Goal: Contribute content: Contribute content

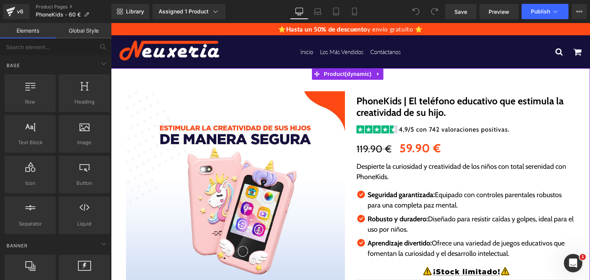
click at [589, 201] on html "⭐ Hasta un 50% de descuento y envío gratuito ⭐ Inicio Los Más Vendidos Contácta…" at bounding box center [350, 151] width 479 height 257
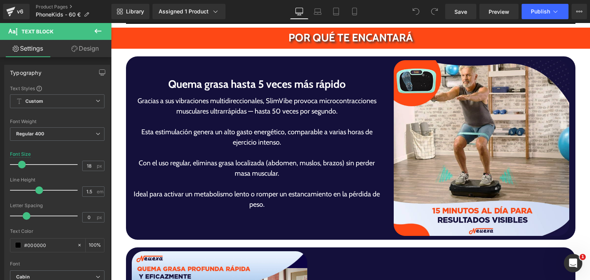
scroll to position [1419, 0]
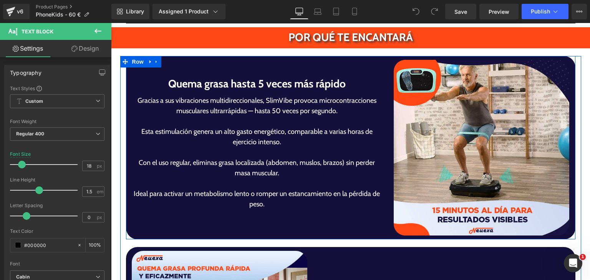
click at [197, 81] on h1 "Quema grasa hasta 5 veces más rápido" at bounding box center [257, 84] width 250 height 16
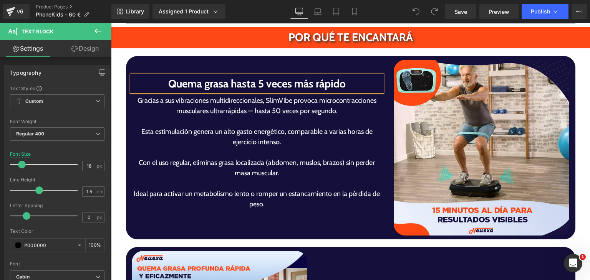
click at [197, 81] on h1 "Quema grasa hasta 5 veces más rápido" at bounding box center [257, 84] width 250 height 16
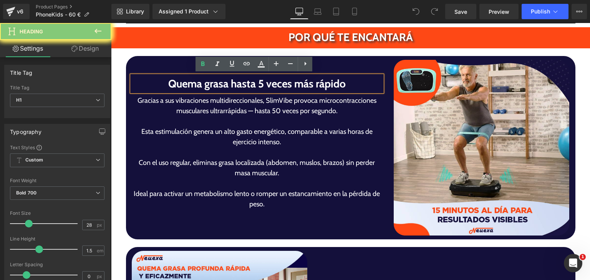
paste div
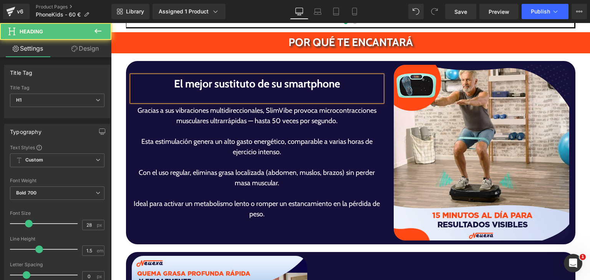
click at [249, 96] on div at bounding box center [257, 97] width 250 height 10
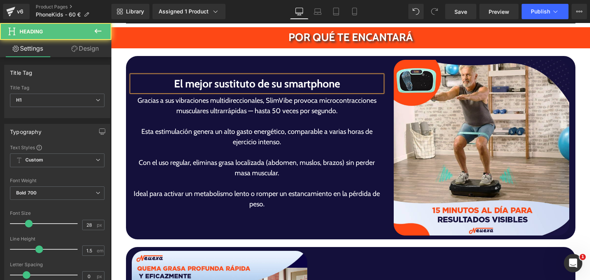
click at [212, 83] on h1 "El mejor sustituto de su smartphone" at bounding box center [257, 84] width 250 height 16
click at [243, 140] on p "Esta estimulación genera un alto gasto energético, comparable a varias horas de…" at bounding box center [257, 137] width 250 height 21
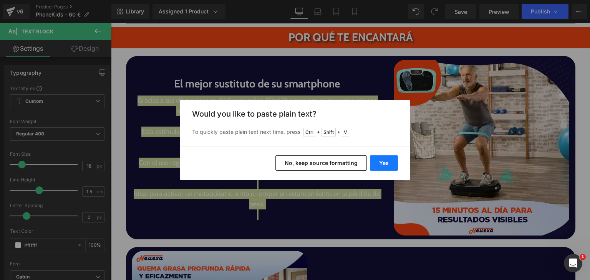
click at [382, 157] on button "Yes" at bounding box center [384, 162] width 28 height 15
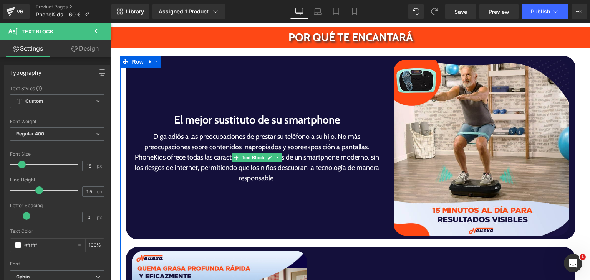
click at [333, 139] on p "Diga adiós a las preocupaciones de prestar su teléfono a su hijo. No más preocu…" at bounding box center [257, 158] width 250 height 52
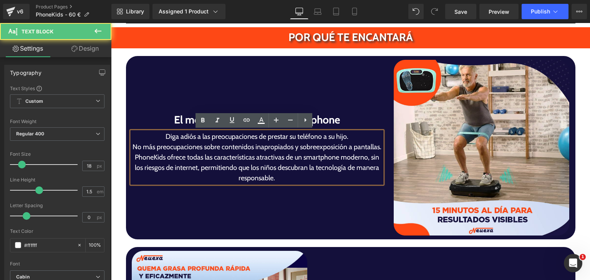
scroll to position [1413, 0]
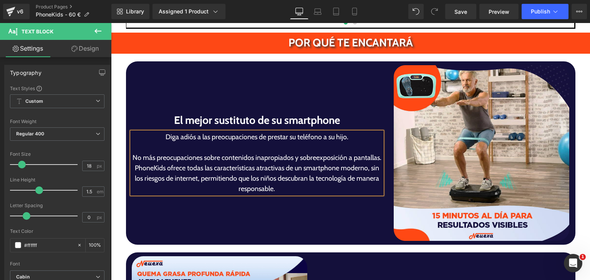
click at [379, 159] on p "No más preocupaciones sobre contenidos inapropiados y sobreexposición a pantall…" at bounding box center [257, 173] width 250 height 41
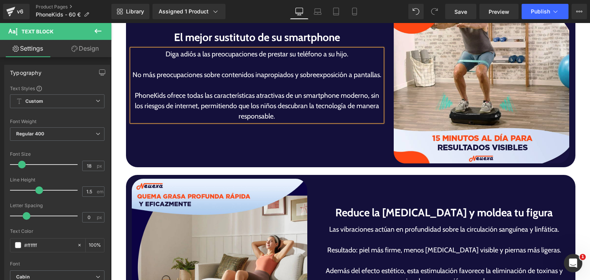
scroll to position [1562, 0]
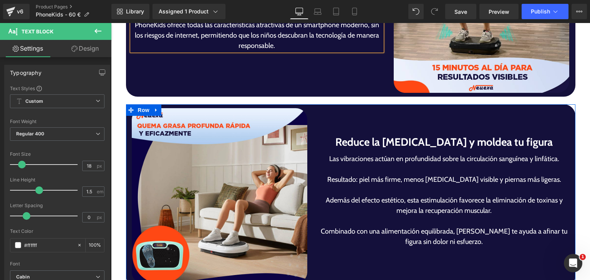
click at [382, 141] on h1 "Reduce la [MEDICAL_DATA] y moldea tu figura" at bounding box center [444, 142] width 250 height 16
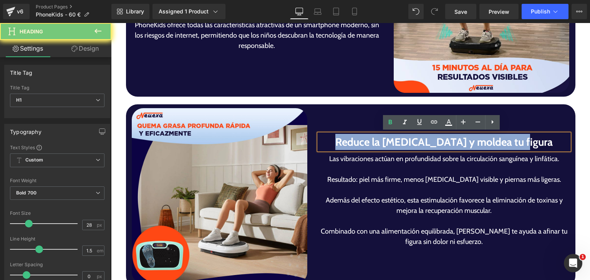
paste div
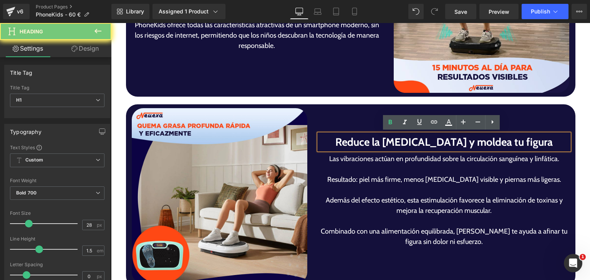
scroll to position [1557, 0]
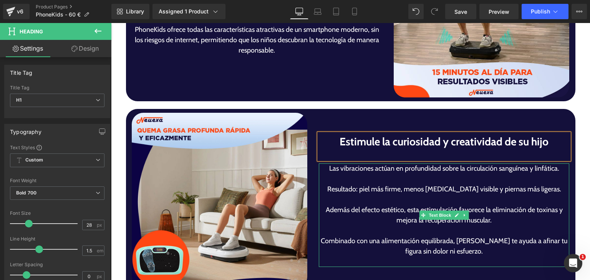
drag, startPoint x: 385, startPoint y: 190, endPoint x: 407, endPoint y: 197, distance: 22.8
click at [407, 197] on div "Las vibraciones actúan en profundidad sobre la circulación sanguínea y linfátic…" at bounding box center [444, 216] width 250 height 104
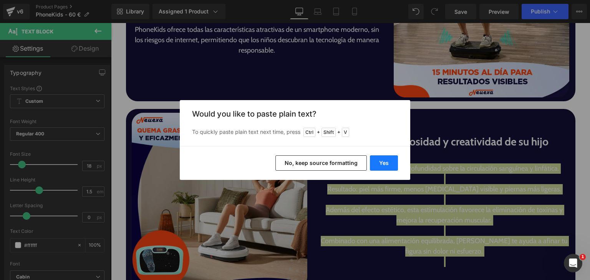
click at [385, 161] on button "Yes" at bounding box center [384, 162] width 28 height 15
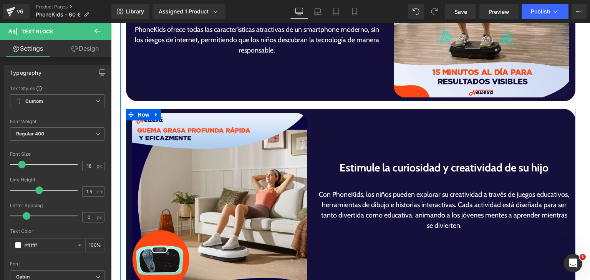
click at [396, 183] on div "Estimule la curiosidad y creatividad de su hijo Heading" at bounding box center [444, 173] width 250 height 26
click at [394, 182] on div "Estimule la curiosidad y creatividad de su hijo Heading" at bounding box center [444, 173] width 250 height 26
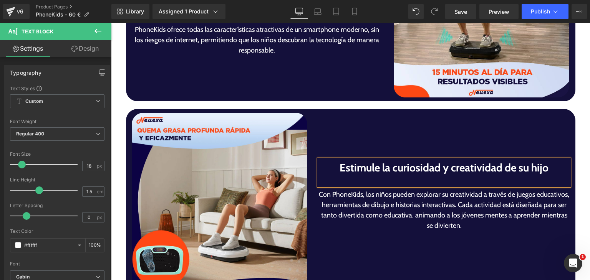
click at [394, 182] on div at bounding box center [444, 181] width 250 height 10
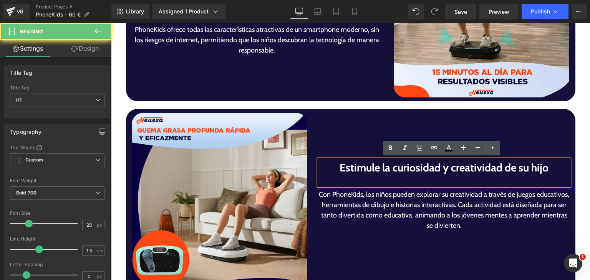
click at [394, 182] on div at bounding box center [444, 181] width 250 height 10
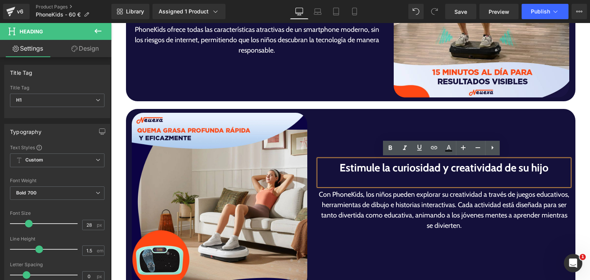
scroll to position [1562, 0]
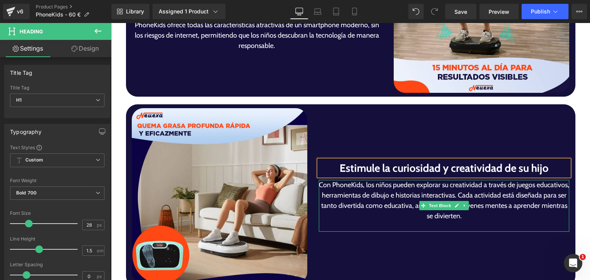
drag, startPoint x: 374, startPoint y: 200, endPoint x: 432, endPoint y: 185, distance: 59.3
click at [374, 199] on p "Con PhoneKids, los niños pueden explorar su creatividad a través de juegos educ…" at bounding box center [444, 200] width 250 height 41
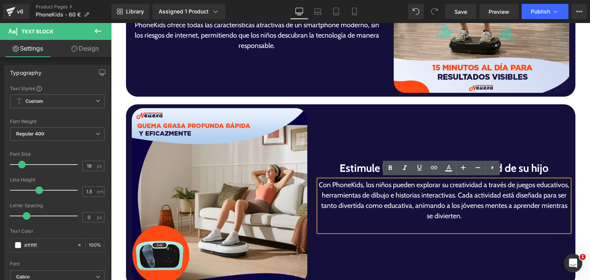
click at [495, 192] on p "Con PhoneKids, los niños pueden explorar su creatividad a través de juegos educ…" at bounding box center [444, 200] width 250 height 41
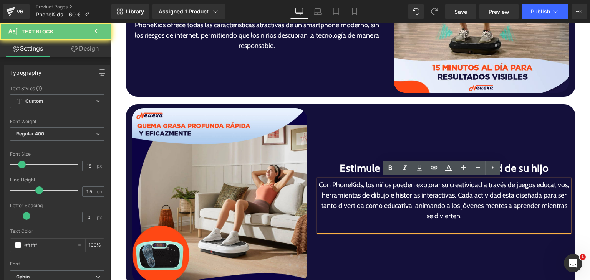
click at [496, 194] on p "Con PhoneKids, los niños pueden explorar su creatividad a través de juegos educ…" at bounding box center [444, 200] width 250 height 41
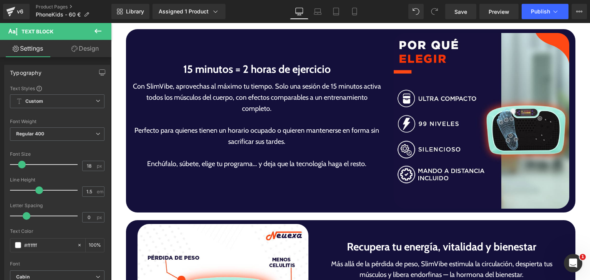
scroll to position [1827, 0]
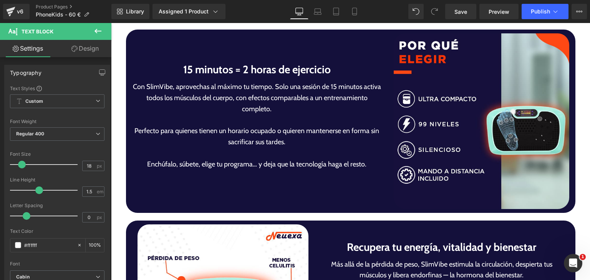
click at [183, 72] on h1 "15 minutos = 2 horas de ejercicio" at bounding box center [257, 69] width 250 height 16
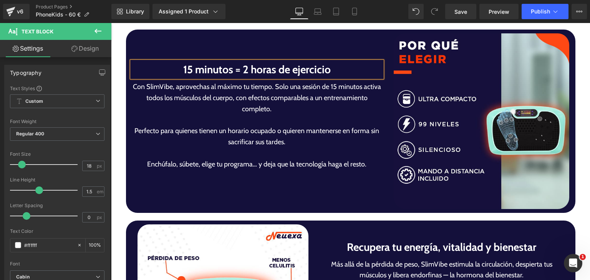
click at [183, 72] on h1 "15 minutos = 2 horas de ejercicio" at bounding box center [257, 69] width 250 height 16
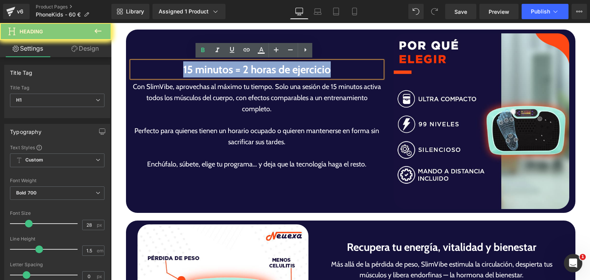
paste div
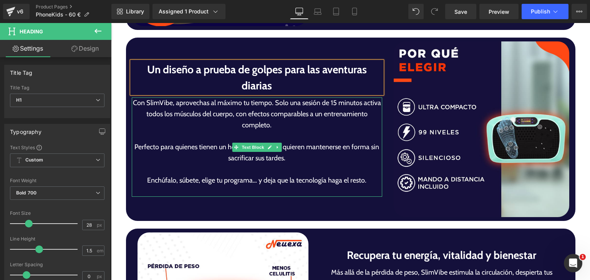
click at [231, 131] on p at bounding box center [257, 136] width 250 height 11
click at [245, 126] on p "Con SlimVibe, aprovechas al máximo tu tiempo. Solo una sesión de 15 minutos act…" at bounding box center [257, 114] width 250 height 33
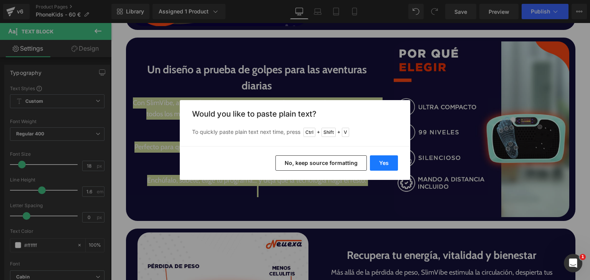
click at [386, 168] on button "Yes" at bounding box center [384, 162] width 28 height 15
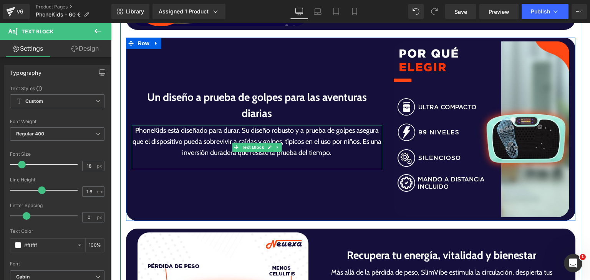
click at [294, 142] on p "PhoneKids está diseñado para durar. Su diseño robusto y a prueba de golpes aseg…" at bounding box center [257, 141] width 250 height 33
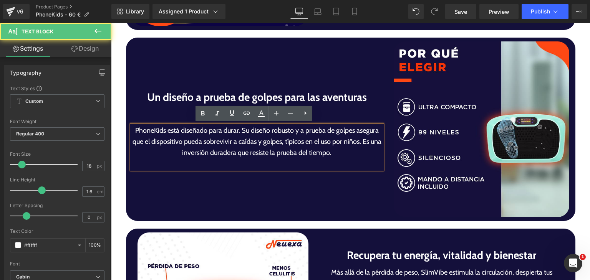
click at [356, 140] on p "PhoneKids está diseñado para durar. Su diseño robusto y a prueba de golpes aseg…" at bounding box center [257, 141] width 250 height 33
click at [358, 142] on p "PhoneKids está diseñado para durar. Su diseño robusto y a prueba de golpes aseg…" at bounding box center [257, 141] width 250 height 33
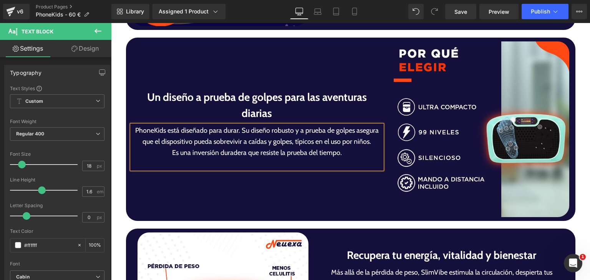
scroll to position [1813, 0]
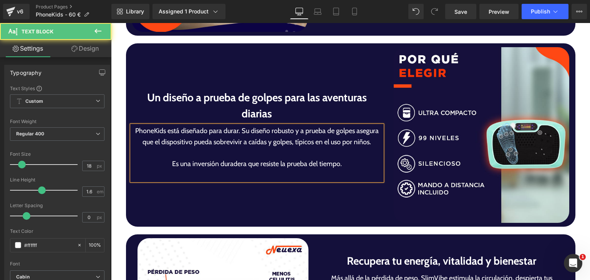
click at [199, 139] on p "PhoneKids está diseñado para durar. Su diseño robusto y a prueba de golpes aseg…" at bounding box center [257, 137] width 250 height 22
click at [236, 131] on p "PhoneKids está diseñado para durar. Su diseño robusto y a prueba de golpes aseg…" at bounding box center [257, 137] width 250 height 22
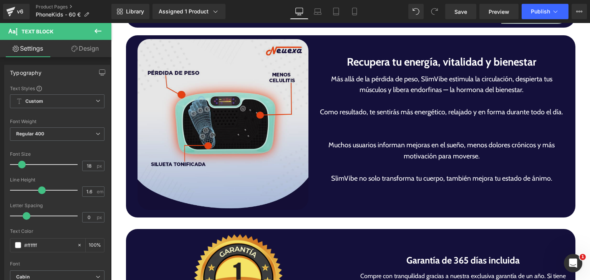
scroll to position [2013, 0]
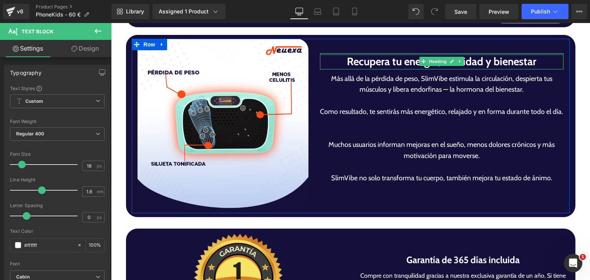
click at [367, 53] on div at bounding box center [442, 54] width 244 height 2
click at [367, 53] on h1 "Recupera tu energía, vitalidad y bienestar" at bounding box center [442, 61] width 244 height 16
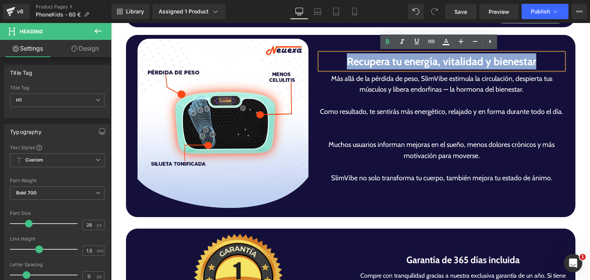
paste div
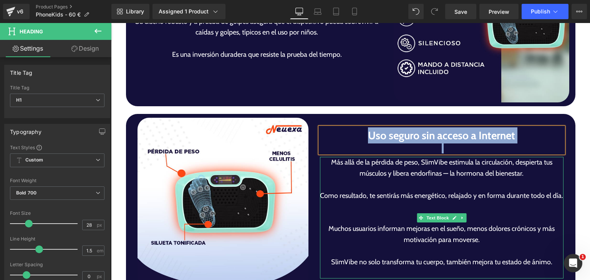
click at [415, 211] on div "Más allá de la pérdida de peso, SlimVibe estimula la circulación, despierta tus…" at bounding box center [442, 218] width 244 height 122
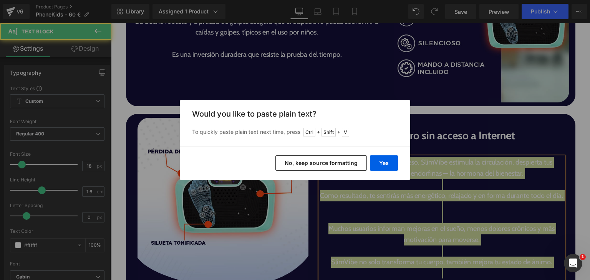
drag, startPoint x: 304, startPoint y: 188, endPoint x: 385, endPoint y: 177, distance: 81.8
click at [390, 183] on div "Back to Library Insert Would you like to paste plain text? To quickly paste pla…" at bounding box center [295, 140] width 590 height 280
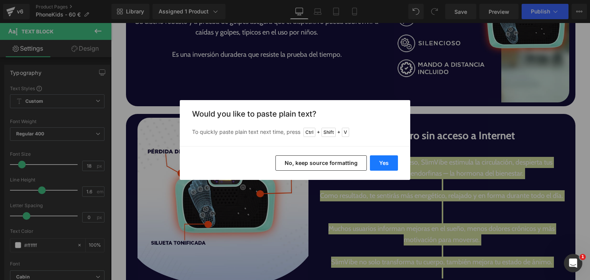
click at [387, 165] on button "Yes" at bounding box center [384, 162] width 28 height 15
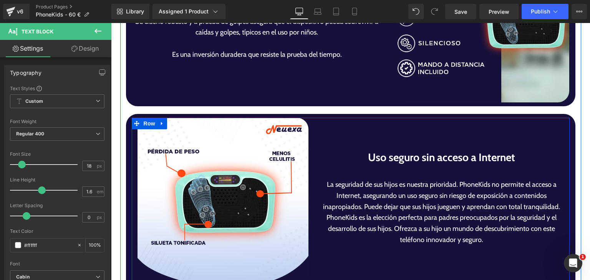
scroll to position [1972, 0]
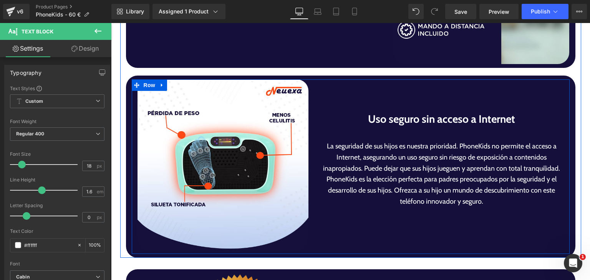
click at [411, 134] on div "Uso seguro sin acceso a Internet Heading" at bounding box center [442, 124] width 244 height 26
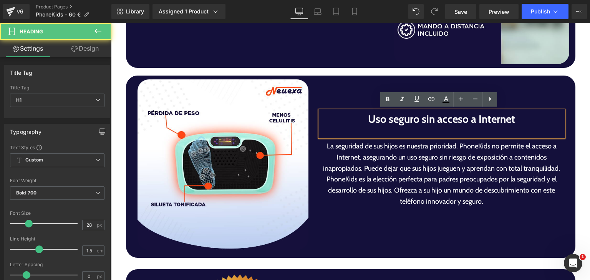
click at [411, 134] on div "Uso seguro sin acceso a Internet Heading" at bounding box center [442, 124] width 244 height 26
click at [411, 134] on div at bounding box center [442, 132] width 244 height 10
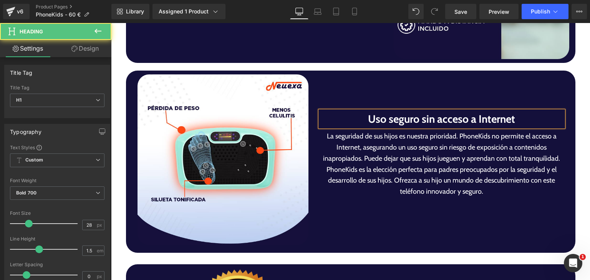
drag, startPoint x: 471, startPoint y: 149, endPoint x: 476, endPoint y: 151, distance: 5.3
click at [471, 149] on p "La seguridad de sus hijos es nuestra prioridad. PhoneKids no permite el acceso …" at bounding box center [442, 164] width 244 height 66
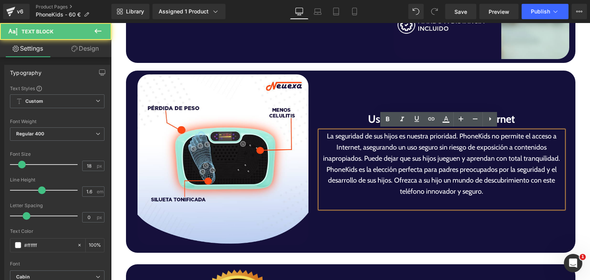
click at [559, 159] on p "La seguridad de sus hijos es nuestra prioridad. PhoneKids no permite el acceso …" at bounding box center [442, 164] width 244 height 66
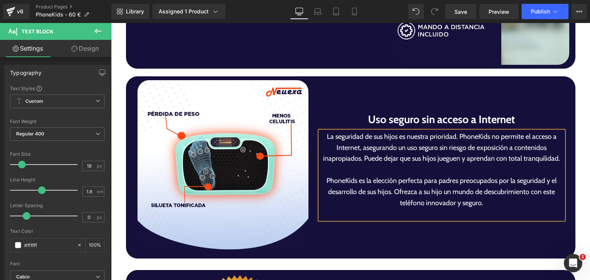
click at [388, 192] on p "PhoneKids es la elección perfecta para padres preocupados por la seguridad y el…" at bounding box center [442, 191] width 244 height 33
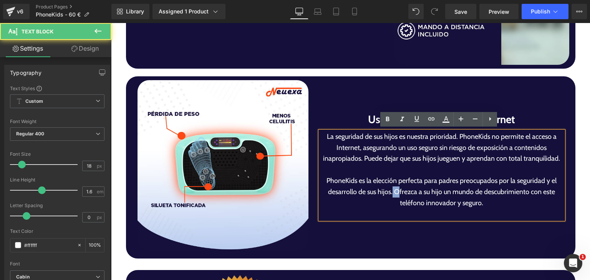
click at [388, 193] on p "PhoneKids es la elección perfecta para padres preocupados por la seguridad y el…" at bounding box center [442, 191] width 244 height 33
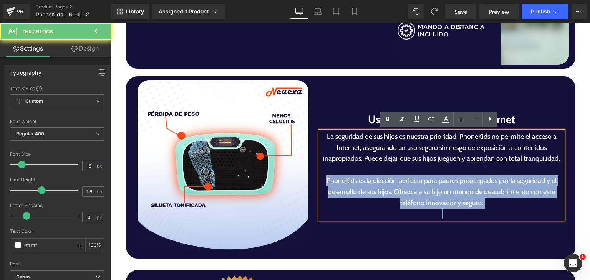
click at [388, 193] on p "PhoneKids es la elección perfecta para padres preocupados por la seguridad y el…" at bounding box center [442, 191] width 244 height 33
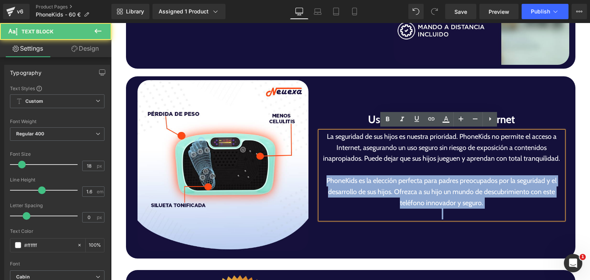
click at [388, 193] on p "PhoneKids es la elección perfecta para padres preocupados por la seguridad y el…" at bounding box center [442, 191] width 244 height 33
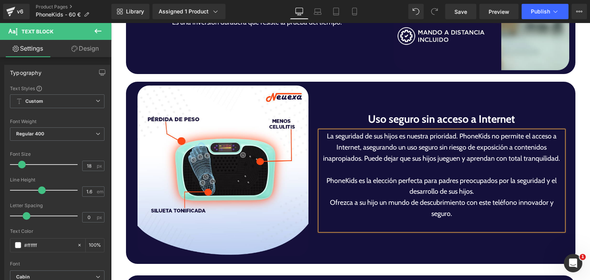
scroll to position [1961, 0]
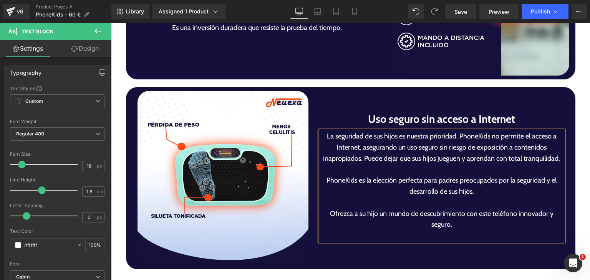
click at [360, 158] on p "La seguridad de sus hijos es nuestra prioridad. PhoneKids no permite el acceso …" at bounding box center [442, 147] width 244 height 33
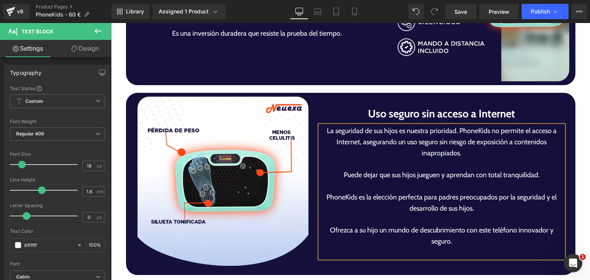
scroll to position [1950, 0]
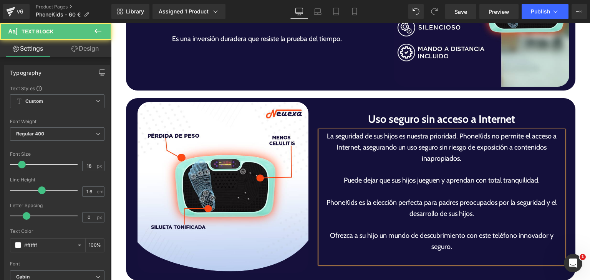
click at [456, 136] on p "La seguridad de sus hijos es nuestra prioridad. PhoneKids no permite el acceso …" at bounding box center [442, 147] width 244 height 33
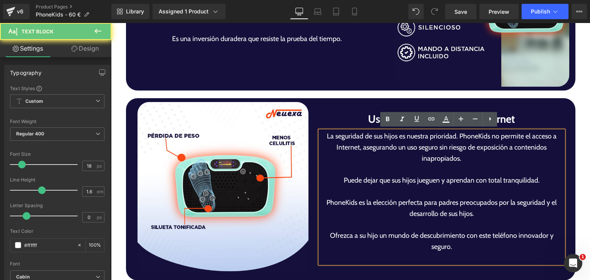
click at [456, 136] on p "La seguridad de sus hijos es nuestra prioridad. PhoneKids no permite el acceso …" at bounding box center [442, 147] width 244 height 33
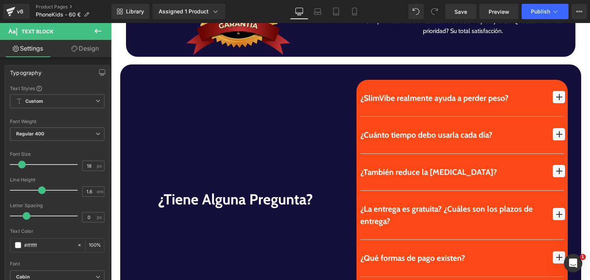
scroll to position [2289, 0]
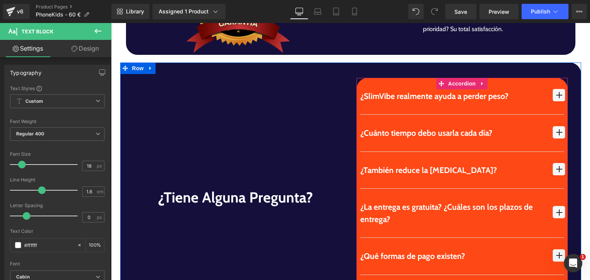
click at [396, 95] on p "¿SlimVibe realmente ayuda a perder peso?" at bounding box center [452, 96] width 185 height 12
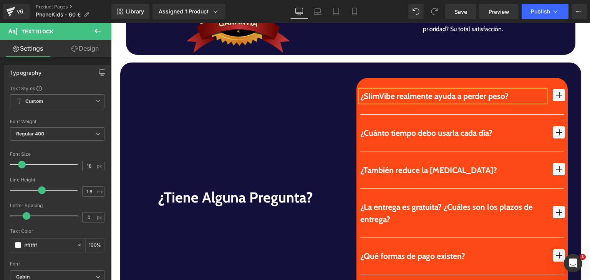
click at [396, 95] on p "¿SlimVibe realmente ayuda a perder peso?" at bounding box center [452, 96] width 185 height 12
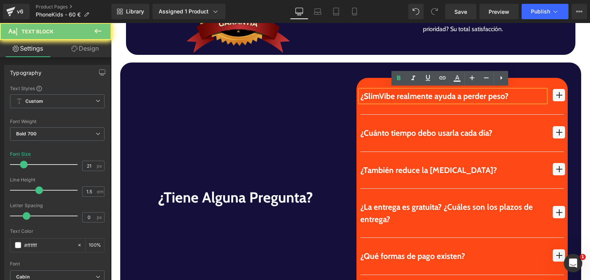
click at [396, 95] on p "¿SlimVibe realmente ayuda a perder peso?" at bounding box center [452, 96] width 185 height 12
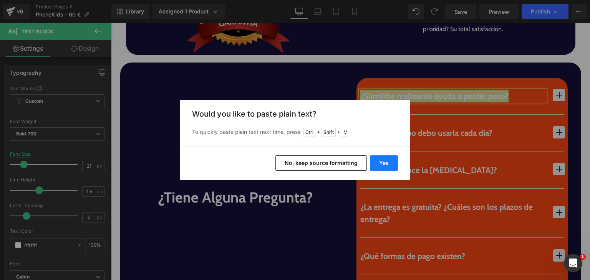
click at [387, 160] on button "Yes" at bounding box center [384, 162] width 28 height 15
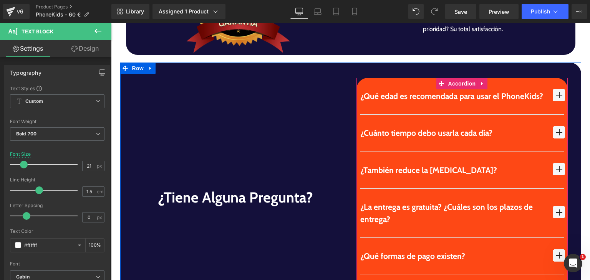
click at [545, 87] on div "¿Qué edad es recomendada para usar el PhoneKids? Text Block" at bounding box center [461, 96] width 203 height 37
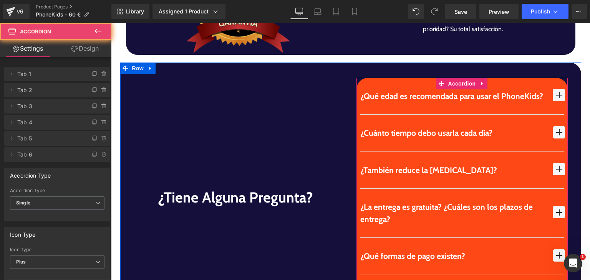
click at [552, 93] on span "button" at bounding box center [558, 95] width 12 height 12
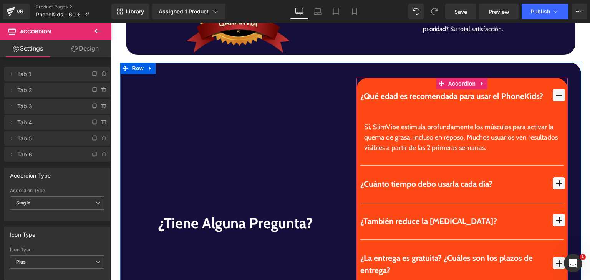
click at [392, 139] on div "Sí, SlimVibe estimula profundamente los músculos para activar la quema de grasa…" at bounding box center [462, 137] width 196 height 31
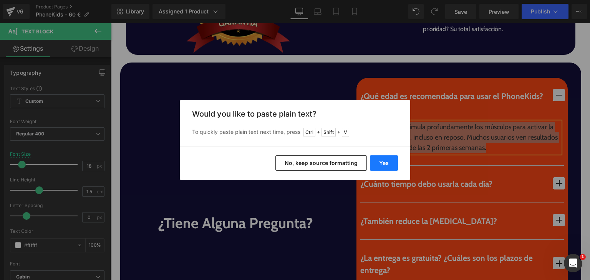
drag, startPoint x: 390, startPoint y: 160, endPoint x: 279, endPoint y: 137, distance: 113.4
click at [390, 160] on button "Yes" at bounding box center [384, 162] width 28 height 15
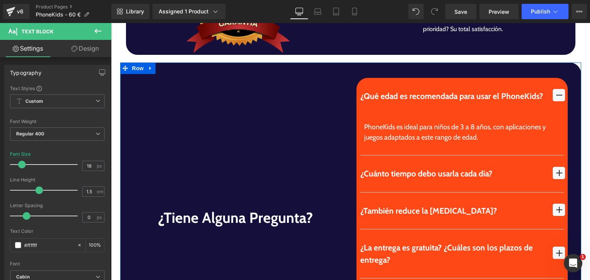
click at [560, 169] on div "¿Qué edad es recomendada para usar el PhoneKids? Text Block" at bounding box center [461, 218] width 211 height 281
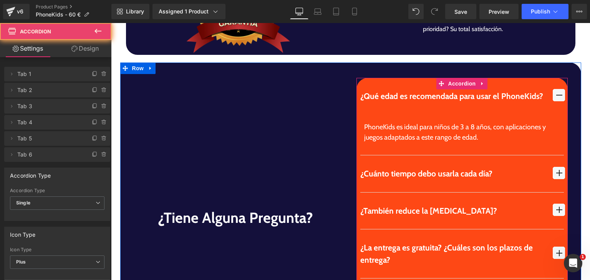
click at [557, 169] on span "button" at bounding box center [558, 173] width 12 height 12
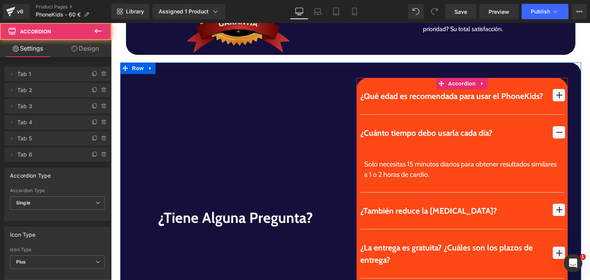
click at [367, 139] on div "¿Cuánto tiempo debo usarla cada día? Text Block" at bounding box center [461, 133] width 203 height 37
drag, startPoint x: 365, startPoint y: 138, endPoint x: 364, endPoint y: 133, distance: 5.1
click at [365, 137] on div "¿Cuánto tiempo debo usarla cada día? Text Block" at bounding box center [461, 133] width 203 height 37
click at [364, 133] on div "¿Cuánto tiempo debo usarla cada día?" at bounding box center [452, 133] width 185 height 12
click at [364, 132] on div "¿Cuánto tiempo debo usarla cada día?" at bounding box center [452, 133] width 185 height 12
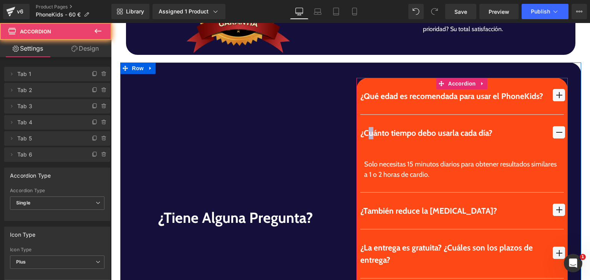
click at [364, 132] on div "¿Cuánto tiempo debo usarla cada día?" at bounding box center [452, 133] width 185 height 12
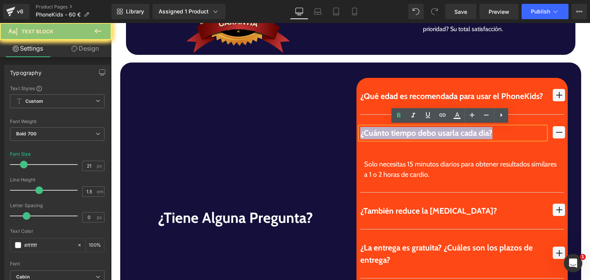
click at [364, 132] on div "¿Cuánto tiempo debo usarla cada día?" at bounding box center [452, 133] width 185 height 12
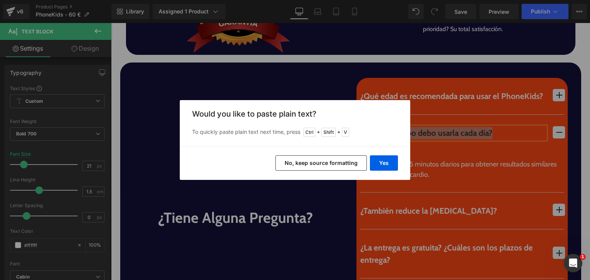
click at [384, 174] on div "Yes No, keep source formatting" at bounding box center [295, 163] width 230 height 34
click at [382, 169] on button "Yes" at bounding box center [384, 162] width 28 height 15
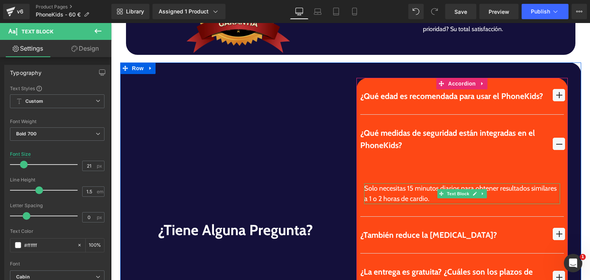
click at [369, 193] on div "Solo necesitas 15 minutos diarios para obtener resultados similares a 1 o 2 hor…" at bounding box center [462, 193] width 196 height 21
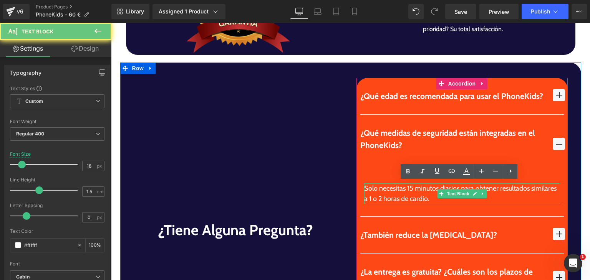
click at [369, 193] on div "Solo necesitas 15 minutos diarios para obtener resultados similares a 1 o 2 hor…" at bounding box center [462, 193] width 196 height 21
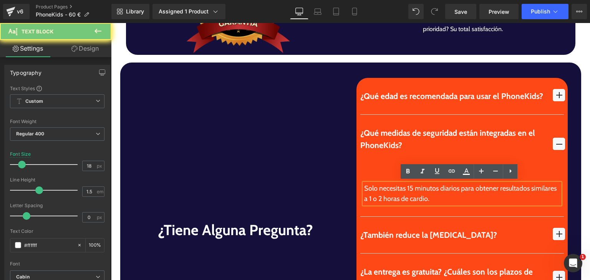
click at [369, 193] on div "Solo necesitas 15 minutos diarios para obtener resultados similares a 1 o 2 hor…" at bounding box center [462, 193] width 196 height 21
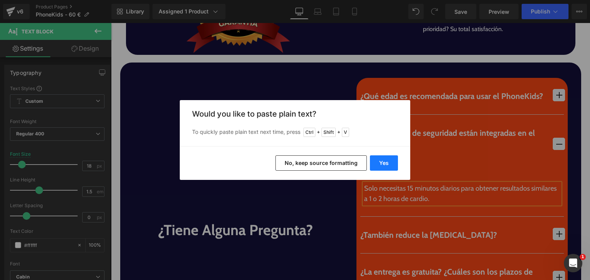
click at [388, 162] on button "Yes" at bounding box center [384, 162] width 28 height 15
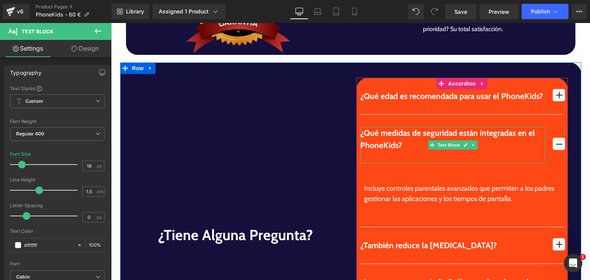
click at [421, 156] on div at bounding box center [452, 157] width 185 height 12
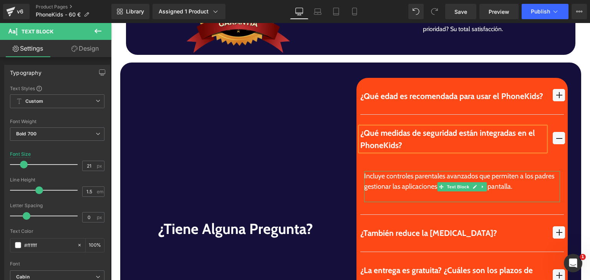
click at [419, 197] on div at bounding box center [462, 197] width 196 height 10
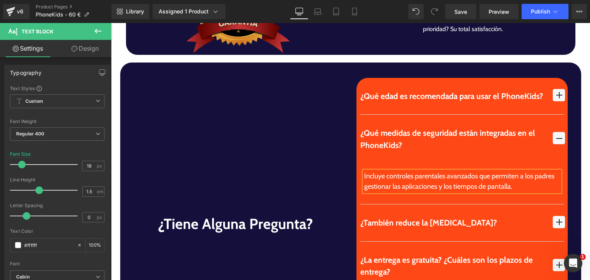
click at [555, 224] on span "button" at bounding box center [558, 222] width 12 height 12
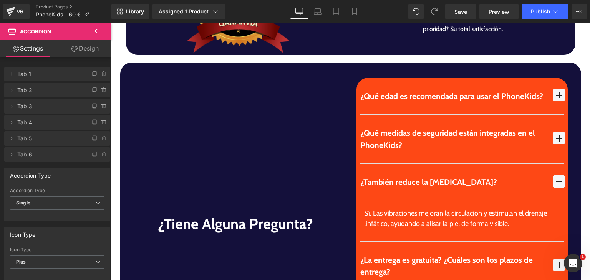
click at [393, 216] on div "Sí. Las vibraciones mejoran la circulación y estimulan el drenaje linfático, ay…" at bounding box center [462, 218] width 196 height 21
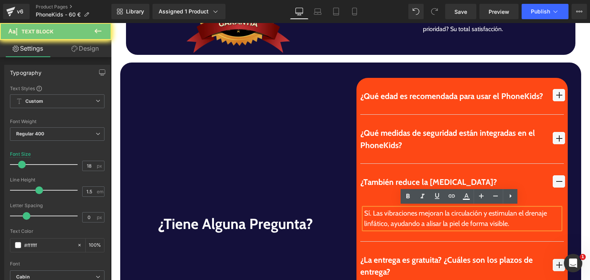
click at [393, 216] on div "Sí. Las vibraciones mejoran la circulación y estimulan el drenaje linfático, ay…" at bounding box center [462, 218] width 196 height 21
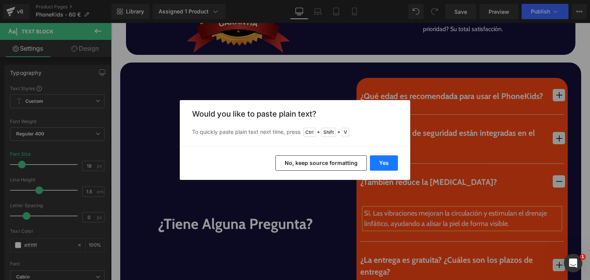
click at [388, 160] on button "Yes" at bounding box center [384, 162] width 28 height 15
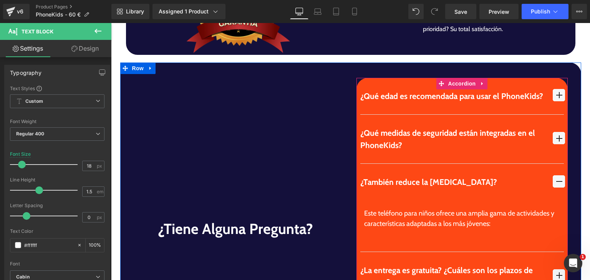
click at [388, 191] on div "¿También reduce la [MEDICAL_DATA]? Text Block" at bounding box center [461, 182] width 203 height 37
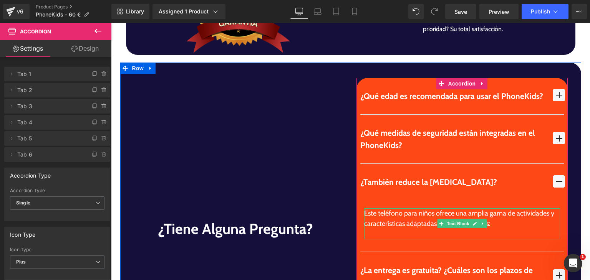
click at [386, 232] on div at bounding box center [462, 234] width 196 height 10
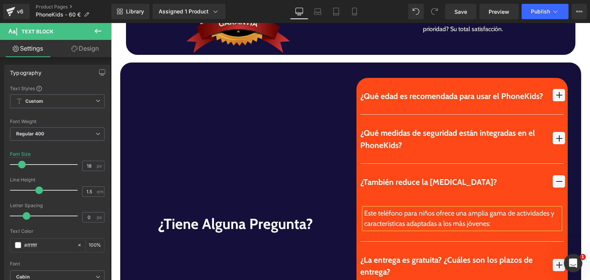
click at [554, 185] on span "button" at bounding box center [558, 181] width 12 height 12
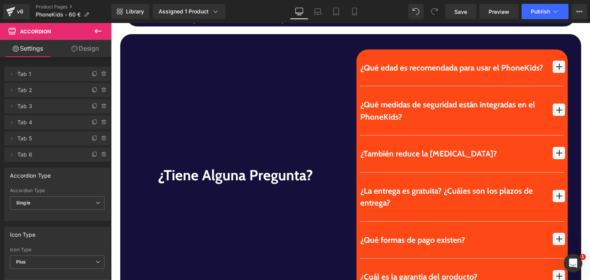
scroll to position [2314, 0]
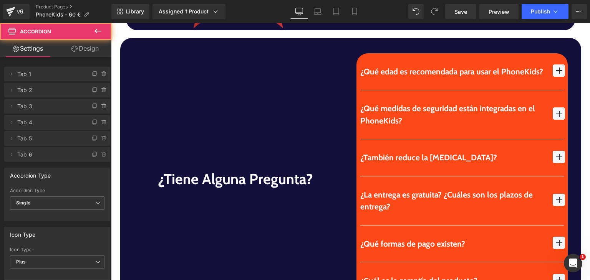
click at [552, 159] on span "button" at bounding box center [558, 157] width 12 height 12
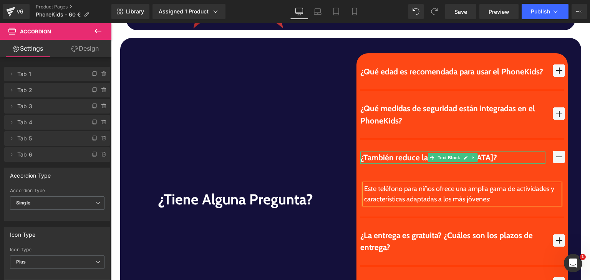
click at [397, 156] on div "¿También reduce la [MEDICAL_DATA]?" at bounding box center [452, 158] width 185 height 12
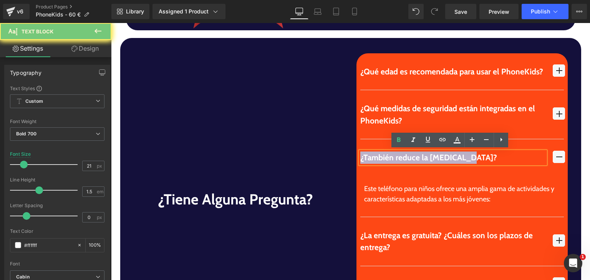
click at [397, 156] on div "¿También reduce la [MEDICAL_DATA]?" at bounding box center [452, 158] width 185 height 12
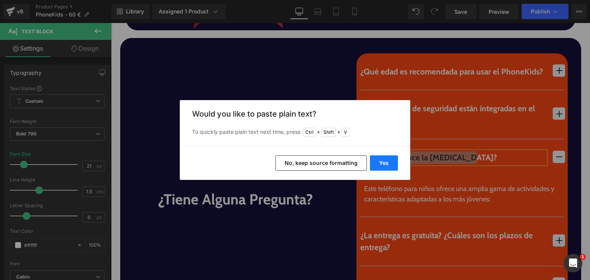
click at [392, 159] on button "Yes" at bounding box center [384, 162] width 28 height 15
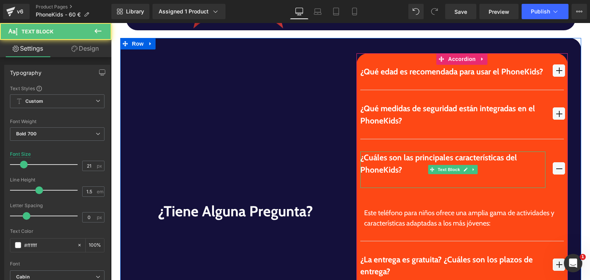
click at [417, 183] on div at bounding box center [452, 182] width 185 height 12
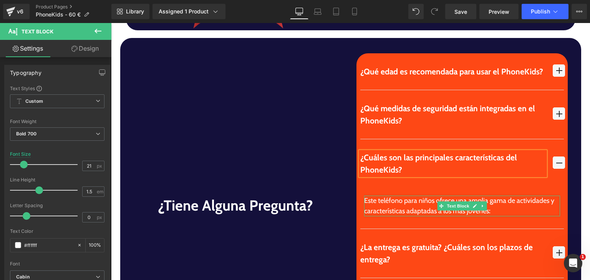
click at [397, 202] on div "Este teléfono para niños ofrece una amplia gama de actividades y característica…" at bounding box center [462, 206] width 196 height 21
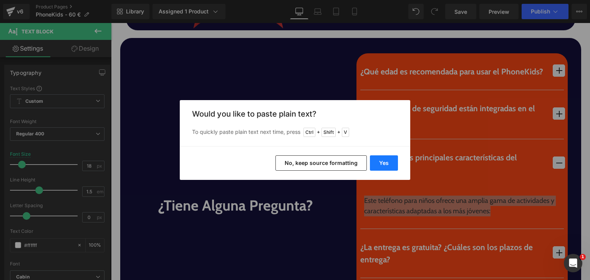
click at [378, 165] on button "Yes" at bounding box center [384, 162] width 28 height 15
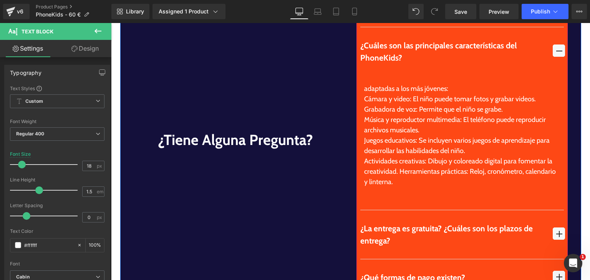
scroll to position [2429, 0]
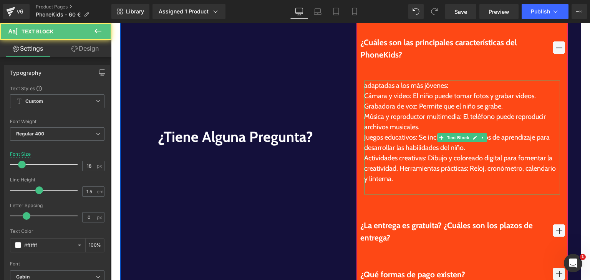
click at [403, 185] on div at bounding box center [462, 189] width 196 height 10
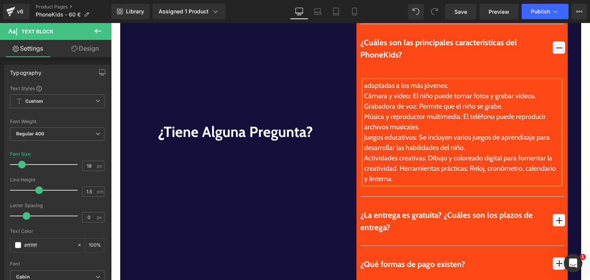
click at [559, 46] on span "button" at bounding box center [558, 47] width 12 height 12
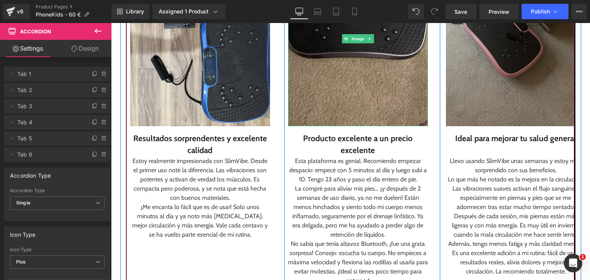
scroll to position [1106, 0]
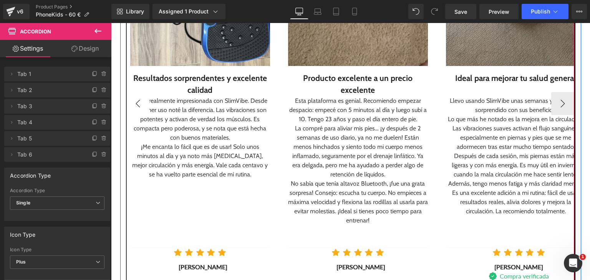
click at [135, 103] on button "‹" at bounding box center [137, 103] width 23 height 23
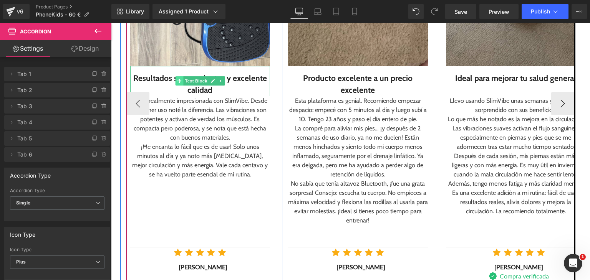
click at [175, 77] on span at bounding box center [179, 80] width 8 height 9
click at [163, 74] on div "Resultados sorprendentes y excelente calidad" at bounding box center [200, 84] width 140 height 24
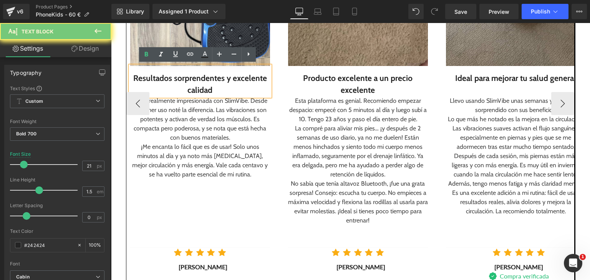
click at [163, 76] on div "Resultados sorprendentes y excelente calidad" at bounding box center [200, 84] width 140 height 24
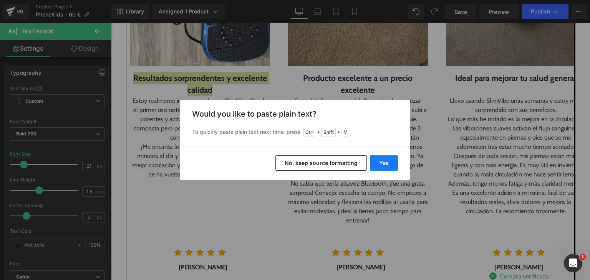
click at [386, 159] on button "Yes" at bounding box center [384, 162] width 28 height 15
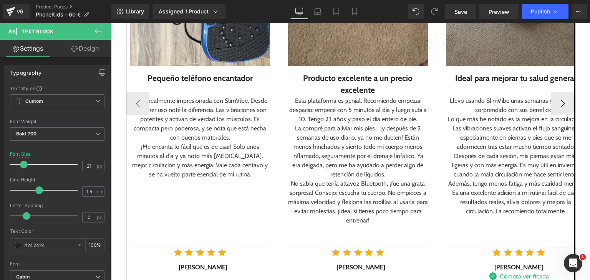
drag, startPoint x: 157, startPoint y: 115, endPoint x: 178, endPoint y: 124, distance: 23.0
click at [176, 121] on div "Estoy realmente impresionada con SlimVibe. Desde el primer uso noté la diferenc…" at bounding box center [200, 119] width 140 height 46
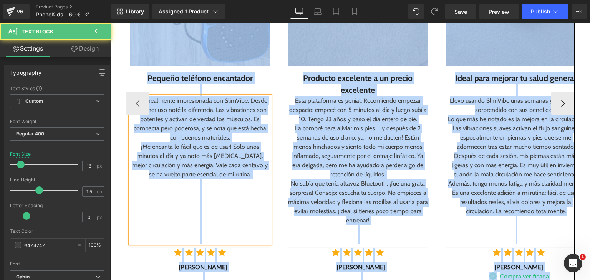
click at [200, 134] on div "Estoy realmente impresionada con SlimVibe. Desde el primer uso noté la diferenc…" at bounding box center [200, 119] width 140 height 46
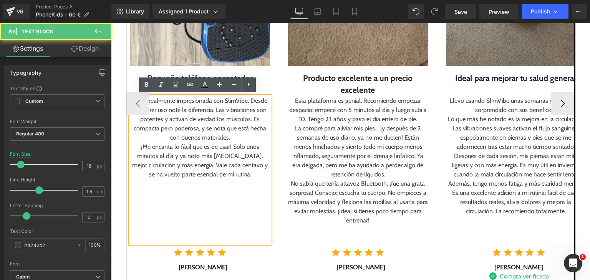
drag, startPoint x: 187, startPoint y: 128, endPoint x: 207, endPoint y: 137, distance: 22.7
click at [213, 137] on div "Estoy realmente impresionada con SlimVibe. Desde el primer uso noté la diferenc…" at bounding box center [200, 119] width 140 height 46
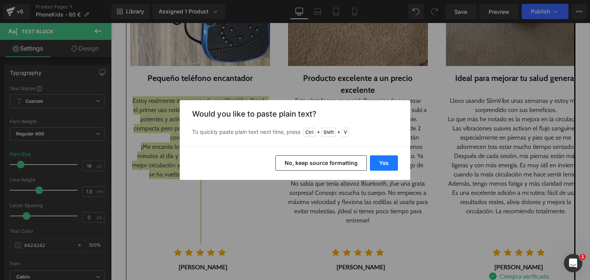
click at [378, 164] on button "Yes" at bounding box center [384, 162] width 28 height 15
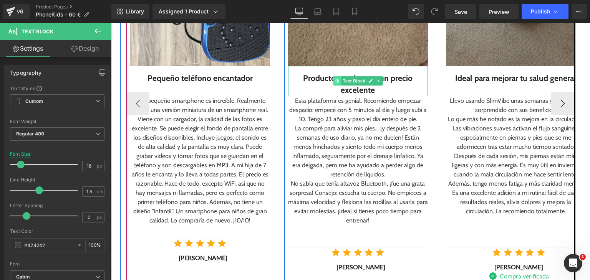
click at [334, 77] on span at bounding box center [337, 80] width 8 height 9
click at [324, 77] on div "Producto excelente a un precio excelente" at bounding box center [358, 84] width 140 height 24
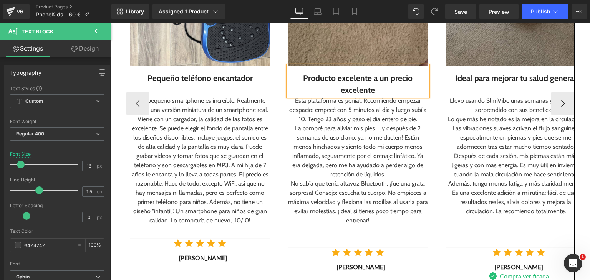
click at [324, 77] on div "Producto excelente a un precio excelente" at bounding box center [358, 84] width 140 height 24
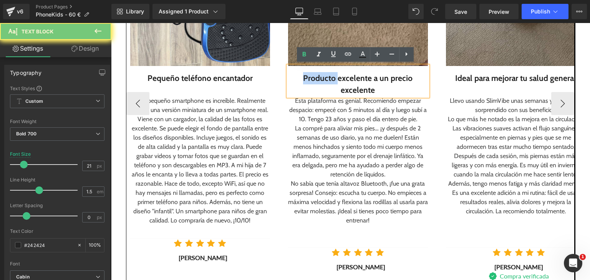
click at [324, 77] on div "Producto excelente a un precio excelente" at bounding box center [358, 84] width 140 height 24
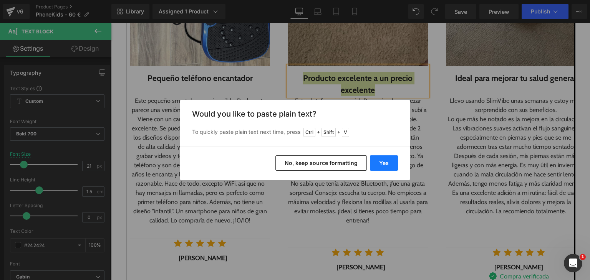
click at [391, 163] on button "Yes" at bounding box center [384, 162] width 28 height 15
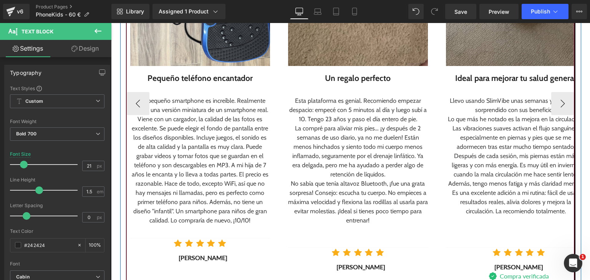
drag, startPoint x: 330, startPoint y: 114, endPoint x: 355, endPoint y: 136, distance: 33.2
click at [349, 122] on div "Esta plataforma es genial. Recomiendo empezar despacio: empecé con 5 minutos al…" at bounding box center [358, 110] width 140 height 28
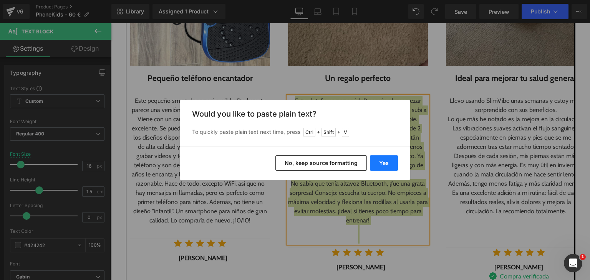
drag, startPoint x: 378, startPoint y: 158, endPoint x: 241, endPoint y: 117, distance: 142.2
click at [378, 158] on button "Yes" at bounding box center [384, 162] width 28 height 15
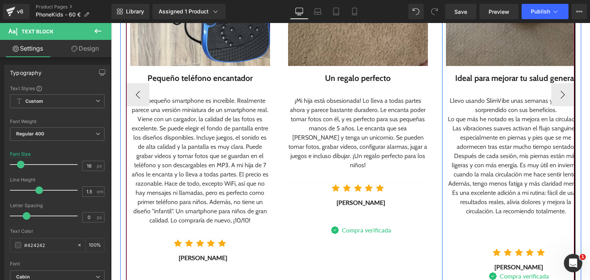
click at [470, 66] on div "Ideal para mejorar tu salud general Text Block" at bounding box center [516, 81] width 140 height 30
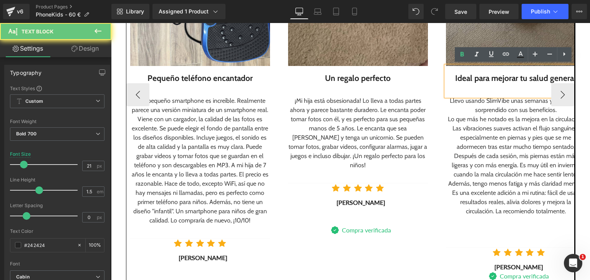
click at [473, 71] on div "Ideal para mejorar tu salud general" at bounding box center [516, 81] width 140 height 30
drag, startPoint x: 475, startPoint y: 80, endPoint x: 471, endPoint y: 77, distance: 5.5
click at [474, 79] on div "Ideal para mejorar tu salud general" at bounding box center [516, 81] width 140 height 30
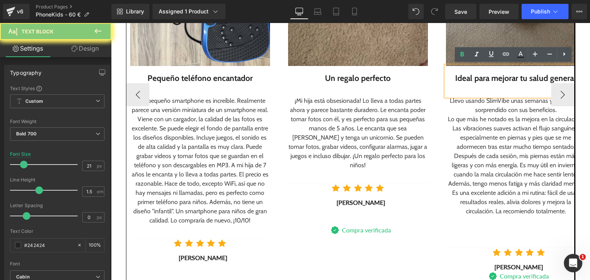
click at [471, 77] on div "Ideal para mejorar tu salud general" at bounding box center [516, 81] width 140 height 30
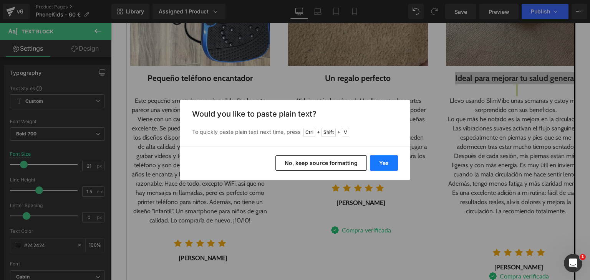
click at [387, 166] on button "Yes" at bounding box center [384, 162] width 28 height 15
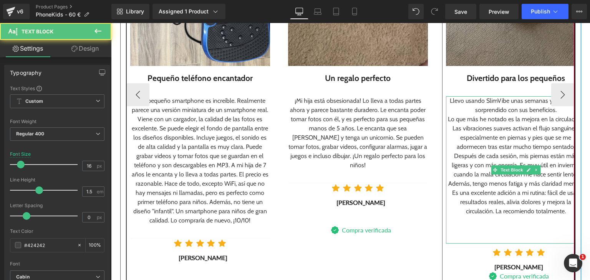
drag, startPoint x: 483, startPoint y: 124, endPoint x: 489, endPoint y: 139, distance: 15.5
click at [489, 136] on div "Lo que más he notado es la mejora en la circulación. Las vibraciones suaves act…" at bounding box center [516, 133] width 140 height 37
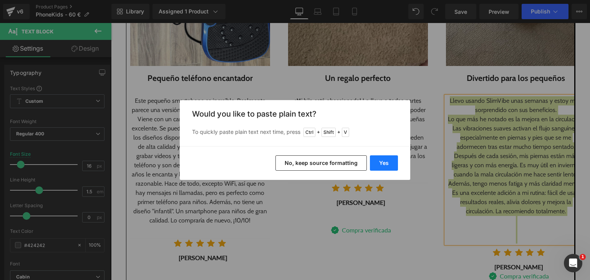
drag, startPoint x: 384, startPoint y: 160, endPoint x: 273, endPoint y: 137, distance: 113.7
click at [384, 160] on button "Yes" at bounding box center [384, 162] width 28 height 15
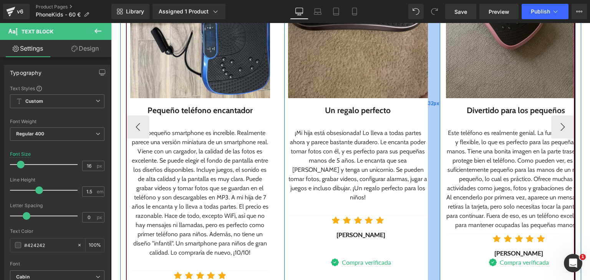
scroll to position [1067, 0]
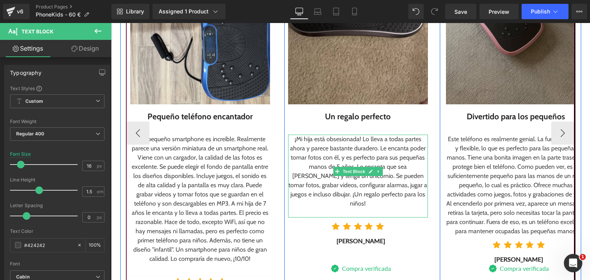
click at [339, 208] on div at bounding box center [358, 212] width 140 height 9
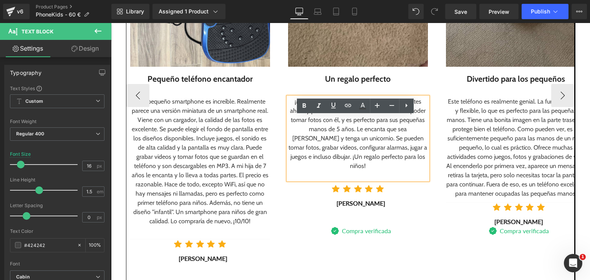
scroll to position [1106, 0]
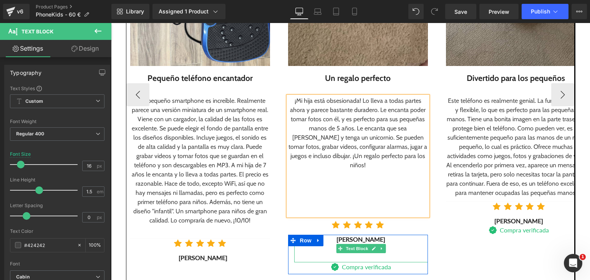
click at [379, 253] on div at bounding box center [361, 257] width 134 height 9
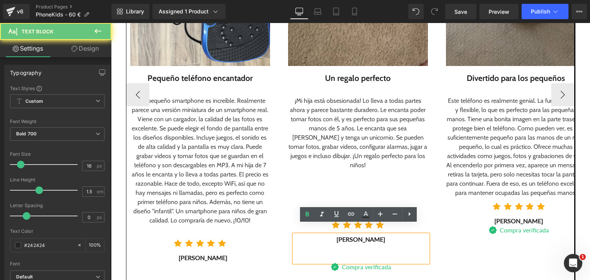
click at [379, 253] on div at bounding box center [361, 257] width 134 height 9
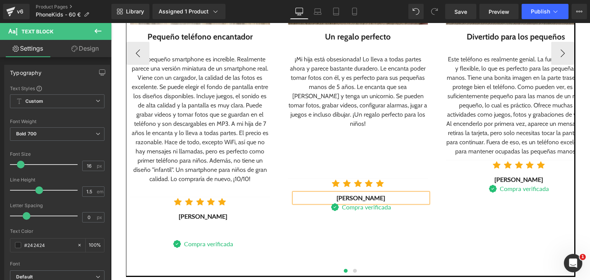
scroll to position [1182, 0]
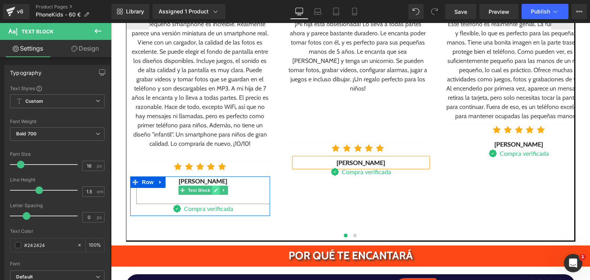
click at [212, 194] on link at bounding box center [216, 190] width 8 height 9
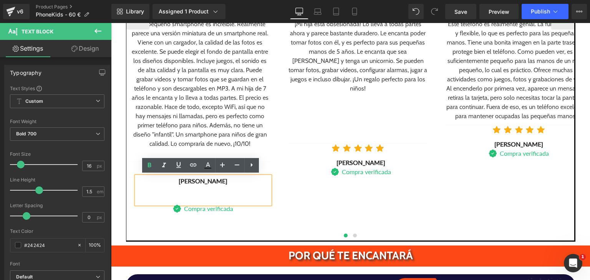
click at [214, 196] on div at bounding box center [203, 199] width 134 height 9
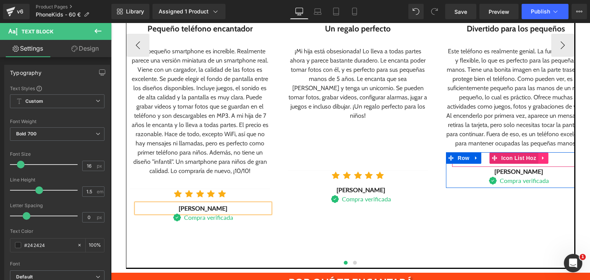
scroll to position [1144, 0]
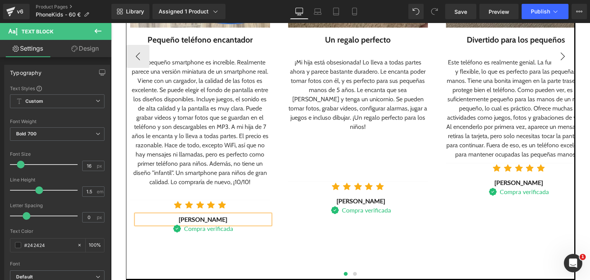
click at [561, 45] on button "›" at bounding box center [562, 56] width 23 height 23
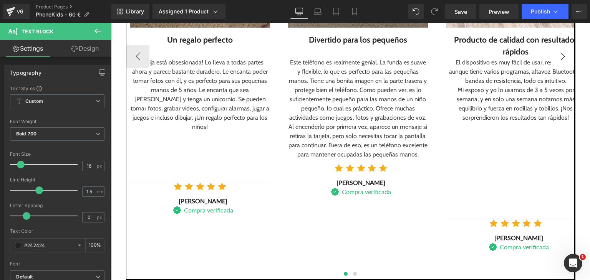
click at [560, 45] on button "›" at bounding box center [562, 56] width 23 height 23
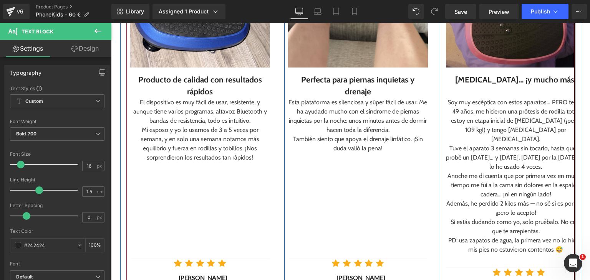
scroll to position [1067, 0]
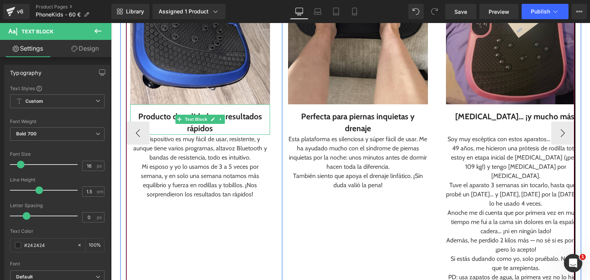
click at [175, 112] on div "Producto de calidad con resultados rápidos" at bounding box center [200, 119] width 140 height 30
click at [168, 111] on div "Producto de calidad con resultados rápidos" at bounding box center [200, 119] width 140 height 30
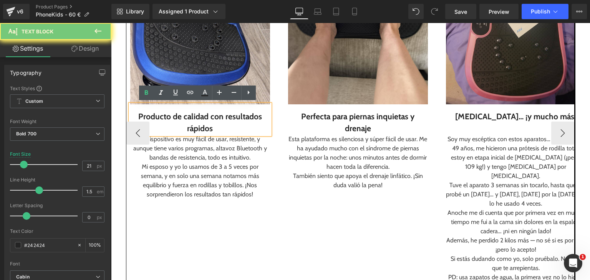
click at [168, 111] on div "Producto de calidad con resultados rápidos" at bounding box center [200, 119] width 140 height 30
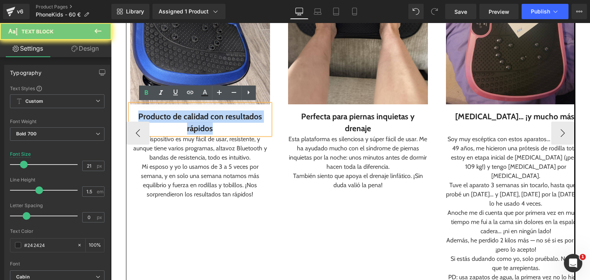
click at [168, 111] on div "Producto de calidad con resultados rápidos" at bounding box center [200, 119] width 140 height 30
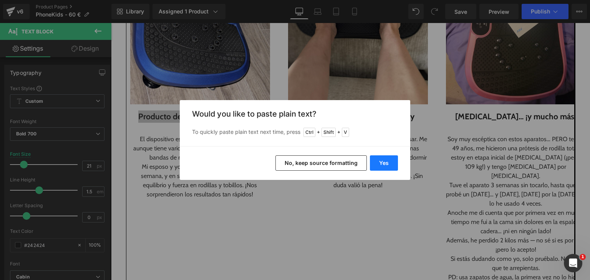
click at [382, 157] on button "Yes" at bounding box center [384, 162] width 28 height 15
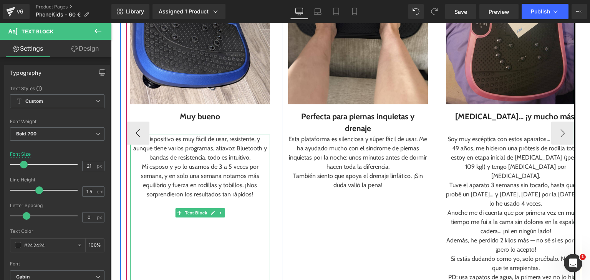
click at [214, 157] on div "El dispositivo es muy fácil de usar, resistente, y aunque tiene varios programa…" at bounding box center [200, 149] width 140 height 28
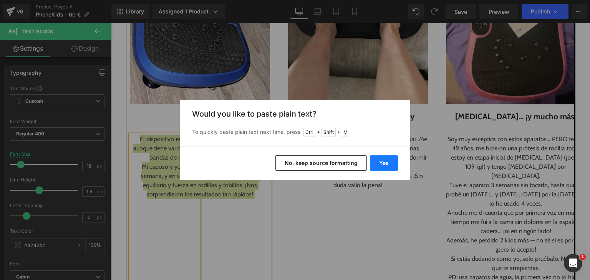
click at [376, 165] on button "Yes" at bounding box center [384, 162] width 28 height 15
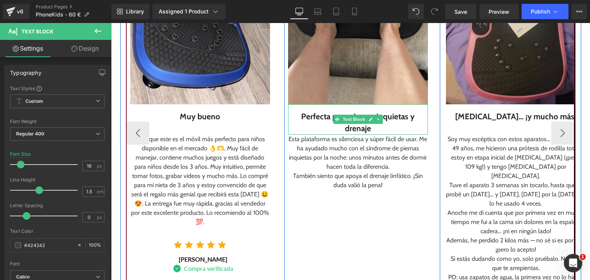
click at [317, 123] on div "Perfecta para piernas inquietas y drenaje" at bounding box center [358, 123] width 140 height 24
click at [313, 117] on div "Perfecta para piernas inquietas y drenaje" at bounding box center [358, 123] width 140 height 24
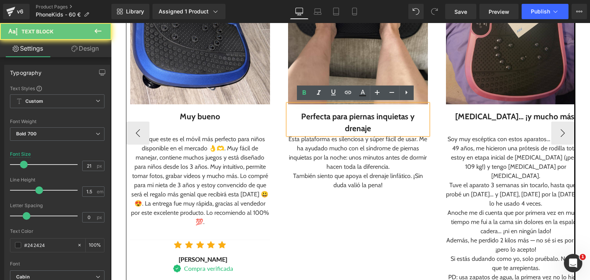
click at [313, 117] on div "Perfecta para piernas inquietas y drenaje" at bounding box center [358, 123] width 140 height 24
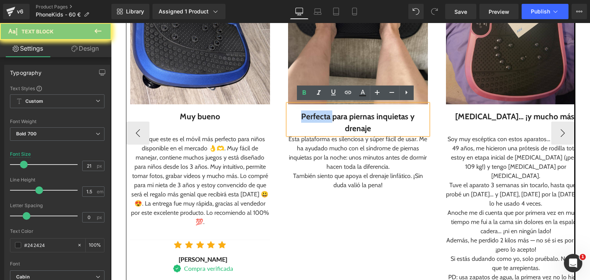
click at [313, 117] on div "Perfecta para piernas inquietas y drenaje" at bounding box center [358, 123] width 140 height 24
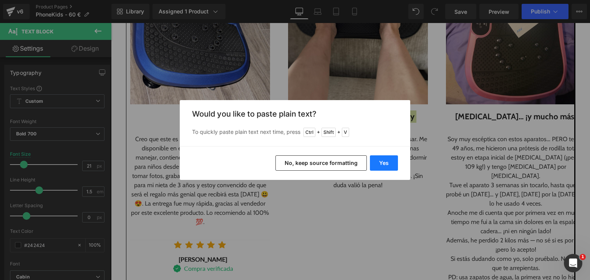
click at [392, 162] on button "Yes" at bounding box center [384, 162] width 28 height 15
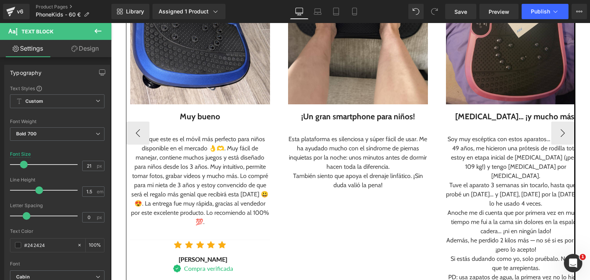
click at [334, 151] on div "Esta plataforma es silenciosa y súper fácil de usar. Me ha ayudado mucho con el…" at bounding box center [358, 153] width 140 height 37
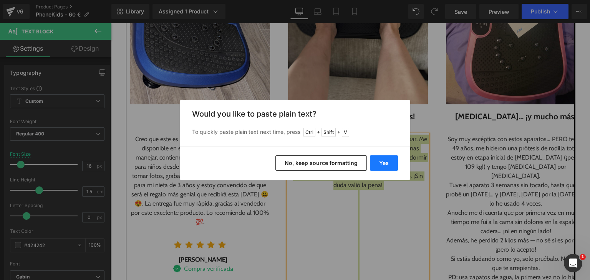
click at [393, 158] on button "Yes" at bounding box center [384, 162] width 28 height 15
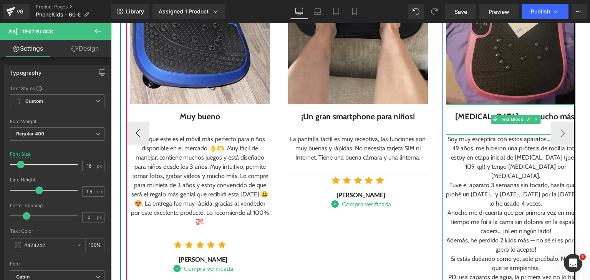
click at [469, 117] on div "[MEDICAL_DATA]… ¡y mucho más!" at bounding box center [516, 119] width 140 height 30
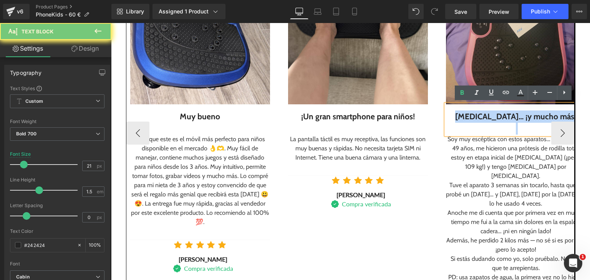
click at [469, 117] on div "[MEDICAL_DATA]… ¡y mucho más!" at bounding box center [516, 119] width 140 height 30
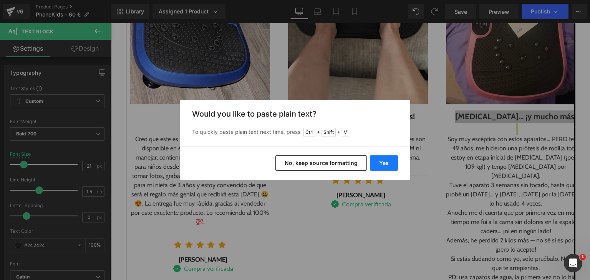
click at [382, 160] on button "Yes" at bounding box center [384, 162] width 28 height 15
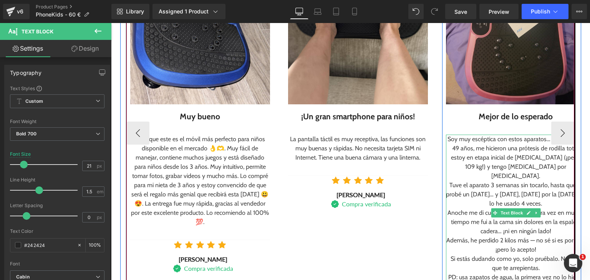
drag, startPoint x: 502, startPoint y: 154, endPoint x: 523, endPoint y: 174, distance: 28.8
click at [515, 162] on div "Soy muy escéptica con estos aparatos… PERO tengo 49 años, me hicieron una próte…" at bounding box center [516, 158] width 140 height 46
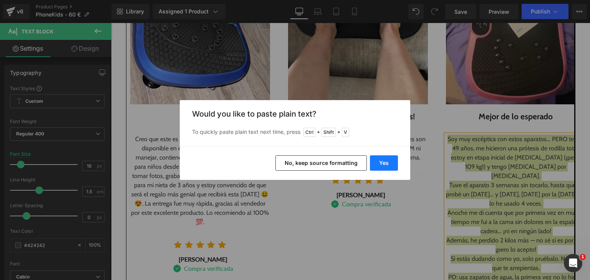
drag, startPoint x: 384, startPoint y: 162, endPoint x: 281, endPoint y: 142, distance: 105.2
click at [384, 162] on button "Yes" at bounding box center [384, 162] width 28 height 15
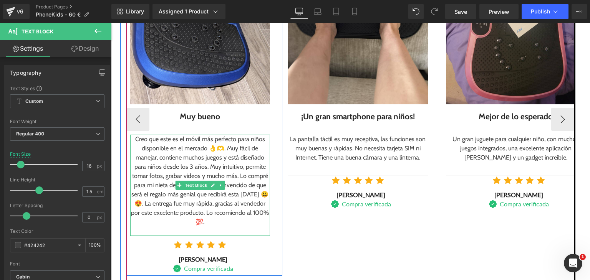
scroll to position [1106, 0]
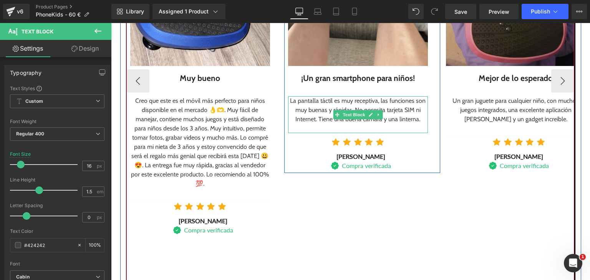
click at [354, 129] on div at bounding box center [358, 128] width 140 height 9
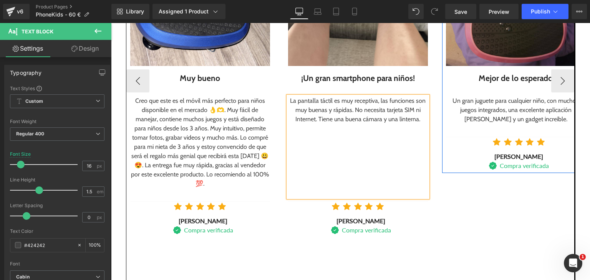
click at [527, 128] on div at bounding box center [516, 128] width 140 height 9
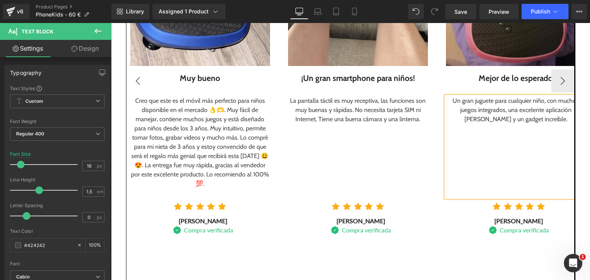
click at [129, 77] on button "‹" at bounding box center [137, 80] width 23 height 23
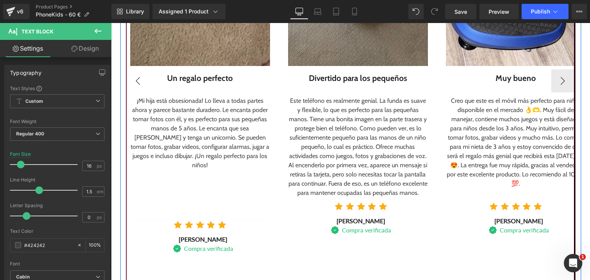
click at [129, 77] on button "‹" at bounding box center [137, 80] width 23 height 23
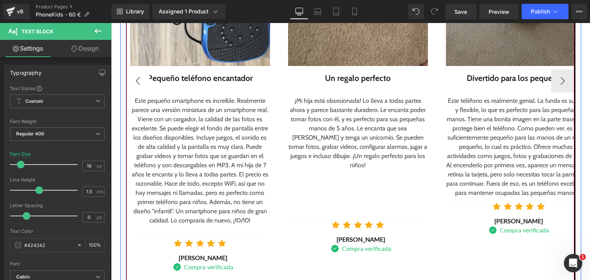
click at [129, 77] on button "‹" at bounding box center [137, 80] width 23 height 23
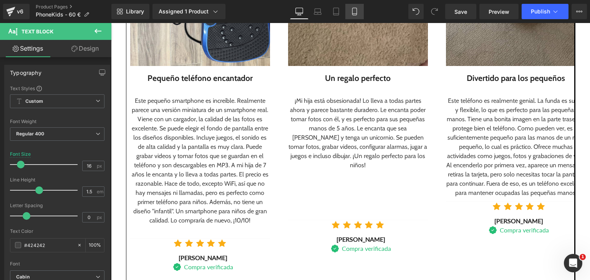
click at [348, 10] on link "Mobile" at bounding box center [354, 11] width 18 height 15
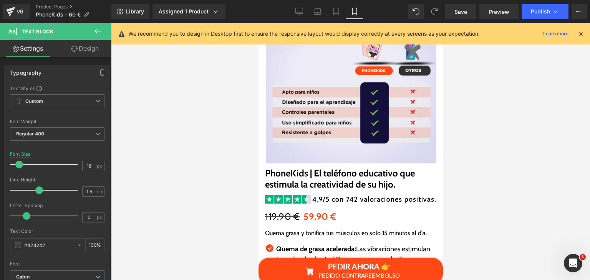
type input "14"
type input "100"
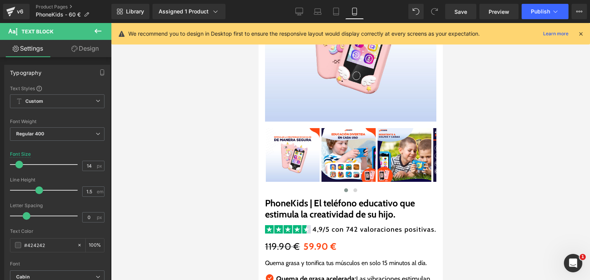
scroll to position [239, 0]
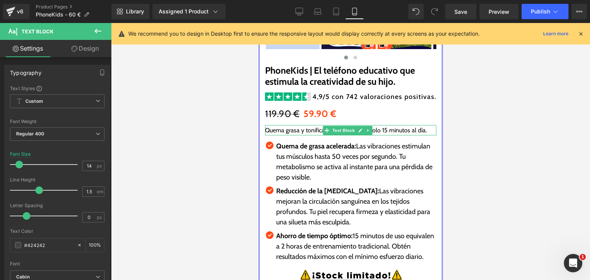
click at [291, 128] on span "Quema grasa y tonifica tus músculos en solo 15 minutos al día." at bounding box center [345, 130] width 162 height 7
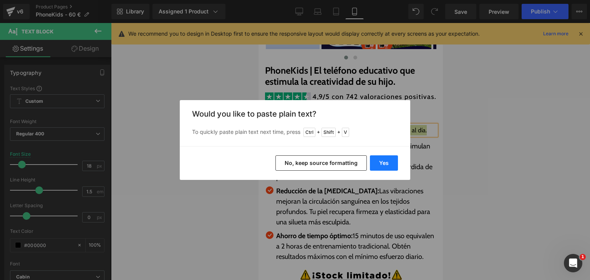
click at [373, 160] on button "Yes" at bounding box center [384, 162] width 28 height 15
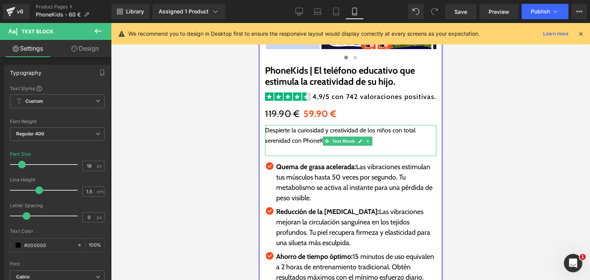
click at [301, 154] on p at bounding box center [349, 151] width 171 height 10
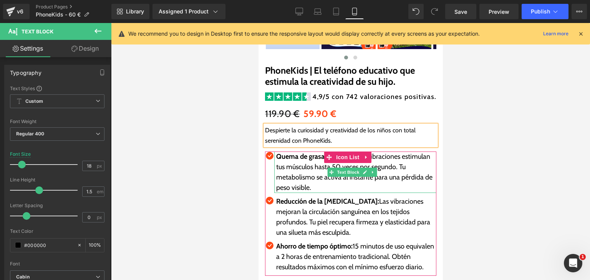
click at [297, 172] on p "Quema de grasa acelerada: Las vibraciones estimulan tus músculos hasta 50 veces…" at bounding box center [356, 172] width 160 height 41
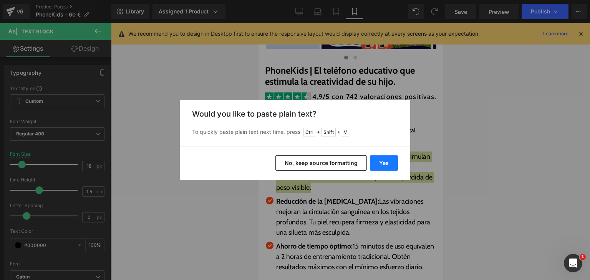
click at [378, 168] on button "Yes" at bounding box center [384, 162] width 28 height 15
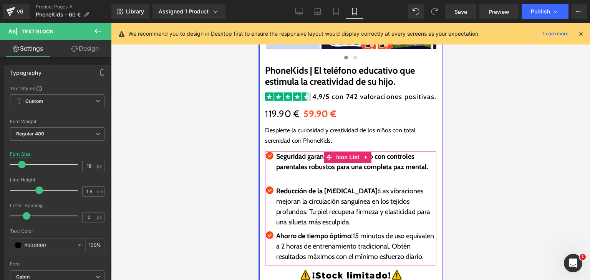
click at [300, 199] on p "Reducción de la [MEDICAL_DATA]: Las vibraciones mejoran la circulación sanguíne…" at bounding box center [356, 206] width 160 height 41
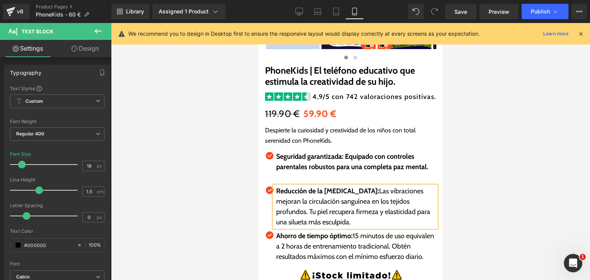
click at [300, 199] on p "Reducción de la [MEDICAL_DATA]: Las vibraciones mejoran la circulación sanguíne…" at bounding box center [356, 206] width 160 height 41
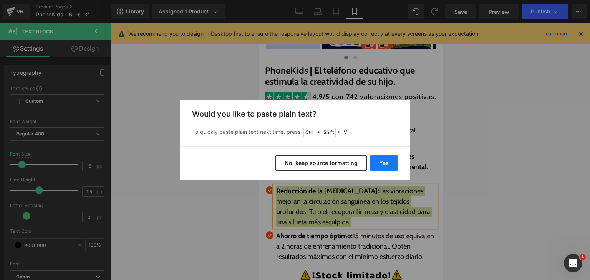
click at [386, 165] on button "Yes" at bounding box center [384, 162] width 28 height 15
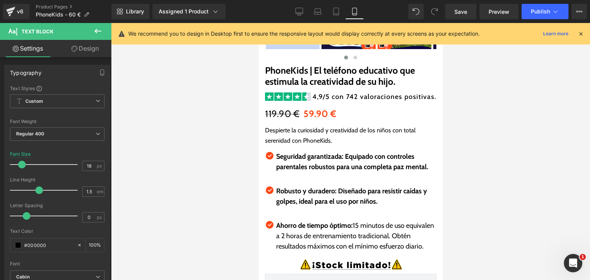
click at [300, 223] on strong "Ahorro de tiempo óptimo:" at bounding box center [314, 225] width 76 height 8
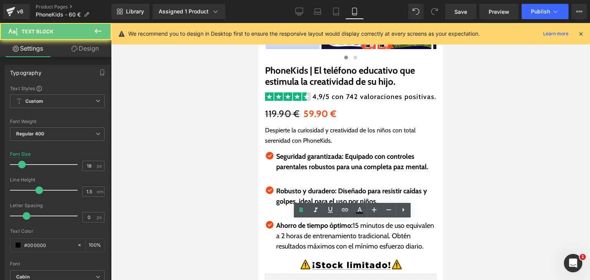
click at [301, 228] on strong "Ahorro de tiempo óptimo:" at bounding box center [314, 225] width 76 height 8
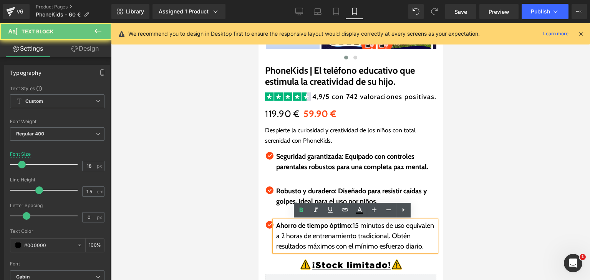
click at [301, 228] on strong "Ahorro de tiempo óptimo:" at bounding box center [314, 225] width 76 height 8
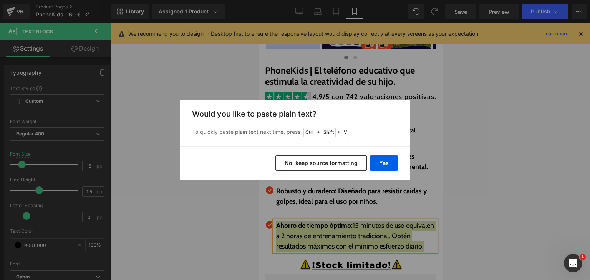
click at [380, 172] on div "Yes No, keep source formatting" at bounding box center [295, 163] width 230 height 34
click at [381, 170] on button "Yes" at bounding box center [384, 162] width 28 height 15
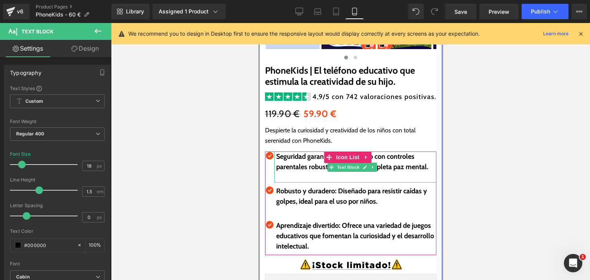
click at [357, 174] on p at bounding box center [356, 177] width 160 height 10
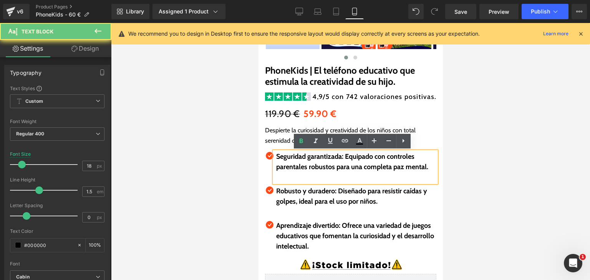
click at [355, 178] on p at bounding box center [356, 177] width 160 height 10
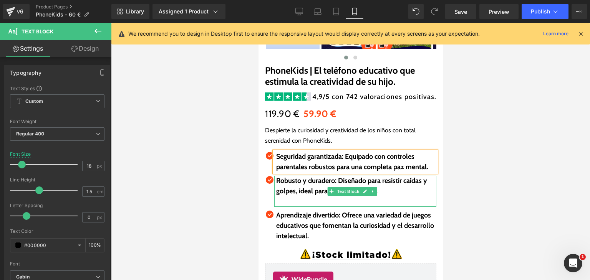
click at [321, 200] on p at bounding box center [356, 202] width 160 height 10
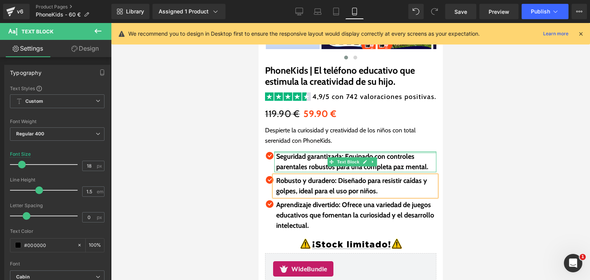
click at [403, 158] on b "Seguridad garantizada: Equipado con controles parentales robustos para una comp…" at bounding box center [352, 161] width 152 height 19
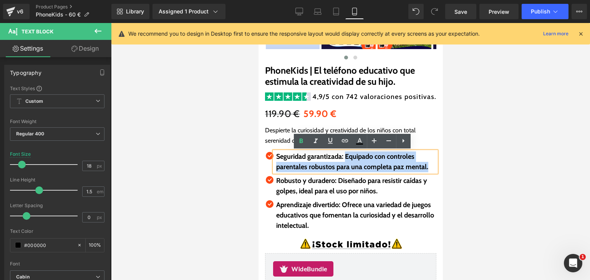
drag, startPoint x: 344, startPoint y: 157, endPoint x: 428, endPoint y: 173, distance: 84.8
click at [429, 172] on div "Seguridad garantizada: Equipado con controles parentales robustos para una comp…" at bounding box center [355, 162] width 162 height 21
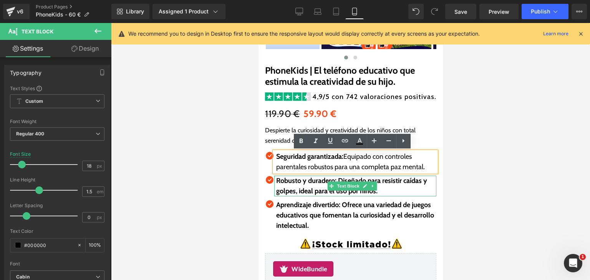
click at [298, 188] on b "Robusto y duradero: Diseñado para resistir caídas y golpes, ideal para el uso p…" at bounding box center [351, 186] width 151 height 19
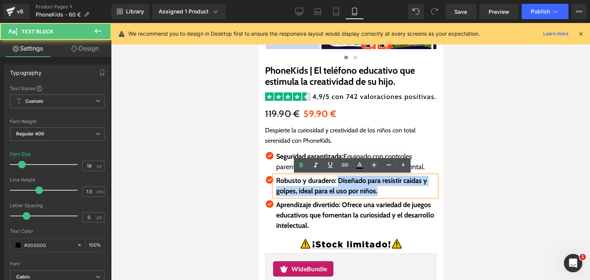
drag, startPoint x: 337, startPoint y: 180, endPoint x: 391, endPoint y: 194, distance: 55.4
click at [391, 194] on p "Robusto y duradero: Diseñado para resistir caídas y golpes, ideal para el uso p…" at bounding box center [356, 186] width 160 height 21
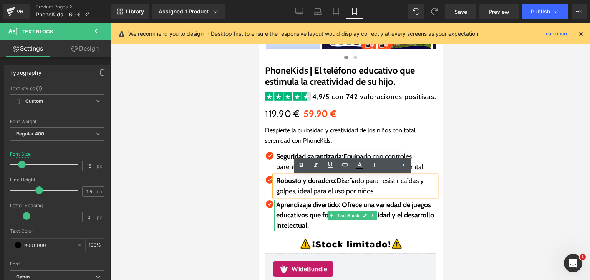
click at [311, 210] on p "Aprendizaje divertido: Ofrece una variedad de juegos educativos que fomentan la…" at bounding box center [356, 215] width 160 height 31
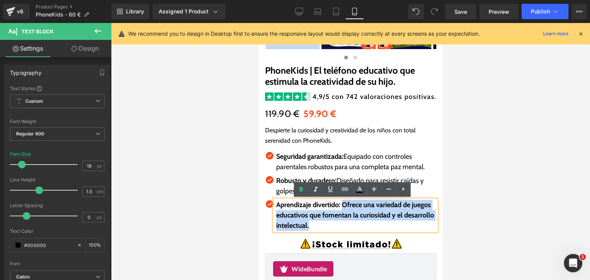
drag, startPoint x: 342, startPoint y: 205, endPoint x: 356, endPoint y: 225, distance: 24.7
click at [356, 225] on p "Aprendizaje divertido: Ofrece una variedad de juegos educativos que fomentan la…" at bounding box center [356, 215] width 160 height 31
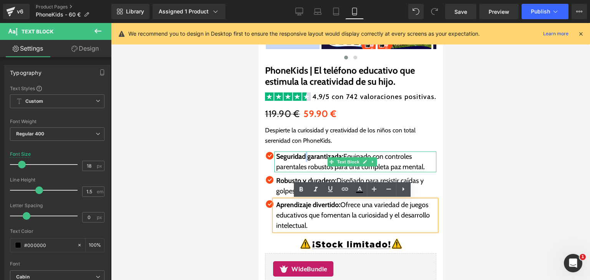
click at [307, 160] on strong "Seguridad garantizada:" at bounding box center [309, 156] width 67 height 8
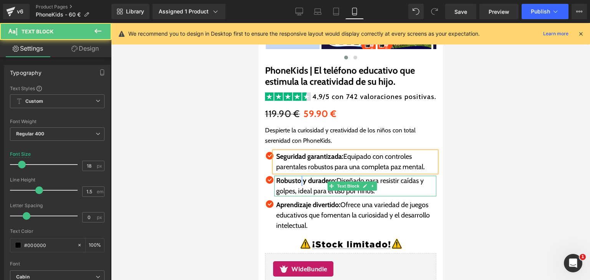
click at [303, 183] on strong "Robusto y duradero:" at bounding box center [306, 181] width 60 height 8
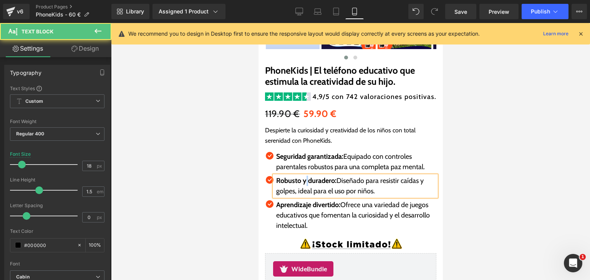
click at [307, 183] on strong "Robusto y duradero:" at bounding box center [306, 181] width 60 height 8
click at [312, 207] on strong "Aprendizaje divertido:" at bounding box center [308, 205] width 64 height 8
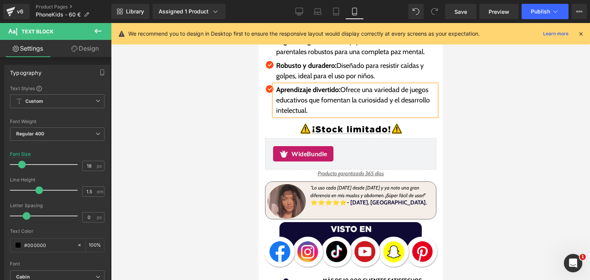
scroll to position [392, 0]
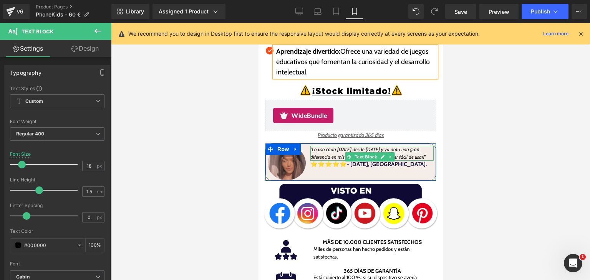
click at [324, 154] on icon "“Lo uso cada [DATE] desde [DATE] y ya noto una gran diferencia en mis muslos y …" at bounding box center [367, 153] width 114 height 13
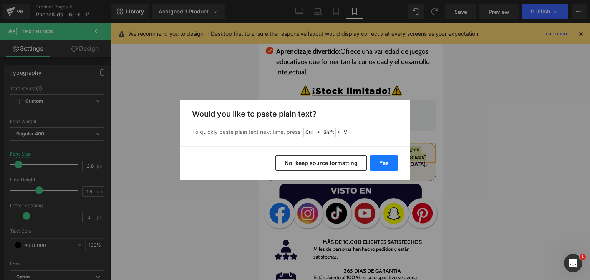
click at [372, 164] on button "Yes" at bounding box center [384, 162] width 28 height 15
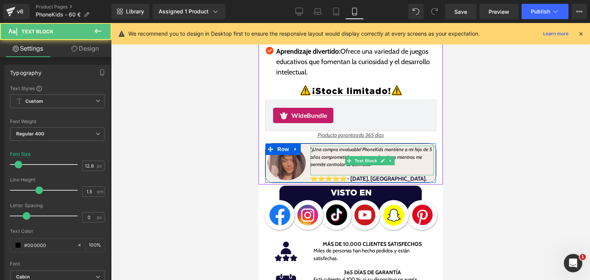
click at [321, 162] on icon ""¡Una compra invaluable! PhoneKids mantiene a mi hijo de 5 años comprometido co…" at bounding box center [371, 157] width 122 height 20
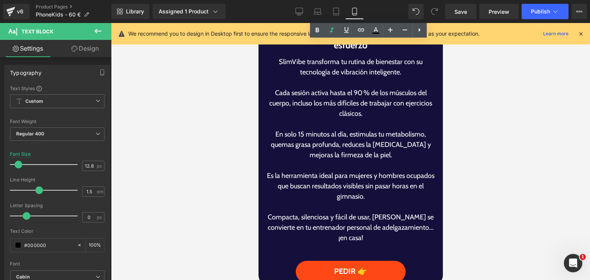
scroll to position [815, 0]
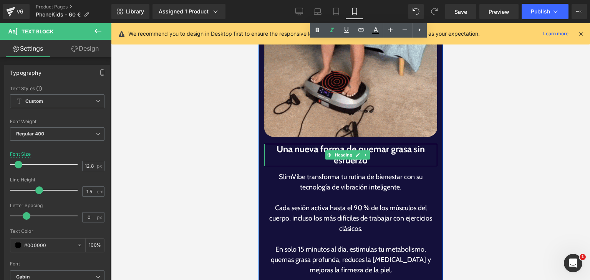
click at [299, 144] on h1 "Una nueva forma de quemar grasa sin esfuerzo" at bounding box center [350, 155] width 173 height 22
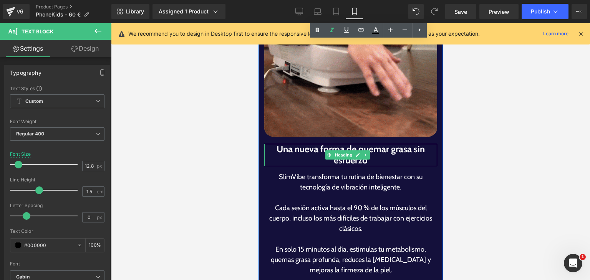
click at [299, 144] on h1 "Una nueva forma de quemar grasa sin esfuerzo" at bounding box center [350, 155] width 173 height 22
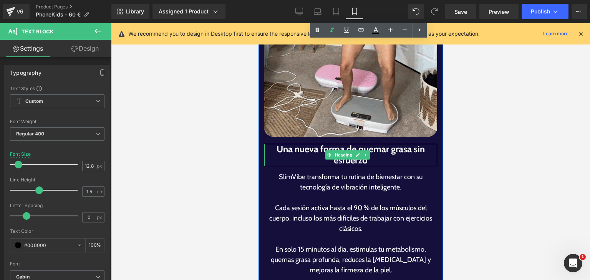
click at [299, 144] on h1 "Una nueva forma de quemar grasa sin esfuerzo" at bounding box center [350, 155] width 173 height 22
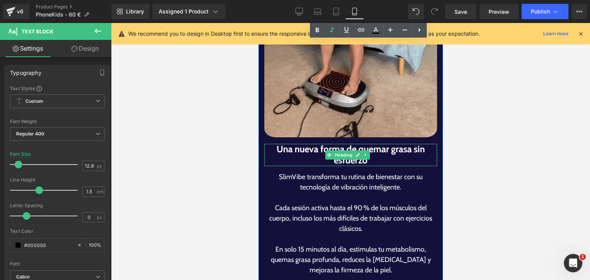
click at [299, 144] on h1 "Una nueva forma de quemar grasa sin esfuerzo" at bounding box center [350, 155] width 173 height 22
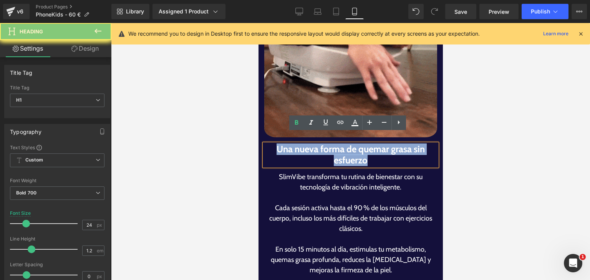
paste div
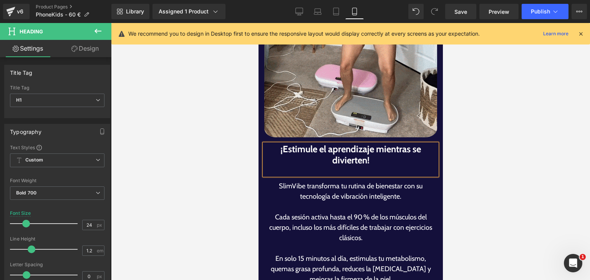
click at [370, 166] on div at bounding box center [350, 170] width 173 height 9
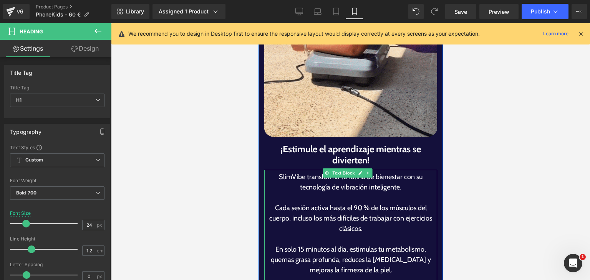
click at [329, 215] on div "SlimVibe transforma tu rutina de bienestar con su tecnología de vibración intel…" at bounding box center [350, 271] width 173 height 202
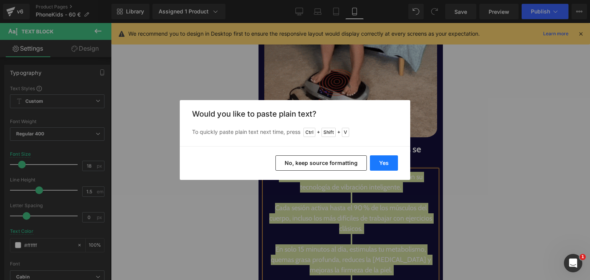
click at [376, 164] on button "Yes" at bounding box center [384, 162] width 28 height 15
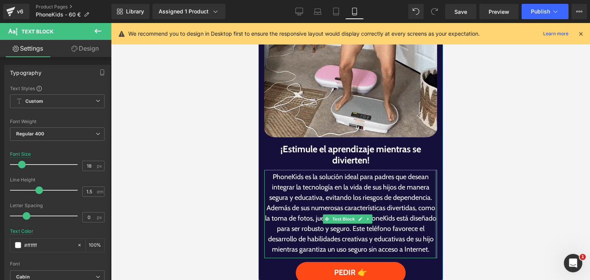
click at [435, 189] on div at bounding box center [436, 214] width 2 height 88
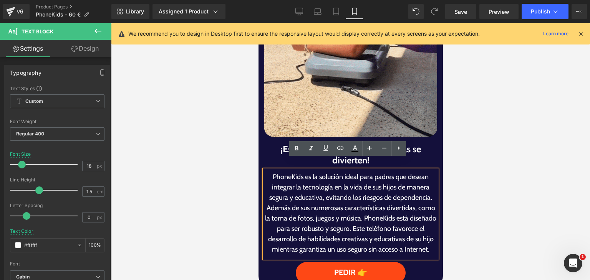
click at [428, 189] on p "PhoneKids es la solución ideal para padres que desean integrar la tecnología en…" at bounding box center [350, 213] width 173 height 83
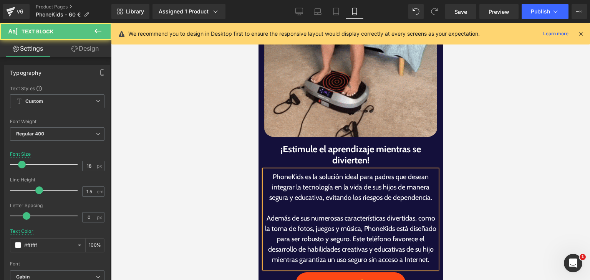
click at [376, 231] on p "Además de sus numerosas características divertidas, como la toma de fotos, jueg…" at bounding box center [350, 239] width 173 height 52
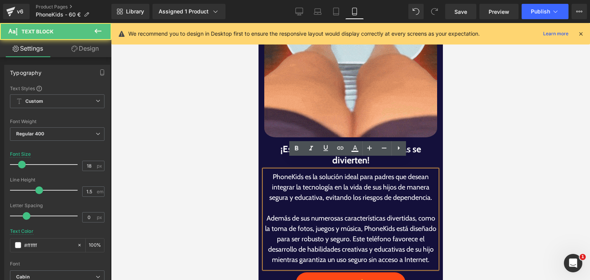
click at [379, 229] on p "Además de sus numerosas características divertidas, como la toma de fotos, jueg…" at bounding box center [350, 239] width 173 height 52
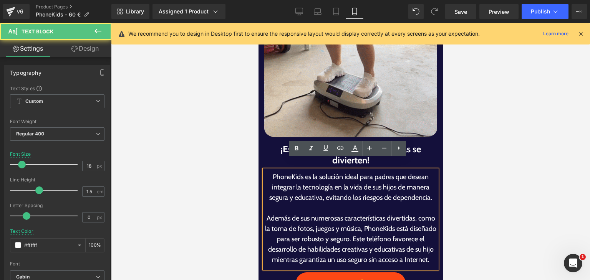
click at [377, 229] on p "Además de sus numerosas características divertidas, como la toma de fotos, jueg…" at bounding box center [350, 239] width 173 height 52
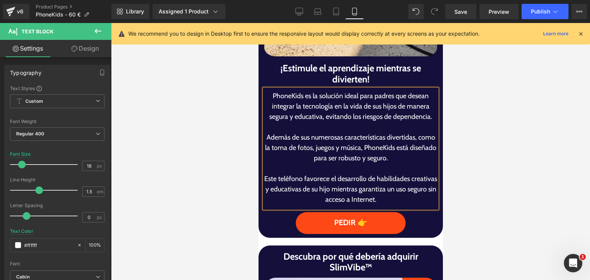
scroll to position [930, 0]
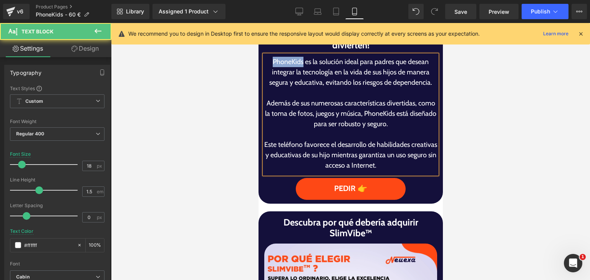
drag, startPoint x: 296, startPoint y: 48, endPoint x: 266, endPoint y: 54, distance: 30.5
click at [266, 57] on p "PhoneKids es la solución ideal para padres que desean integrar la tecnología en…" at bounding box center [350, 72] width 173 height 31
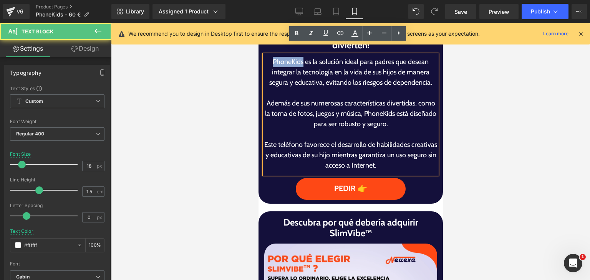
copy p "PhoneKids"
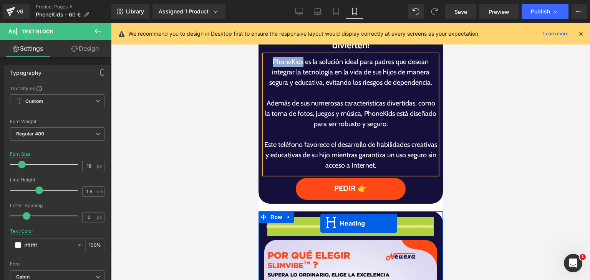
drag, startPoint x: 327, startPoint y: 218, endPoint x: 320, endPoint y: 223, distance: 8.6
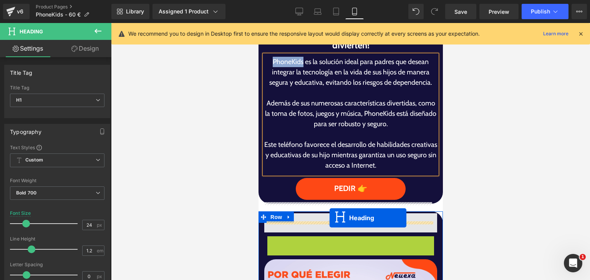
drag, startPoint x: 329, startPoint y: 228, endPoint x: 329, endPoint y: 218, distance: 10.0
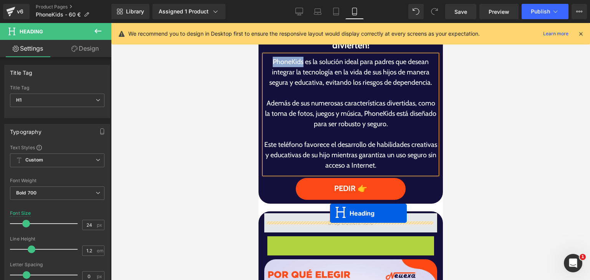
drag, startPoint x: 329, startPoint y: 234, endPoint x: 329, endPoint y: 213, distance: 20.3
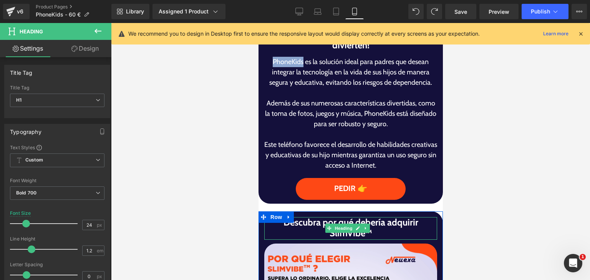
click at [326, 223] on h1 "Descubra por qué debería adquirir SlimVibe™" at bounding box center [350, 228] width 173 height 22
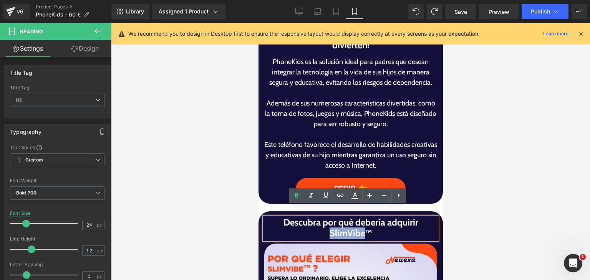
drag, startPoint x: 326, startPoint y: 223, endPoint x: 360, endPoint y: 226, distance: 34.0
click at [360, 226] on h1 "Descubra por qué debería adquirir SlimVibe™" at bounding box center [350, 228] width 173 height 22
paste div
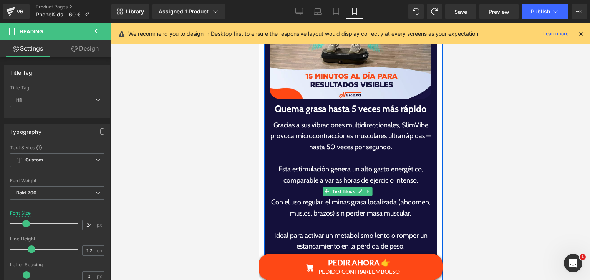
scroll to position [1889, 0]
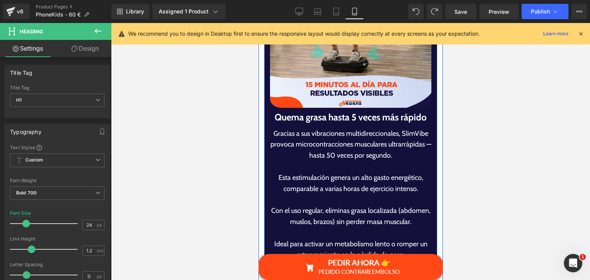
click at [286, 111] on h1 "Quema grasa hasta 5 veces más rápido" at bounding box center [349, 118] width 161 height 14
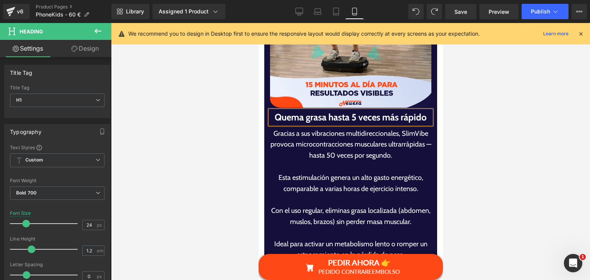
paste div
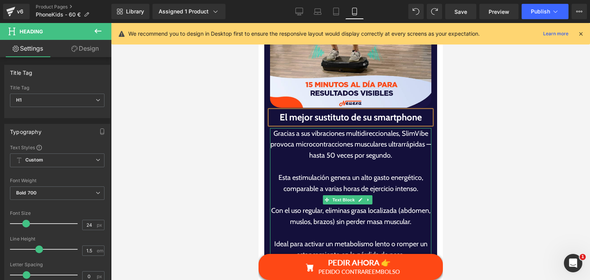
click at [306, 133] on p "Gracias a sus vibraciones multidireccionales, SlimVibe provoca microcontraccion…" at bounding box center [349, 144] width 161 height 33
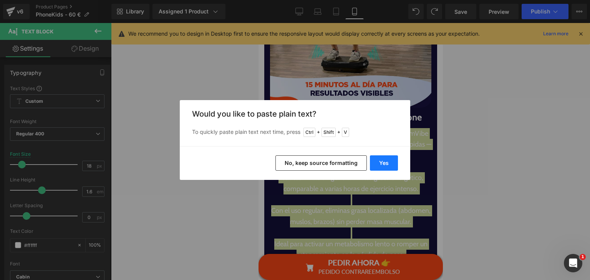
click at [387, 165] on button "Yes" at bounding box center [384, 162] width 28 height 15
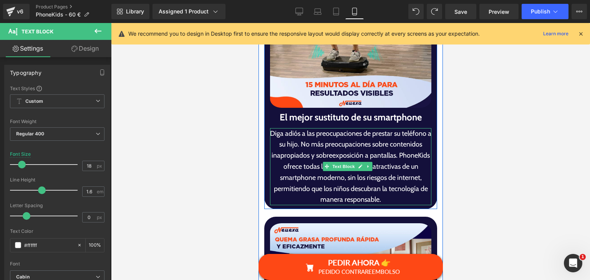
click at [329, 128] on p "Diga adiós a las preocupaciones de prestar su teléfono a su hijo. No más preocu…" at bounding box center [349, 167] width 161 height 78
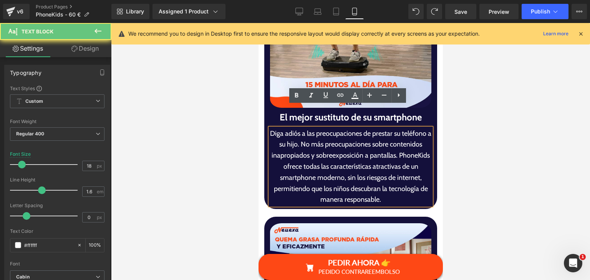
click at [329, 128] on p "Diga adiós a las preocupaciones de prestar su teléfono a su hijo. No más preocu…" at bounding box center [349, 167] width 161 height 78
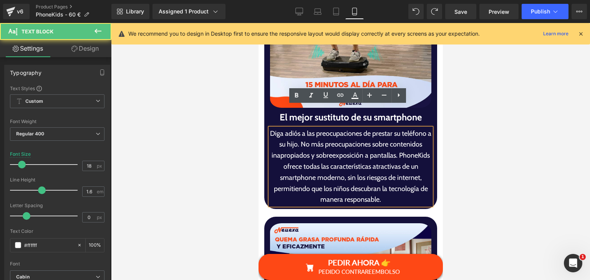
click at [329, 128] on p "Diga adiós a las preocupaciones de prestar su teléfono a su hijo. No más preocu…" at bounding box center [349, 167] width 161 height 78
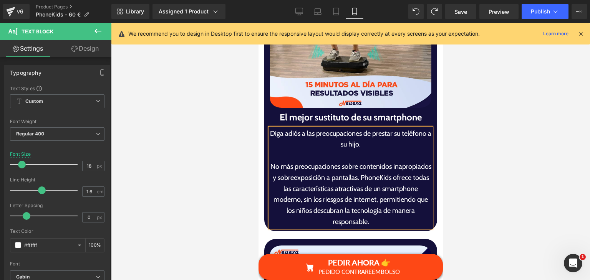
click at [413, 161] on p "No más preocupaciones sobre contenidos inapropiados y sobreexposición a pantall…" at bounding box center [349, 194] width 161 height 66
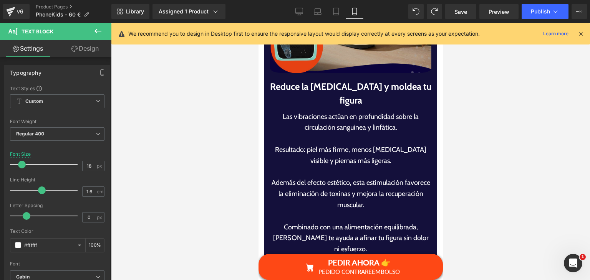
scroll to position [2235, 0]
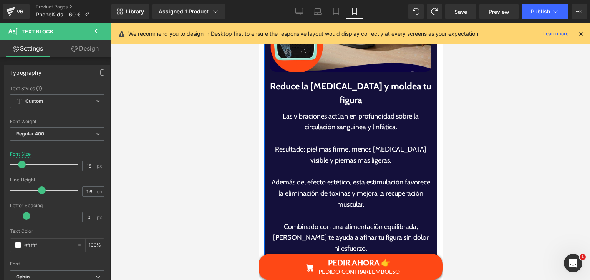
click at [290, 79] on h1 "Reduce la [MEDICAL_DATA] y moldea tu figura" at bounding box center [349, 93] width 161 height 28
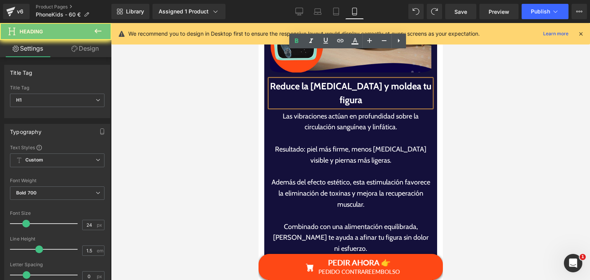
click at [290, 79] on h1 "Reduce la [MEDICAL_DATA] y moldea tu figura" at bounding box center [349, 93] width 161 height 28
paste div
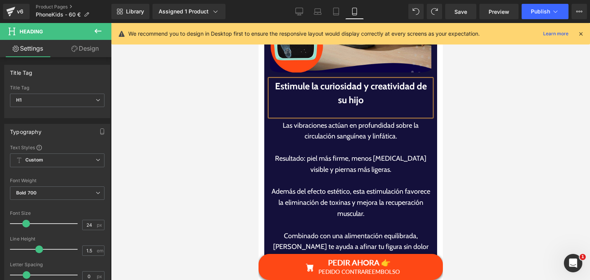
click at [342, 79] on h1 "Estimule la curiosidad y creatividad de su hijo" at bounding box center [349, 93] width 161 height 28
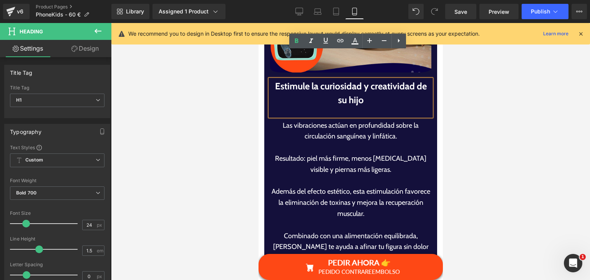
click at [340, 116] on div "Las vibraciones actúan en profundidad sobre la circulación sanguínea y linfátic…" at bounding box center [350, 195] width 173 height 159
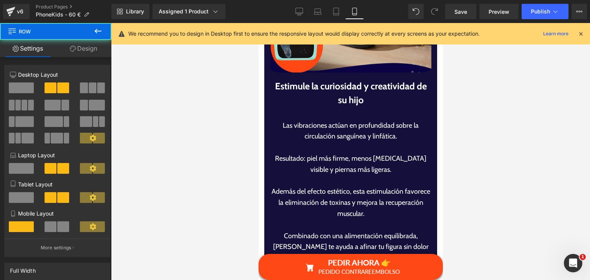
click at [337, 107] on div at bounding box center [349, 111] width 161 height 9
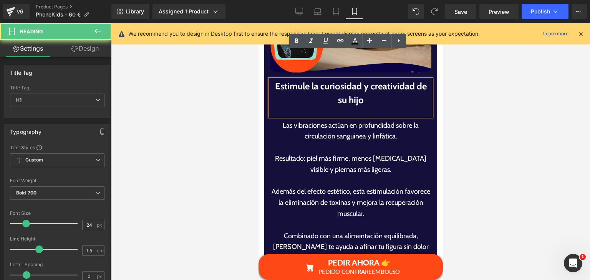
click at [337, 107] on div at bounding box center [349, 111] width 161 height 9
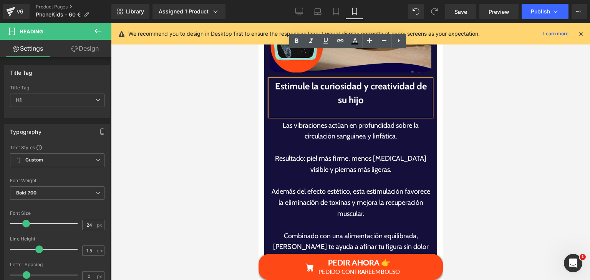
click at [337, 107] on div at bounding box center [349, 111] width 161 height 9
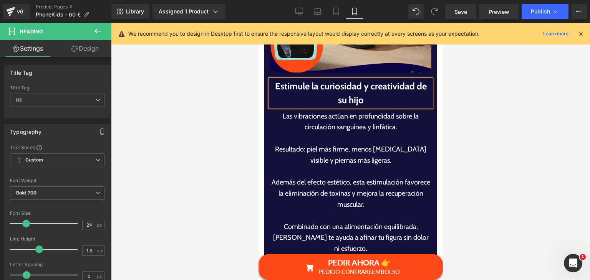
click at [354, 131] on div "Las vibraciones actúan en profundidad sobre la circulación sanguínea y linfátic…" at bounding box center [349, 188] width 161 height 155
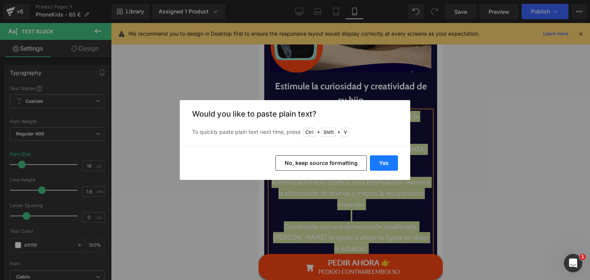
click at [383, 167] on button "Yes" at bounding box center [384, 162] width 28 height 15
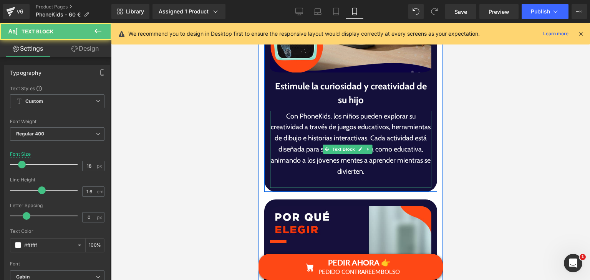
click at [406, 115] on p "Con PhoneKids, los niños pueden explorar su creatividad a través de juegos educ…" at bounding box center [349, 144] width 161 height 66
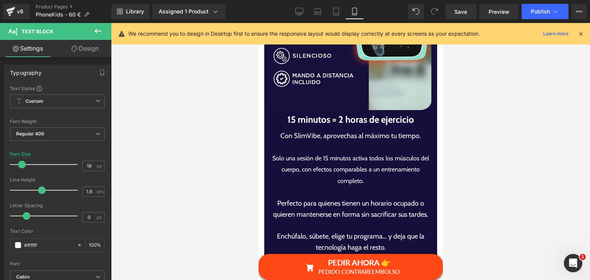
scroll to position [2504, 0]
click at [291, 112] on h1 "15 minutos = 2 horas de ejercicio" at bounding box center [349, 119] width 161 height 14
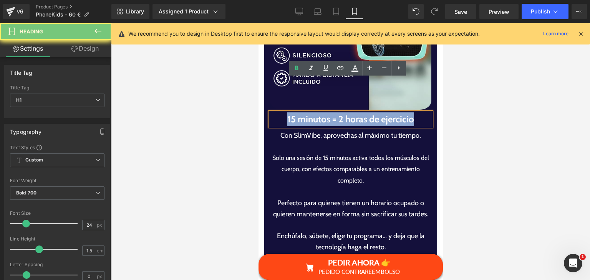
paste div
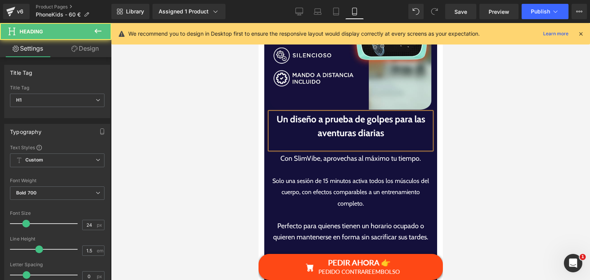
click at [342, 140] on div at bounding box center [349, 144] width 161 height 9
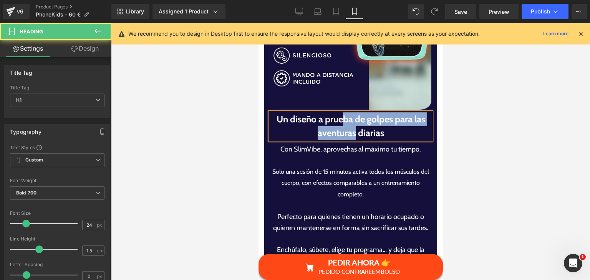
drag, startPoint x: 350, startPoint y: 93, endPoint x: 356, endPoint y: 96, distance: 6.4
click at [356, 112] on h1 "Un diseño a prueba de golpes para las aventuras diarias" at bounding box center [349, 126] width 161 height 28
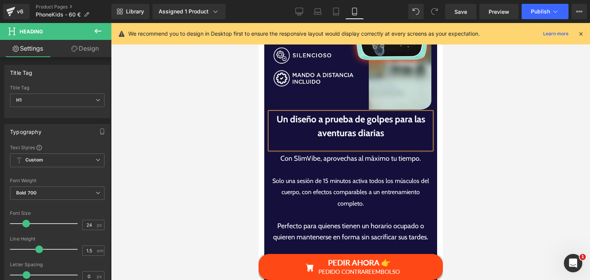
click at [367, 140] on div at bounding box center [349, 144] width 161 height 9
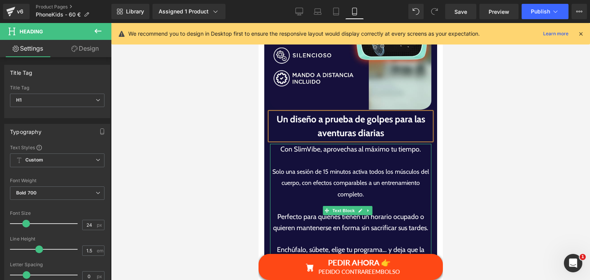
click at [338, 168] on span "Solo una sesión de 15 minutos activa todos los músculos del cuerpo, con efectos…" at bounding box center [350, 183] width 157 height 30
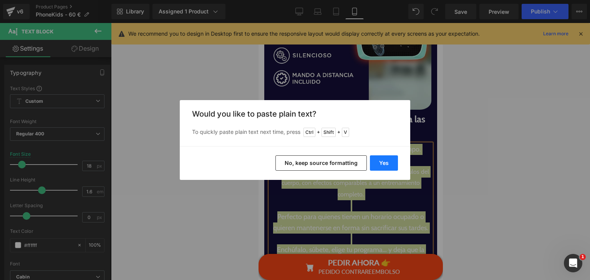
click at [386, 166] on button "Yes" at bounding box center [384, 162] width 28 height 15
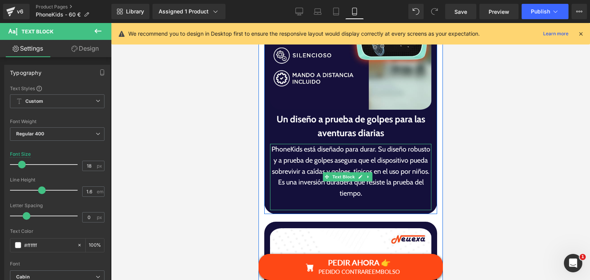
click at [386, 144] on p "PhoneKids está diseñado para durar. Su diseño robusto y a prueba de golpes aseg…" at bounding box center [349, 171] width 161 height 55
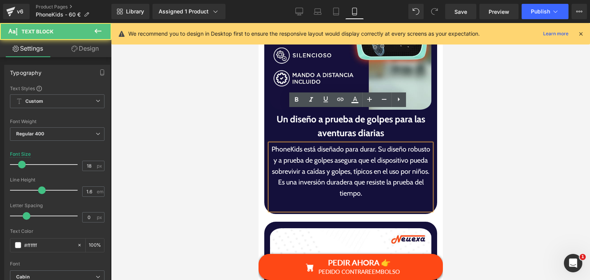
click at [385, 144] on p "PhoneKids está diseñado para durar. Su diseño robusto y a prueba de golpes aseg…" at bounding box center [349, 171] width 161 height 55
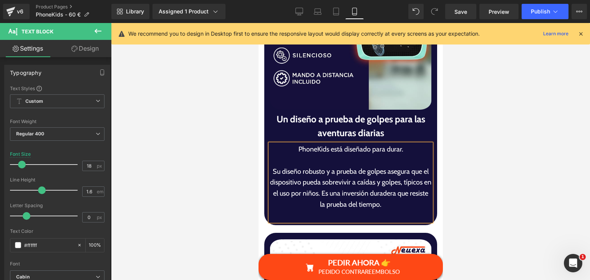
click at [347, 166] on p "Su diseño robusto y a prueba de golpes asegura que el dispositivo pueda sobrevi…" at bounding box center [349, 188] width 161 height 44
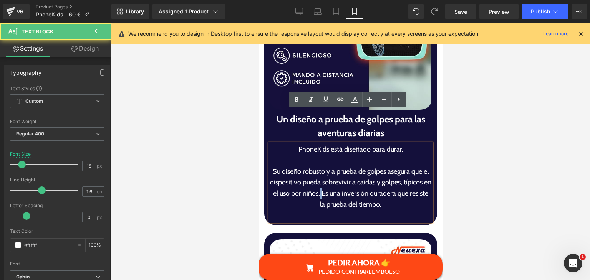
click at [347, 166] on p "Su diseño robusto y a prueba de golpes asegura que el dispositivo pueda sobrevi…" at bounding box center [349, 188] width 161 height 44
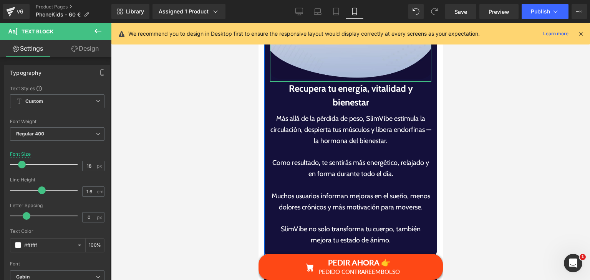
scroll to position [2849, 0]
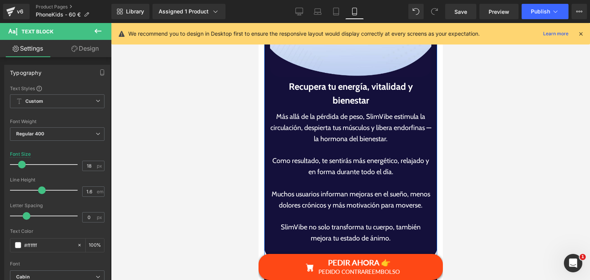
click at [307, 80] on h1 "Recupera tu energía, vitalidad y bienestar" at bounding box center [349, 94] width 161 height 28
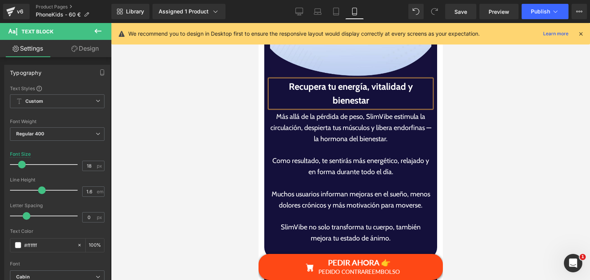
click at [307, 80] on h1 "Recupera tu energía, vitalidad y bienestar" at bounding box center [349, 94] width 161 height 28
paste div
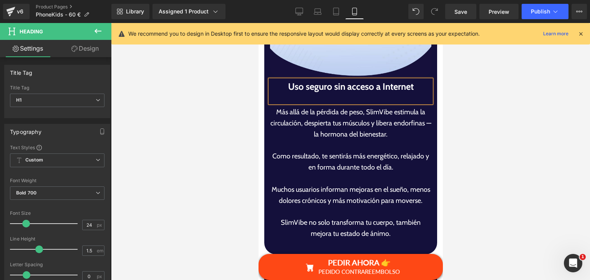
click at [328, 80] on h1 "Uso seguro sin acceso a Internet" at bounding box center [349, 87] width 161 height 14
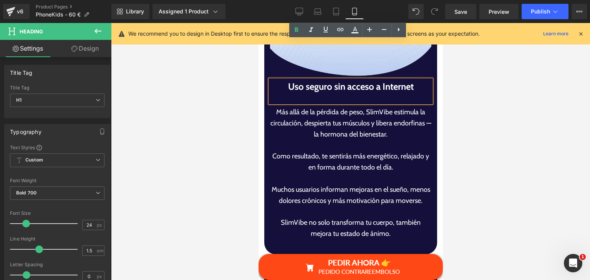
click at [336, 94] on div at bounding box center [349, 98] width 161 height 9
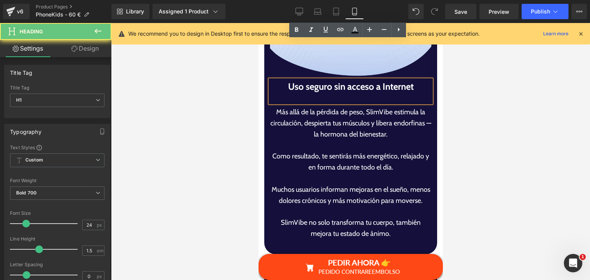
click at [331, 94] on div at bounding box center [349, 98] width 161 height 9
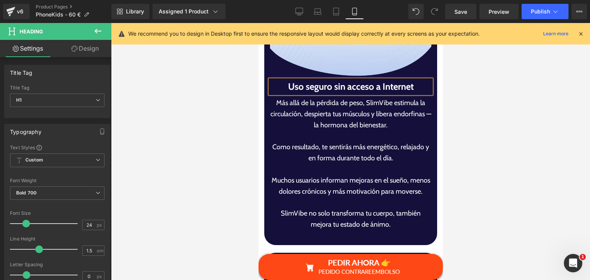
drag, startPoint x: 303, startPoint y: 86, endPoint x: 331, endPoint y: 102, distance: 32.0
click at [326, 99] on div "Más allá de la pérdida de peso, SlimVibe estimula la circulación, despierta tus…" at bounding box center [349, 170] width 161 height 144
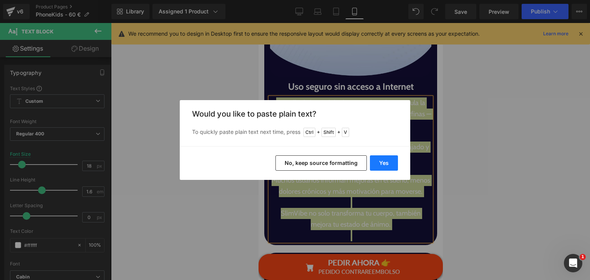
click at [378, 155] on button "Yes" at bounding box center [384, 162] width 28 height 15
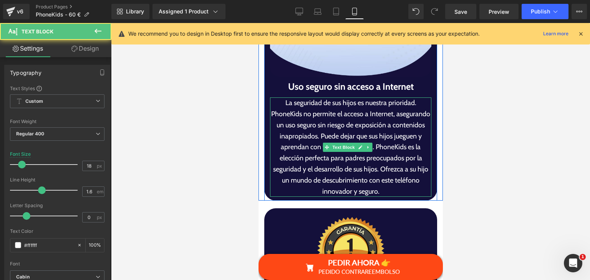
click at [414, 98] on p "La seguridad de sus hijos es nuestra prioridad. PhoneKids no permite el acceso …" at bounding box center [349, 147] width 161 height 99
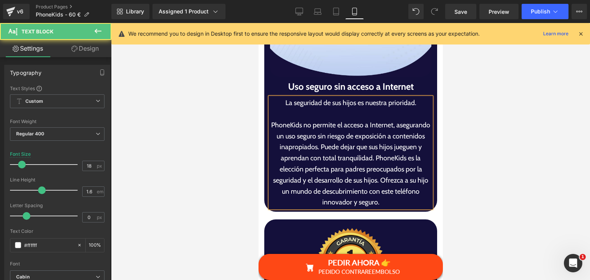
click at [347, 120] on p "PhoneKids no permite el acceso a Internet, asegurando un uso seguro sin riesgo …" at bounding box center [349, 164] width 161 height 88
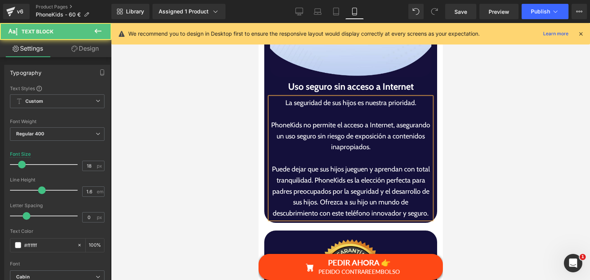
click at [322, 164] on p "Puede dejar que sus hijos jueguen y aprendan con total tranquilidad. PhoneKids …" at bounding box center [349, 191] width 161 height 55
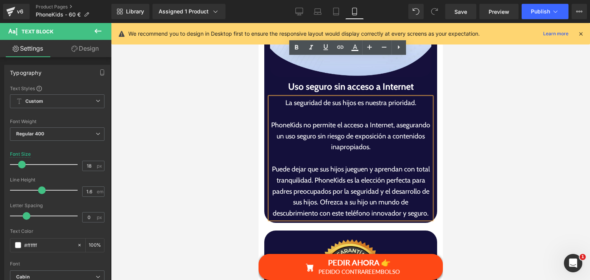
click at [324, 164] on p "Puede dejar que sus hijos jueguen y aprendan con total tranquilidad. PhoneKids …" at bounding box center [349, 191] width 161 height 55
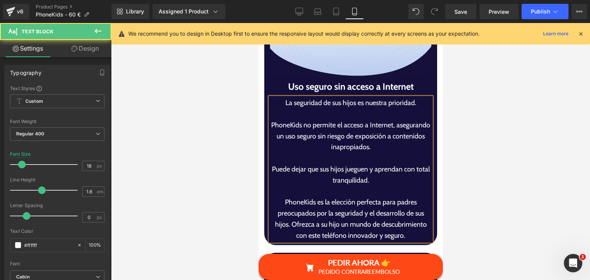
click at [286, 197] on p "PhoneKids es la elección perfecta para padres preocupados por la seguridad y el…" at bounding box center [349, 219] width 161 height 44
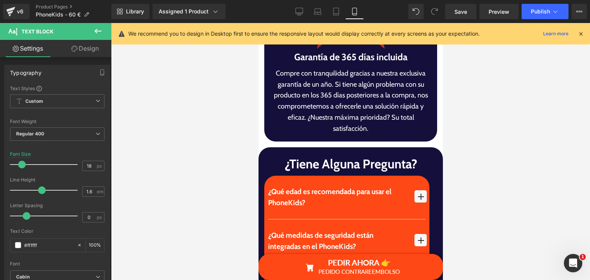
scroll to position [3079, 0]
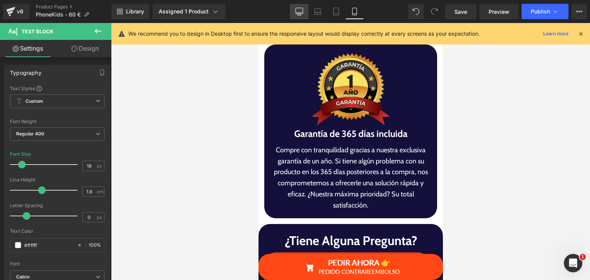
click at [305, 11] on link "Desktop" at bounding box center [299, 11] width 18 height 15
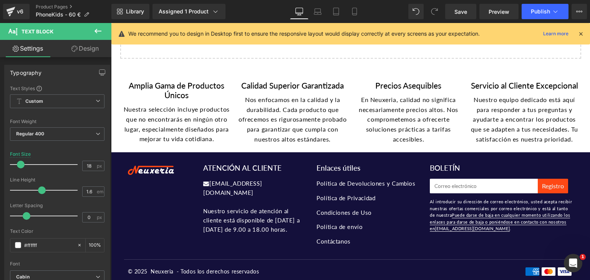
type input "16"
type input "100"
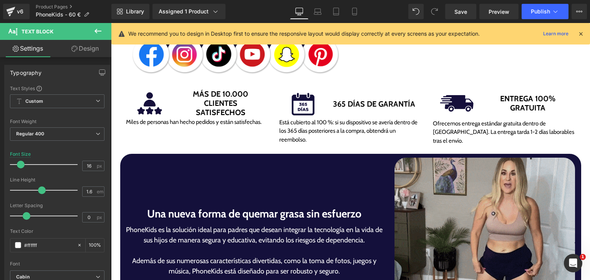
scroll to position [499, 0]
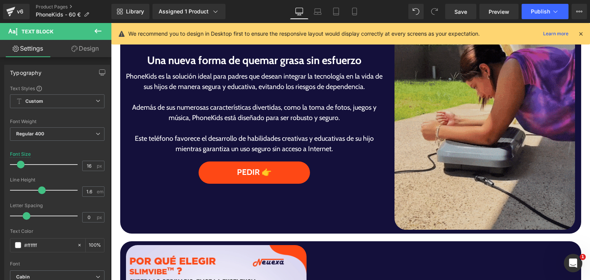
click at [443, 129] on img at bounding box center [484, 117] width 180 height 226
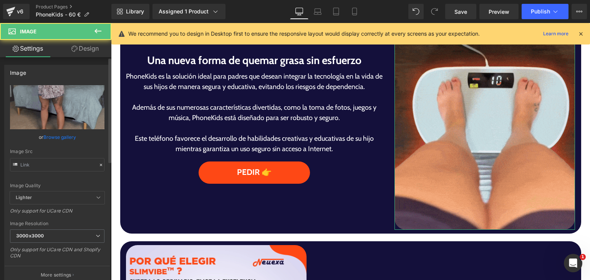
type input "[URL][DOMAIN_NAME]"
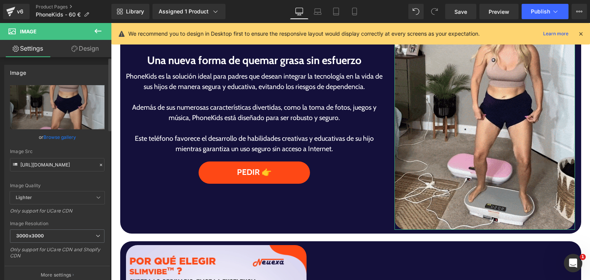
click at [98, 166] on icon at bounding box center [100, 164] width 5 height 5
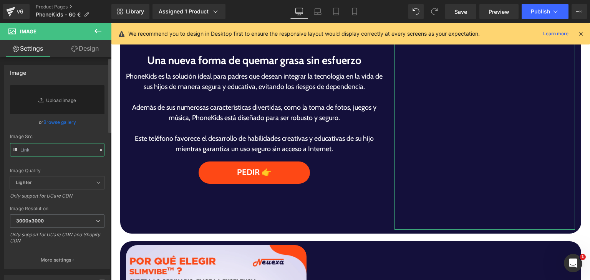
click at [63, 153] on input "text" at bounding box center [57, 149] width 94 height 13
paste input "[URL][DOMAIN_NAME]"
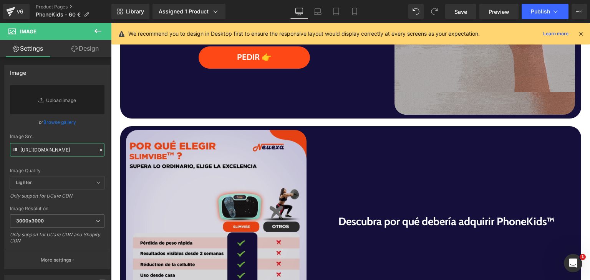
scroll to position [729, 0]
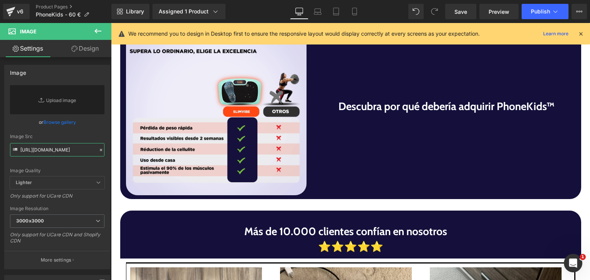
type input "[URL][DOMAIN_NAME]"
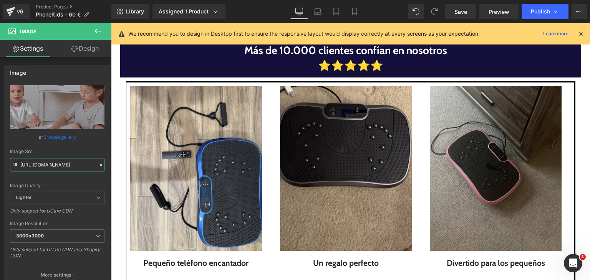
scroll to position [768, 0]
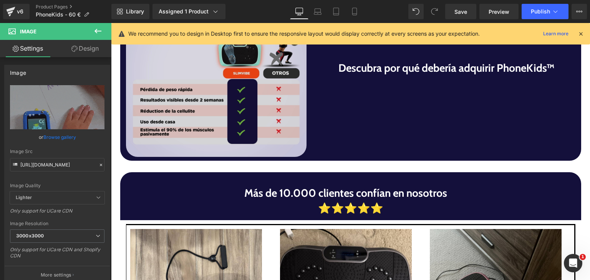
click at [249, 135] on img at bounding box center [216, 67] width 180 height 180
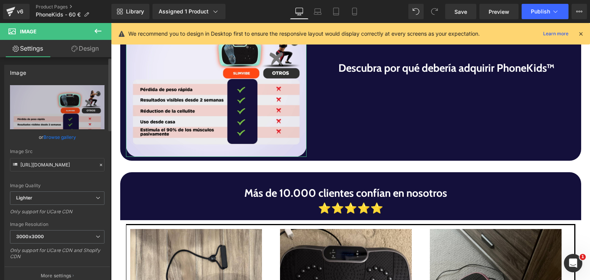
click at [98, 162] on icon at bounding box center [100, 164] width 5 height 5
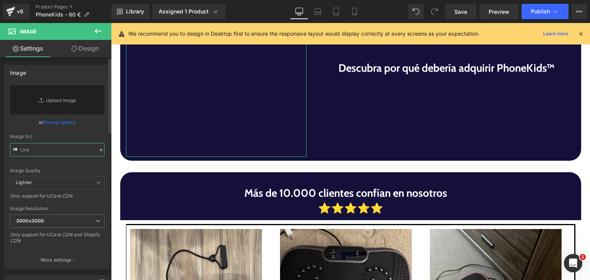
click at [65, 155] on input "text" at bounding box center [57, 149] width 94 height 13
paste input "[URL][DOMAIN_NAME]"
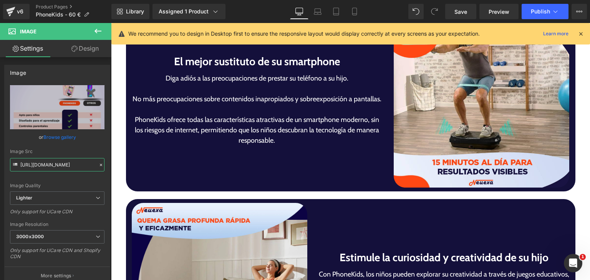
scroll to position [1382, 0]
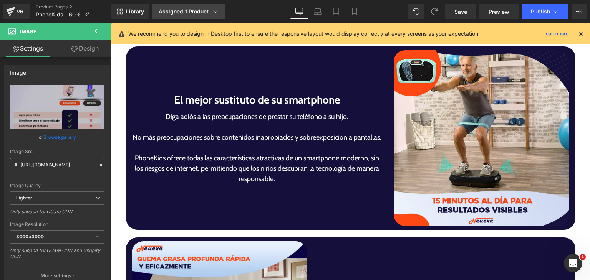
type input "[URL][DOMAIN_NAME]"
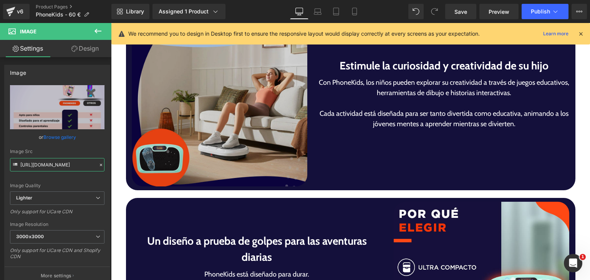
scroll to position [1574, 0]
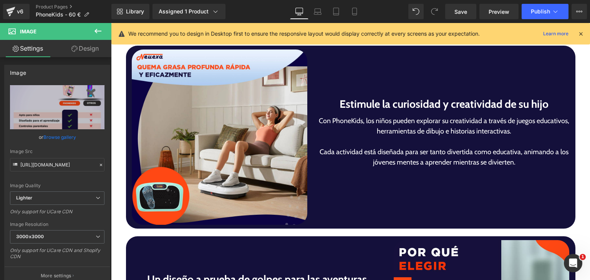
drag, startPoint x: 248, startPoint y: 194, endPoint x: 117, endPoint y: 175, distance: 132.7
click at [248, 193] on img at bounding box center [220, 138] width 176 height 176
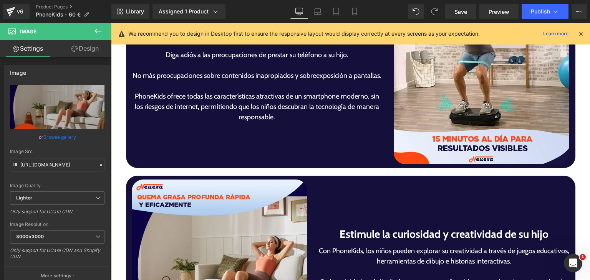
scroll to position [1382, 0]
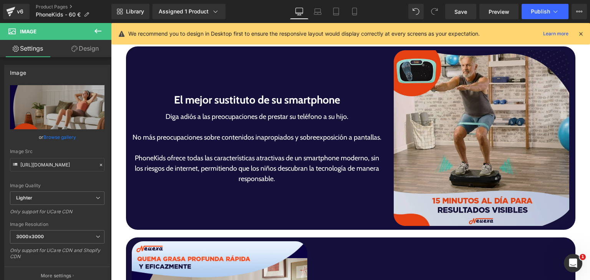
click at [448, 169] on img at bounding box center [481, 138] width 176 height 176
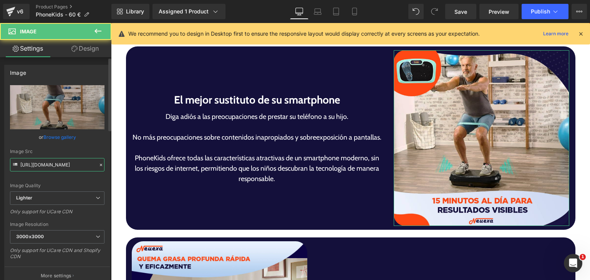
click at [80, 164] on input "[URL][DOMAIN_NAME]" at bounding box center [57, 164] width 94 height 13
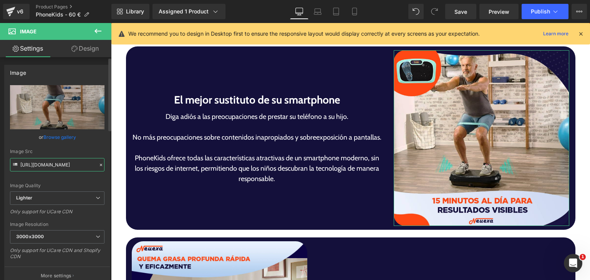
click at [80, 164] on input "[URL][DOMAIN_NAME]" at bounding box center [57, 164] width 94 height 13
paste input "7fe8ca8c-3d1c-4444-8d8e-71c4bbde7f3d/-/format/auto/-/preview/3000x3000/-/qualit…"
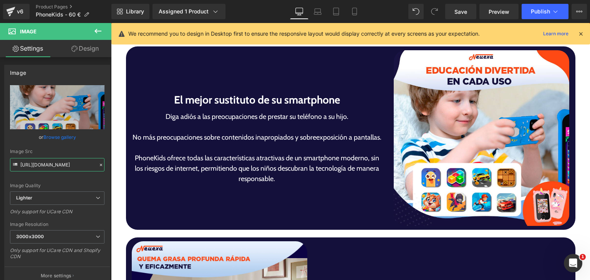
type input "[URL][DOMAIN_NAME]"
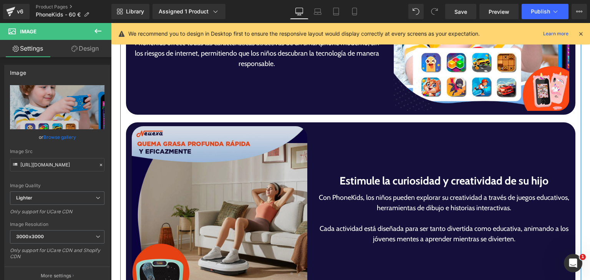
click at [192, 204] on img at bounding box center [220, 214] width 176 height 176
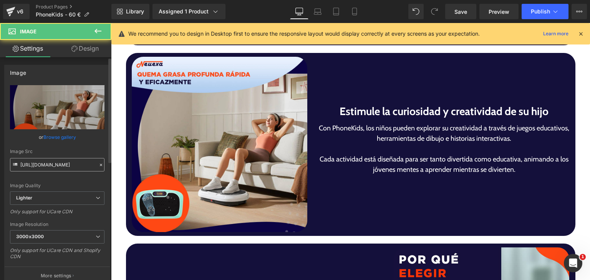
scroll to position [1574, 0]
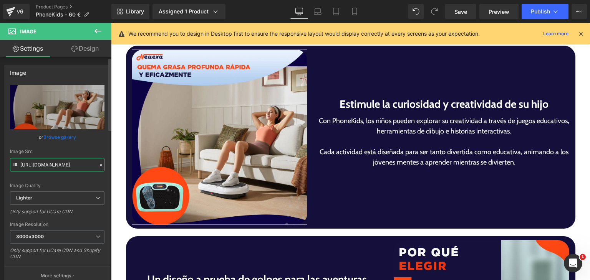
click at [66, 162] on input "[URL][DOMAIN_NAME]" at bounding box center [57, 164] width 94 height 13
paste input "text"
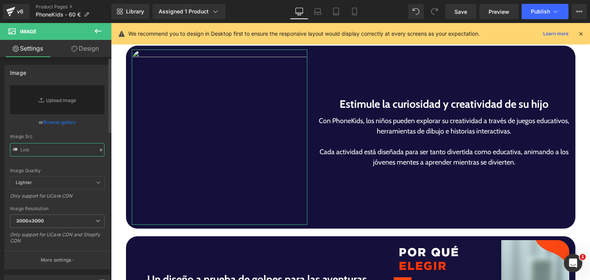
paste input "text"
paste input "[URL][DOMAIN_NAME]"
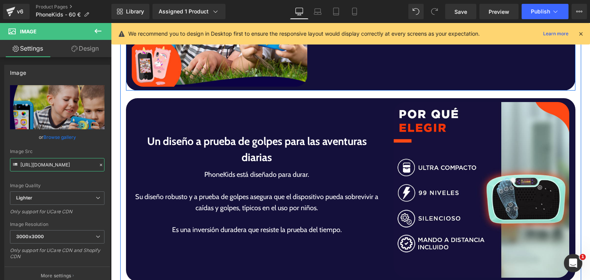
scroll to position [1727, 0]
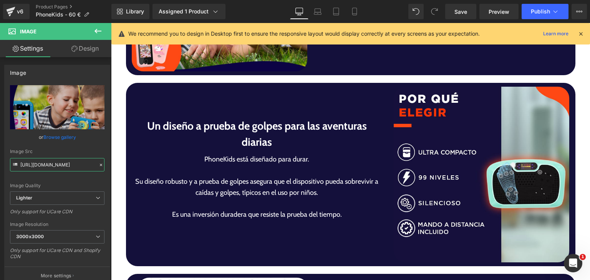
type input "[URL][DOMAIN_NAME]"
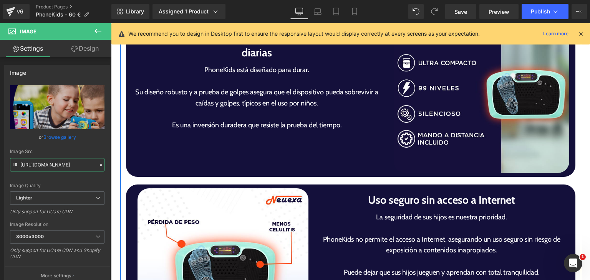
scroll to position [1881, 0]
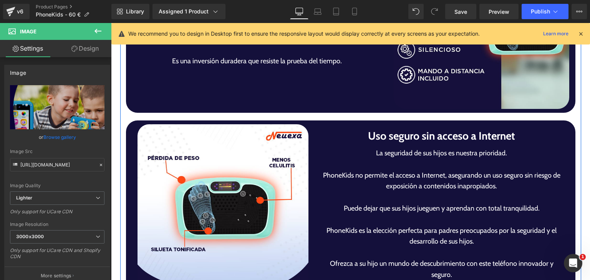
click at [449, 94] on img at bounding box center [481, 21] width 176 height 176
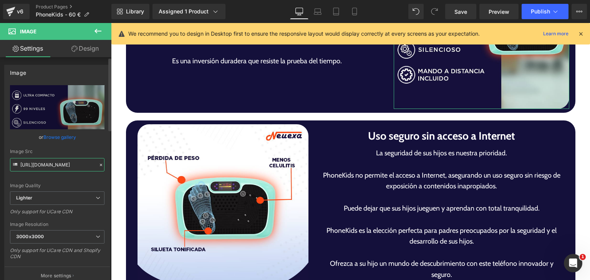
click at [63, 166] on input "[URL][DOMAIN_NAME]" at bounding box center [57, 164] width 94 height 13
paste input "23f82656-86f3-430f-9dcc-283afa02ae85/-/format/auto/-/preview/3000x3000/-/qualit…"
type input "[URL][DOMAIN_NAME]"
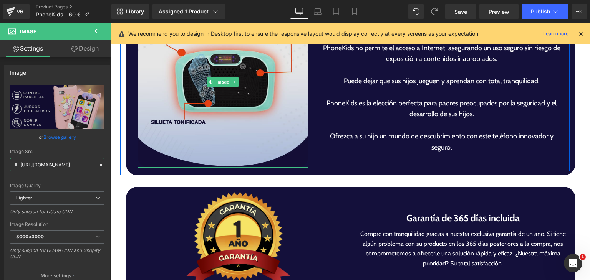
scroll to position [1996, 0]
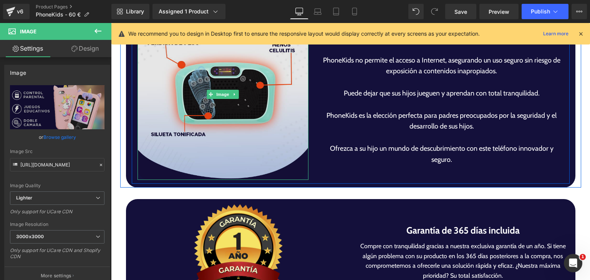
click at [223, 136] on img at bounding box center [222, 94] width 171 height 171
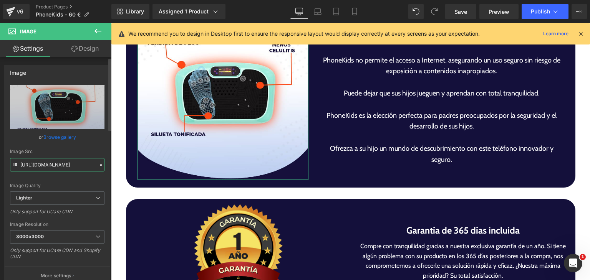
click at [77, 167] on input "[URL][DOMAIN_NAME]" at bounding box center [57, 164] width 94 height 13
paste input "23f82656-86f3-430f-9dcc-283afa02ae85/-/format/auto/-/preview/3000x3000/-/qualit…"
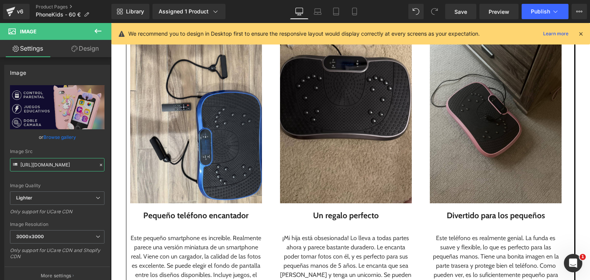
scroll to position [950, 0]
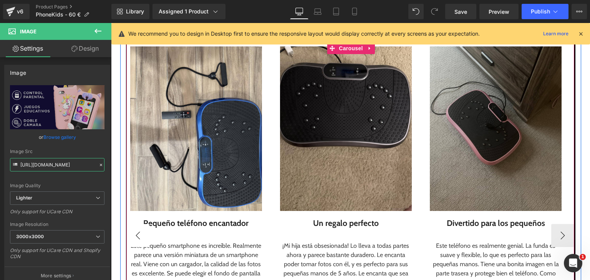
type input "[URL][DOMAIN_NAME]"
click at [135, 233] on button "‹" at bounding box center [137, 235] width 23 height 23
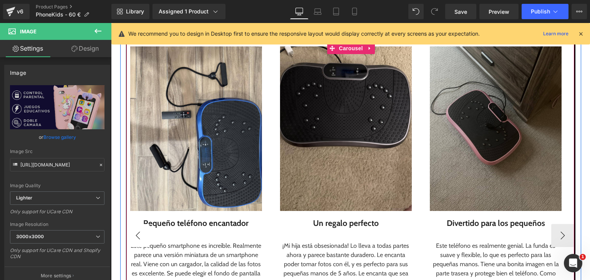
click at [135, 233] on button "‹" at bounding box center [137, 235] width 23 height 23
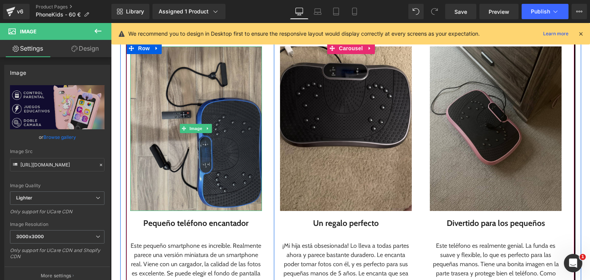
click at [202, 165] on img at bounding box center [196, 128] width 132 height 165
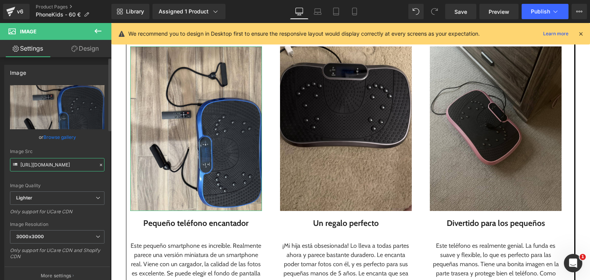
click at [84, 167] on input "[URL][DOMAIN_NAME]" at bounding box center [57, 164] width 94 height 13
paste input "6a4db0f0-e755-425a-a55f-629587d56055"
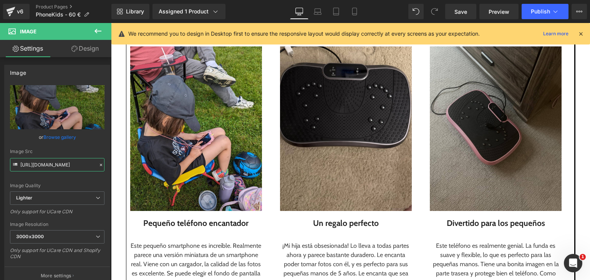
type input "[URL][DOMAIN_NAME]"
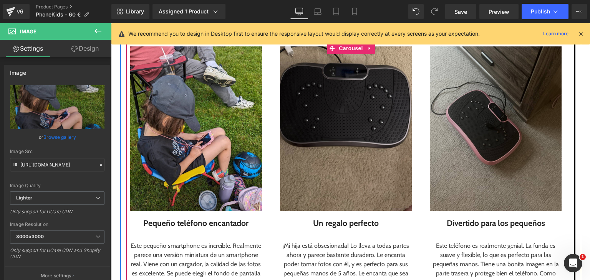
click at [309, 132] on img at bounding box center [346, 128] width 132 height 165
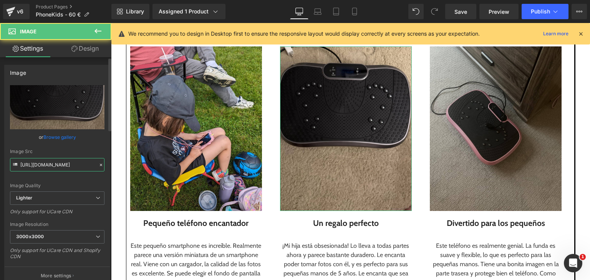
click at [63, 168] on input "[URL][DOMAIN_NAME]" at bounding box center [57, 164] width 94 height 13
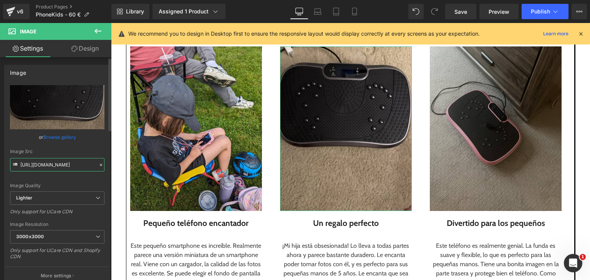
click at [63, 168] on input "[URL][DOMAIN_NAME]" at bounding box center [57, 164] width 94 height 13
paste input "c78d5c22-f2cf-4ac0-bd42-1475118c60fb"
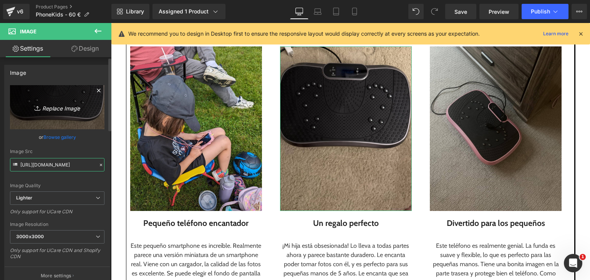
scroll to position [0, 199]
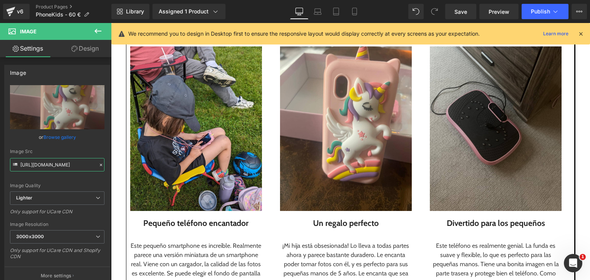
type input "[URL][DOMAIN_NAME]"
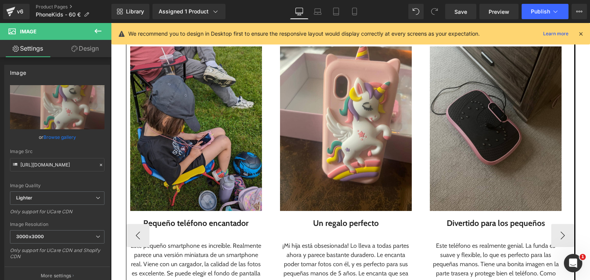
click at [459, 137] on img at bounding box center [496, 128] width 132 height 165
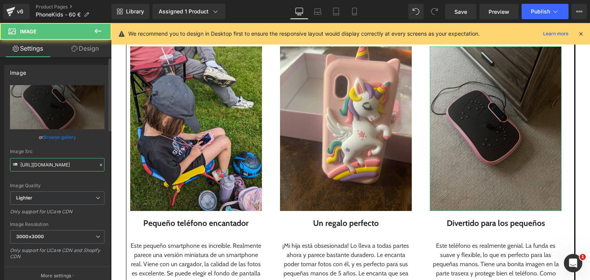
click at [76, 163] on input "[URL][DOMAIN_NAME]" at bounding box center [57, 164] width 94 height 13
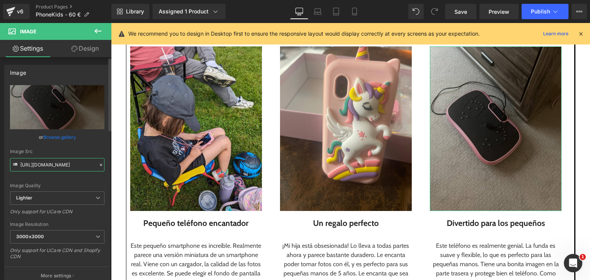
click at [76, 163] on input "[URL][DOMAIN_NAME]" at bounding box center [57, 164] width 94 height 13
paste input "41518a2a-35dc-41a2-a754-f3ec14f91490"
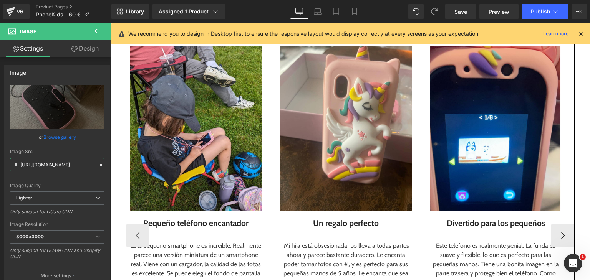
type input "[URL][DOMAIN_NAME]"
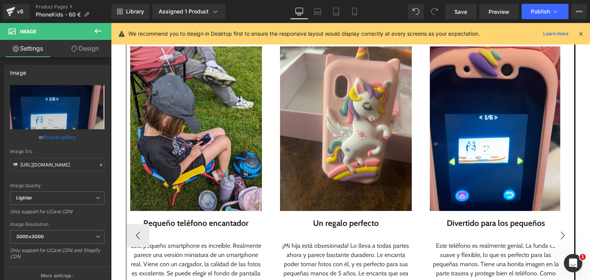
click at [560, 232] on button "›" at bounding box center [562, 235] width 23 height 23
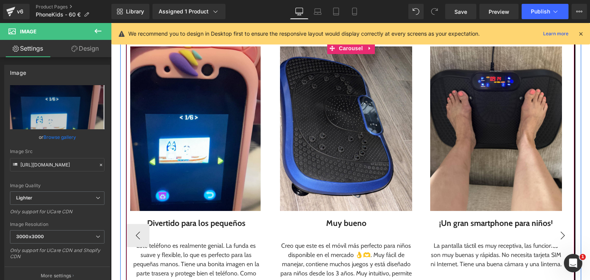
click at [560, 232] on button "›" at bounding box center [562, 235] width 23 height 23
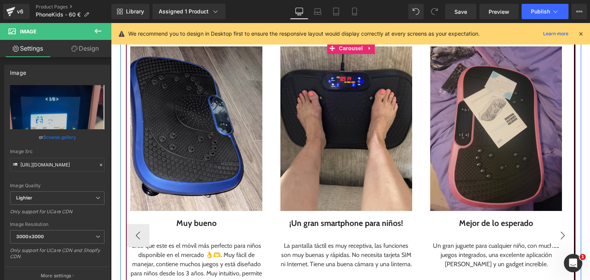
scroll to position [0, 0]
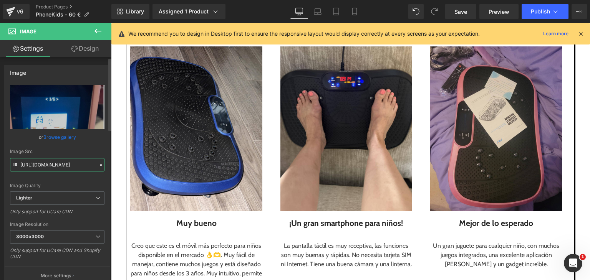
click at [71, 167] on input "[URL][DOMAIN_NAME]" at bounding box center [57, 164] width 94 height 13
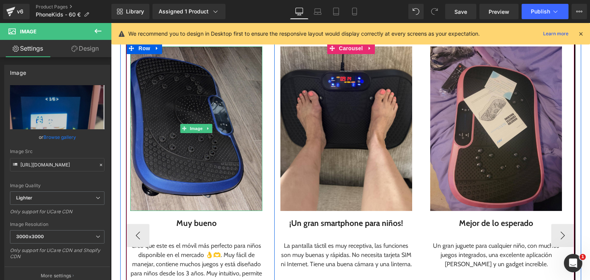
click at [154, 169] on img at bounding box center [196, 128] width 132 height 165
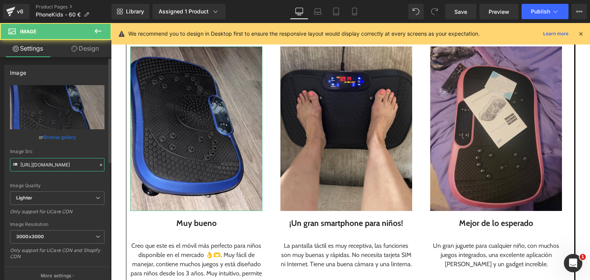
click at [61, 164] on input "[URL][DOMAIN_NAME]" at bounding box center [57, 164] width 94 height 13
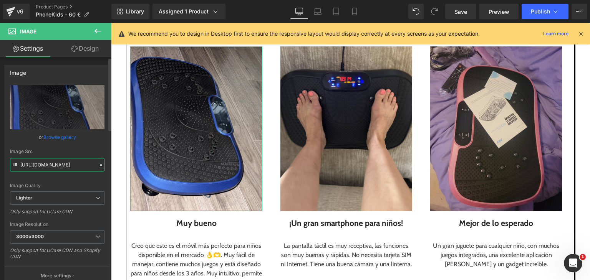
paste input "f3bf98d6-d553-49f9-853d-1cfc605f77d8/-/format/auto/-/preview/3000x3000/-/qualit…"
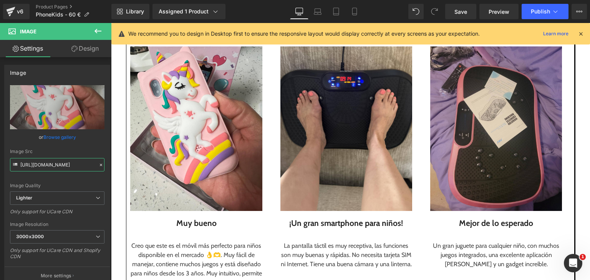
type input "[URL][DOMAIN_NAME]"
click at [358, 149] on img at bounding box center [346, 128] width 132 height 165
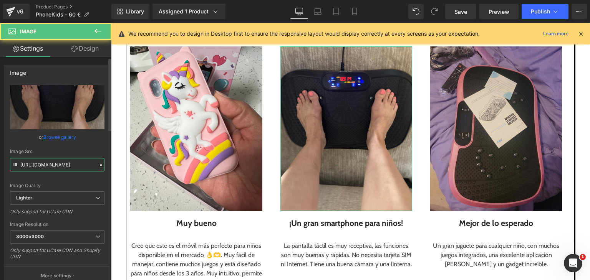
click at [72, 165] on input "[URL][DOMAIN_NAME]" at bounding box center [57, 164] width 94 height 13
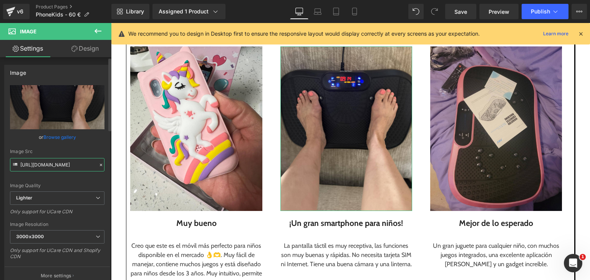
click at [72, 165] on input "[URL][DOMAIN_NAME]" at bounding box center [57, 164] width 94 height 13
paste input "4c03be1-5545-4eb7-aa5d-9544e5e3d1f5/-/format/auto/-/preview/3000x3000/-/quality…"
type input "[URL][DOMAIN_NAME]"
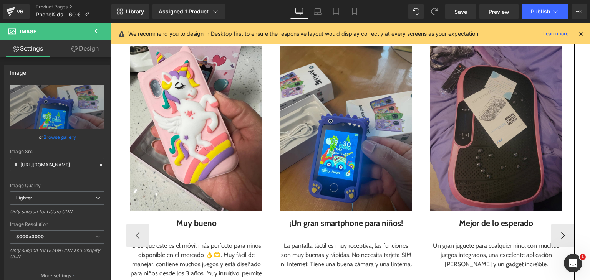
click at [456, 147] on img at bounding box center [496, 128] width 132 height 165
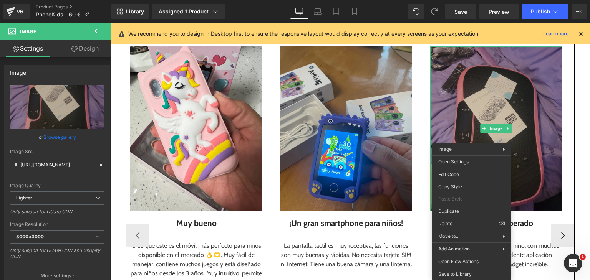
drag, startPoint x: 519, startPoint y: 163, endPoint x: 493, endPoint y: 164, distance: 25.4
click at [519, 163] on img at bounding box center [496, 128] width 132 height 165
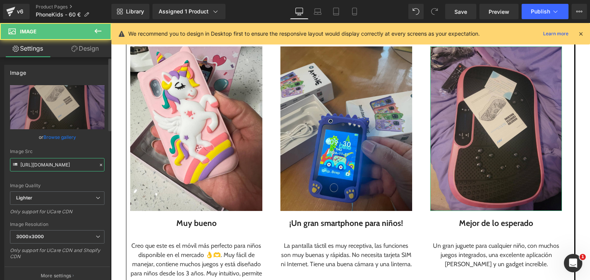
click at [71, 162] on input "[URL][DOMAIN_NAME]" at bounding box center [57, 164] width 94 height 13
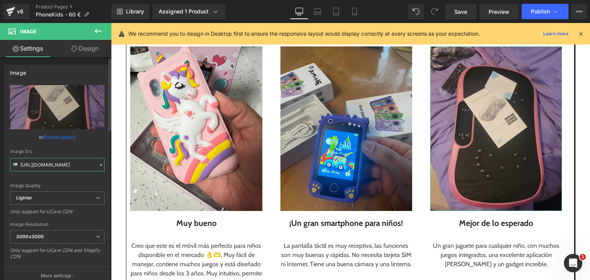
click at [71, 162] on input "[URL][DOMAIN_NAME]" at bounding box center [57, 164] width 94 height 13
paste input "6a4db0f0-e755-425a-a55f-629587d56055/-/format/auto/-/preview/3000x3000/-/qualit…"
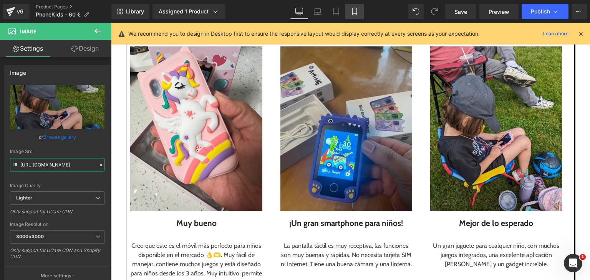
type input "[URL][DOMAIN_NAME]"
click at [353, 11] on icon at bounding box center [354, 12] width 8 height 8
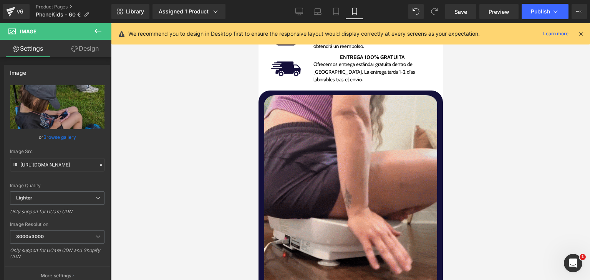
scroll to position [648, 0]
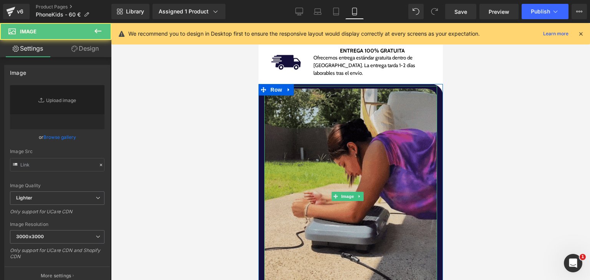
click at [428, 157] on img at bounding box center [350, 196] width 173 height 221
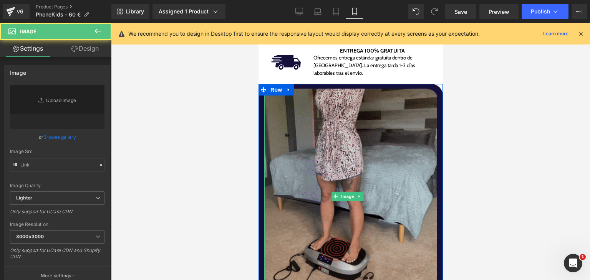
click at [345, 174] on img at bounding box center [350, 196] width 173 height 221
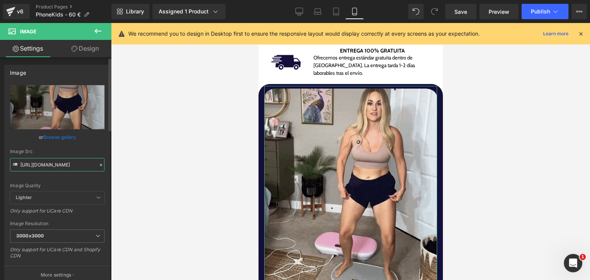
click at [74, 158] on input "[URL][DOMAIN_NAME]" at bounding box center [57, 164] width 94 height 13
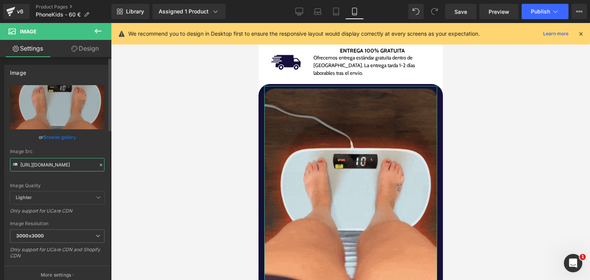
click at [74, 158] on input "[URL][DOMAIN_NAME]" at bounding box center [57, 164] width 94 height 13
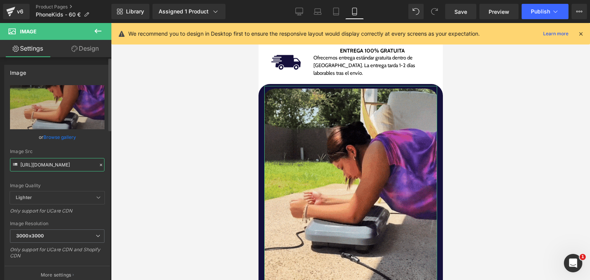
click at [74, 158] on input "[URL][DOMAIN_NAME]" at bounding box center [57, 164] width 94 height 13
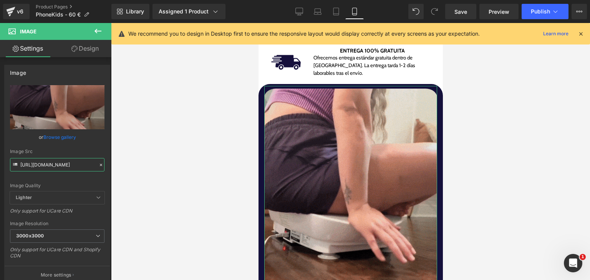
paste input "770877ba-3391-4484-8d33-d52e626e0bb2/gif-ezgif.com-cut"
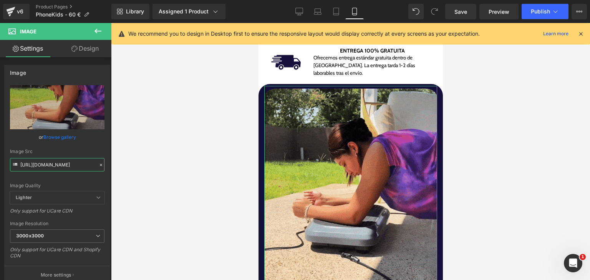
scroll to position [0, 122]
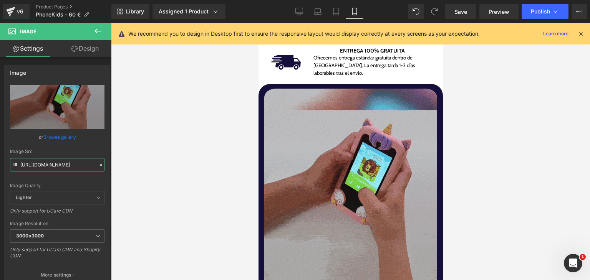
type input "[URL][DOMAIN_NAME]"
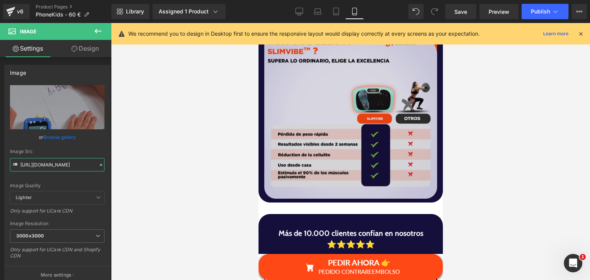
scroll to position [1039, 0]
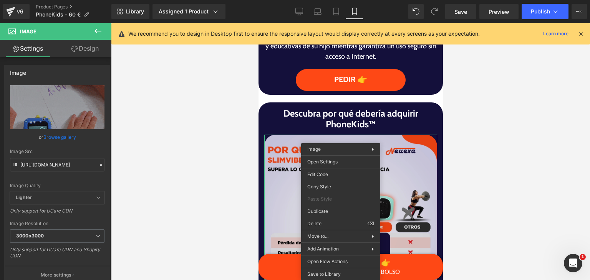
click at [285, 162] on img at bounding box center [350, 221] width 173 height 173
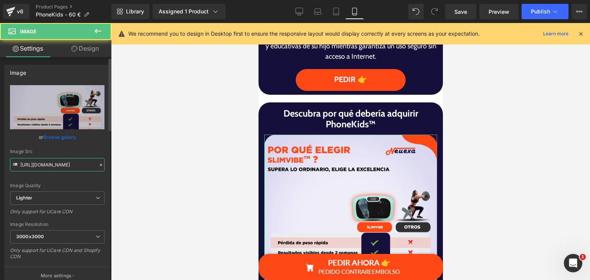
click at [41, 166] on input "[URL][DOMAIN_NAME]" at bounding box center [57, 164] width 94 height 13
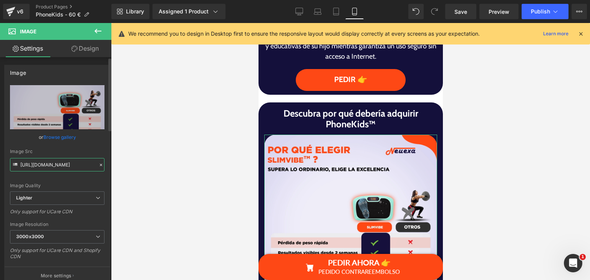
paste input "ff8491c8-7958-4e9f-acc0-135c4fe4a79e/-/format/auto/-/preview/3000x3000/-/qualit…"
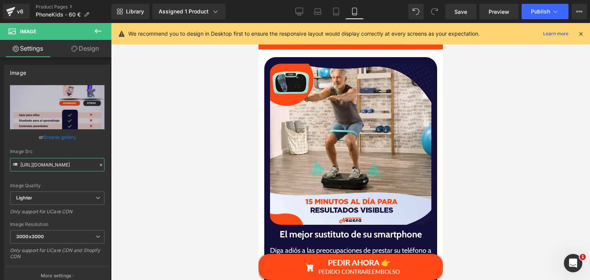
scroll to position [1772, 0]
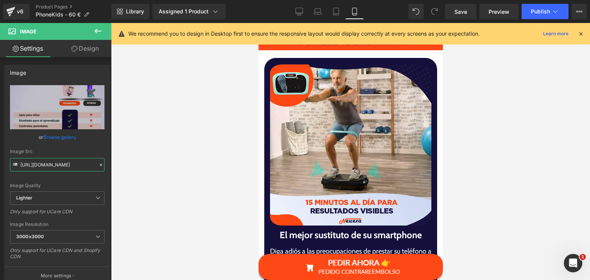
type input "[URL][DOMAIN_NAME]"
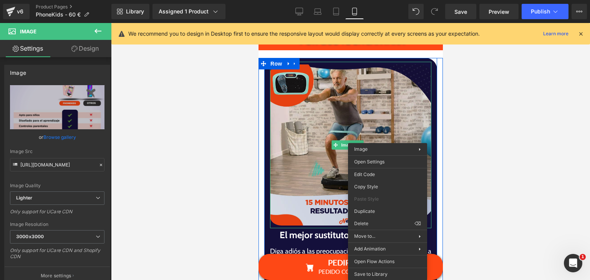
click at [284, 165] on img at bounding box center [349, 145] width 161 height 167
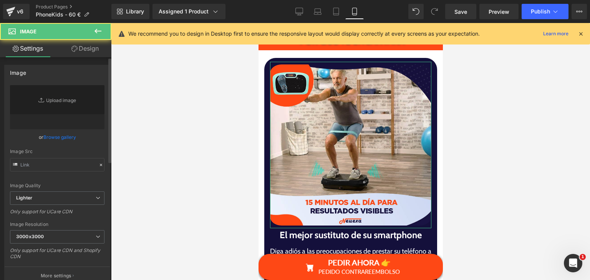
type input "[URL][DOMAIN_NAME]"
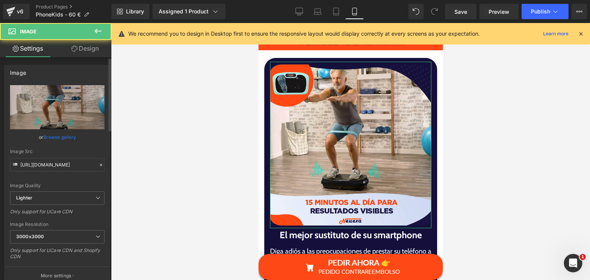
click at [98, 165] on icon at bounding box center [100, 164] width 5 height 5
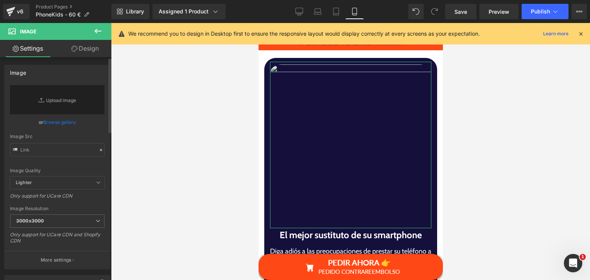
click at [78, 157] on div "Image Quality Lighter Lightest Lighter Lighter Lightest Only support for UCare …" at bounding box center [57, 130] width 94 height 91
click at [74, 150] on input "text" at bounding box center [57, 149] width 94 height 13
paste input "[URL][DOMAIN_NAME]"
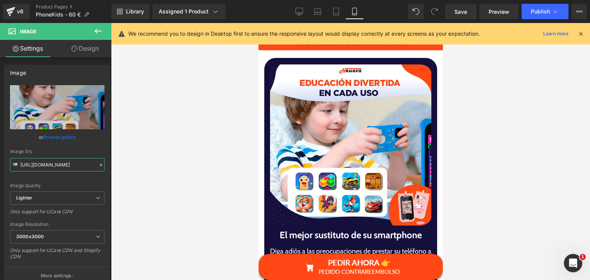
type input "[URL][DOMAIN_NAME]"
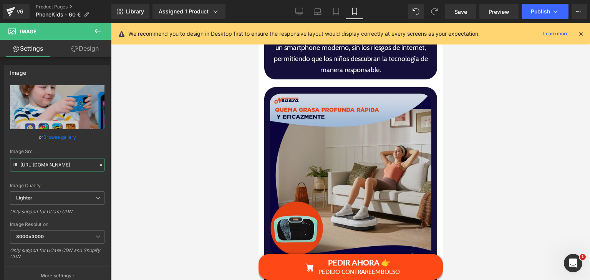
scroll to position [2049, 0]
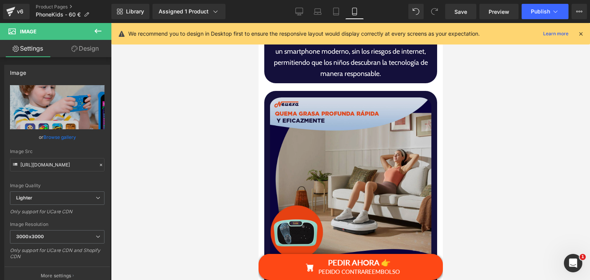
drag, startPoint x: 511, startPoint y: 182, endPoint x: 271, endPoint y: 156, distance: 240.5
click at [321, 154] on img at bounding box center [349, 180] width 161 height 171
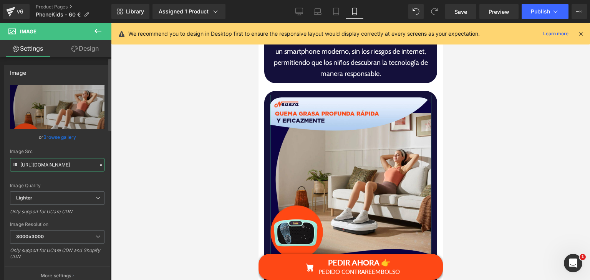
click at [43, 163] on input "[URL][DOMAIN_NAME]" at bounding box center [57, 164] width 94 height 13
paste input "9f0e6089-55d1-4ea0-a3be-6a65911849bd/-/format/auto/-/preview/3000x3000/-/qualit…"
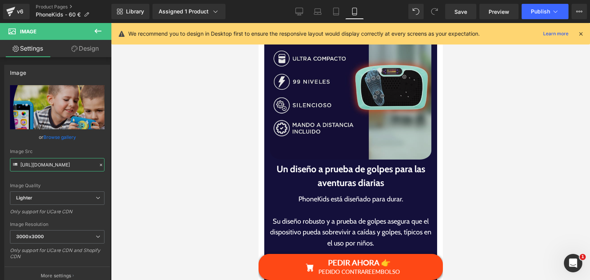
scroll to position [2374, 0]
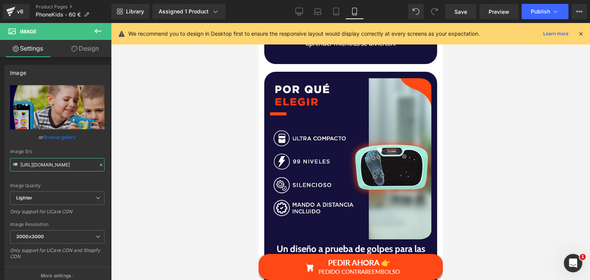
type input "[URL][DOMAIN_NAME]"
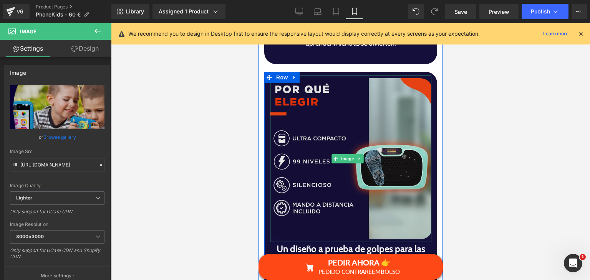
click at [326, 149] on img at bounding box center [349, 159] width 161 height 167
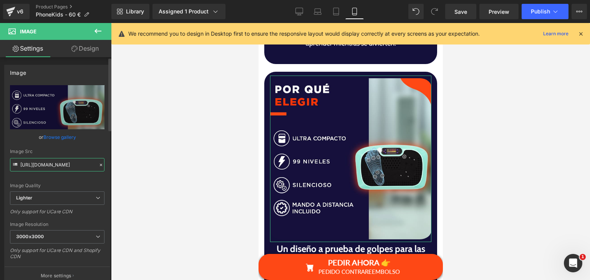
click at [65, 168] on input "[URL][DOMAIN_NAME]" at bounding box center [57, 164] width 94 height 13
paste input "9f0e6089-55d1-4ea0-a3be-6a65911849bd/-/format/auto/-/preview/3000x3000/-/qualit…"
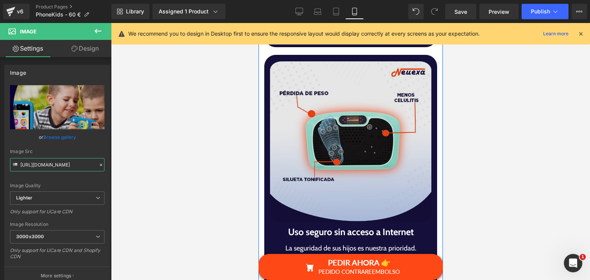
scroll to position [2691, 0]
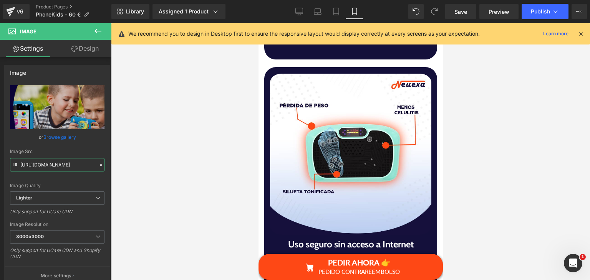
type input "[URL][DOMAIN_NAME]"
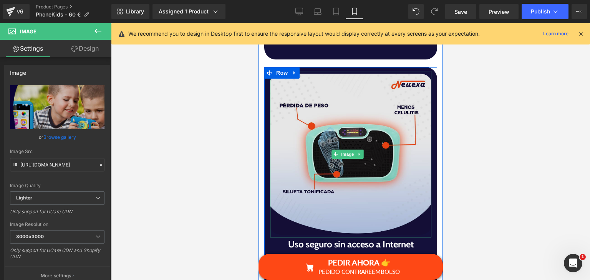
click at [368, 167] on img at bounding box center [349, 154] width 161 height 167
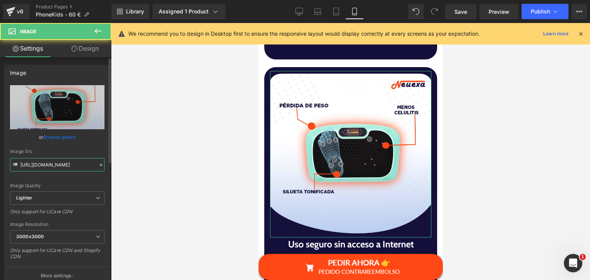
click at [78, 161] on input "[URL][DOMAIN_NAME]" at bounding box center [57, 164] width 94 height 13
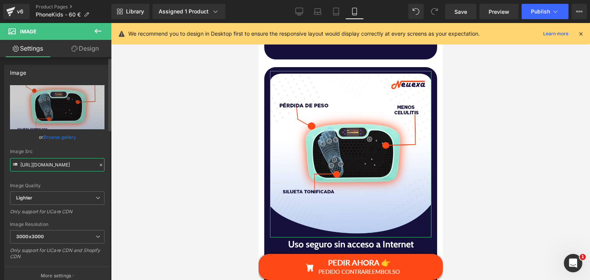
click at [78, 161] on input "[URL][DOMAIN_NAME]" at bounding box center [57, 164] width 94 height 13
paste input "23f82656-86f3-430f-9dcc-283afa02ae85/-/format/auto/-/preview/3000x3000/-/qualit…"
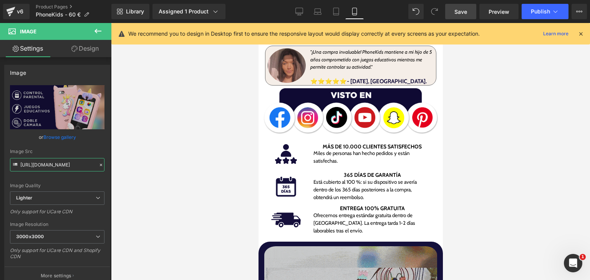
scroll to position [489, 0]
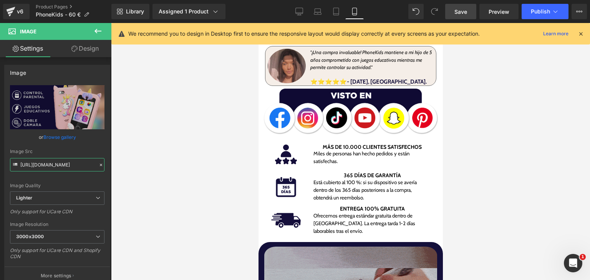
type input "[URL][DOMAIN_NAME]"
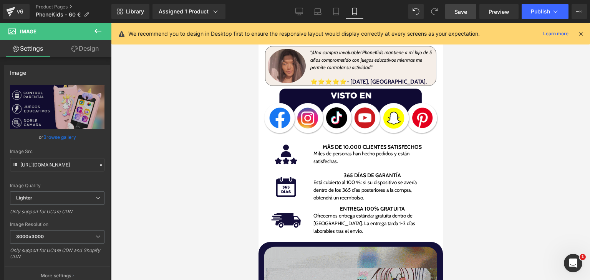
click at [467, 8] on link "Save" at bounding box center [460, 11] width 31 height 15
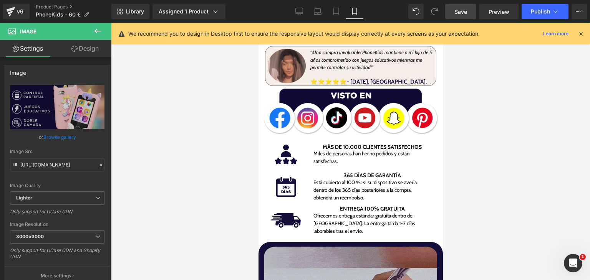
scroll to position [0, 0]
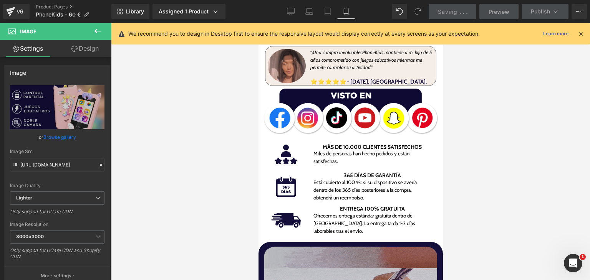
click at [581, 35] on icon at bounding box center [580, 33] width 7 height 7
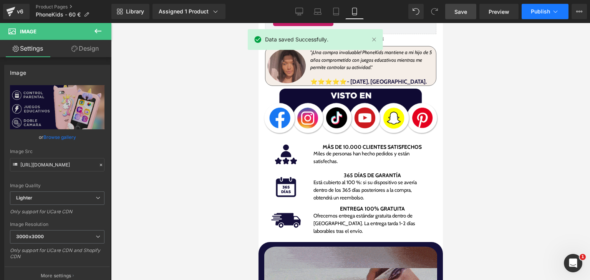
click at [544, 16] on button "Publish" at bounding box center [544, 11] width 47 height 15
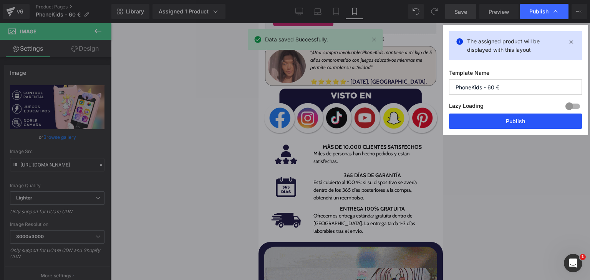
click at [504, 117] on button "Publish" at bounding box center [515, 121] width 133 height 15
